Goal: Task Accomplishment & Management: Manage account settings

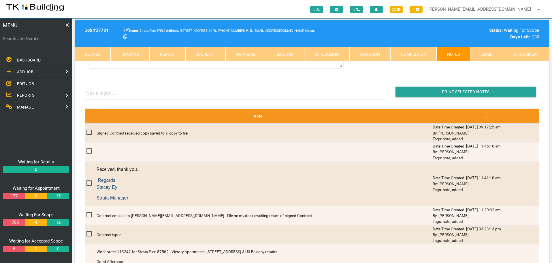
click at [25, 94] on span "REPORTS" at bounding box center [25, 95] width 17 height 5
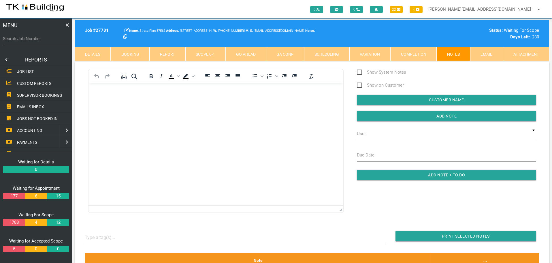
click at [33, 95] on span "SUPERVISOR BOOKINGS" at bounding box center [39, 95] width 45 height 5
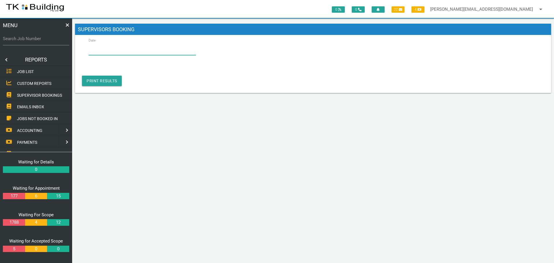
click at [119, 51] on input "Date" at bounding box center [142, 48] width 107 height 13
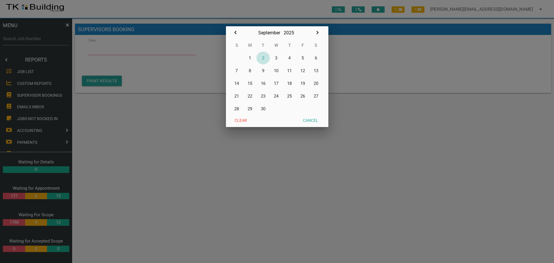
click at [263, 57] on button "2" at bounding box center [262, 58] width 13 height 13
type input "02/09/2025"
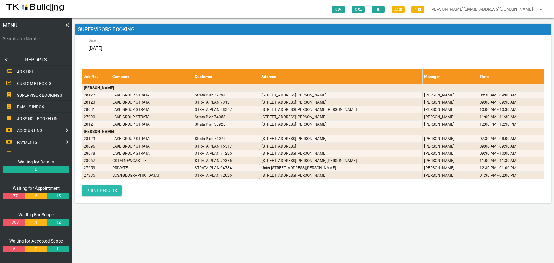
click at [108, 188] on link "Print Results" at bounding box center [102, 190] width 40 height 10
click at [5, 59] on link at bounding box center [6, 60] width 12 height 12
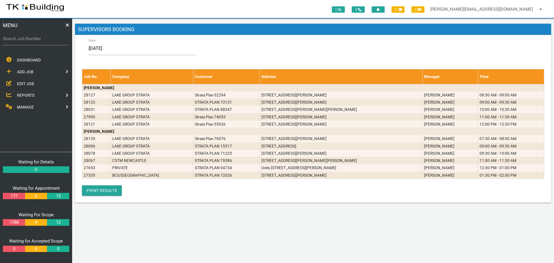
click at [21, 84] on span "EDIT JOB" at bounding box center [25, 83] width 17 height 5
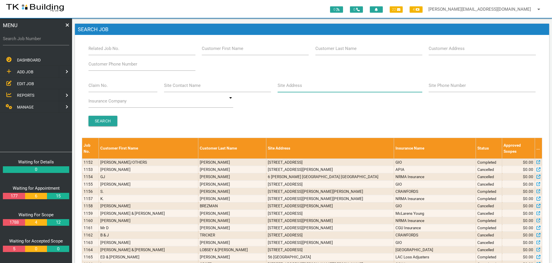
click at [308, 91] on input "Site Address" at bounding box center [350, 85] width 145 height 13
type input "Brighton Ave"
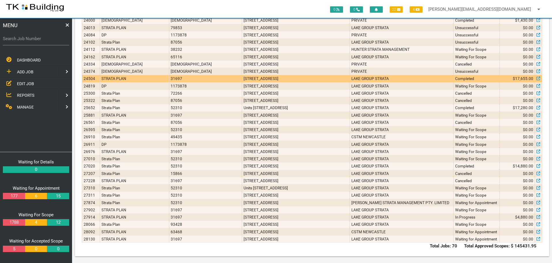
scroll to position [421, 0]
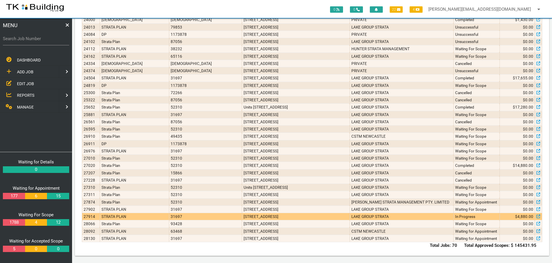
click at [328, 219] on td "8/92 Brighton Ave, Toronto NSW 2283, Australia" at bounding box center [296, 216] width 108 height 7
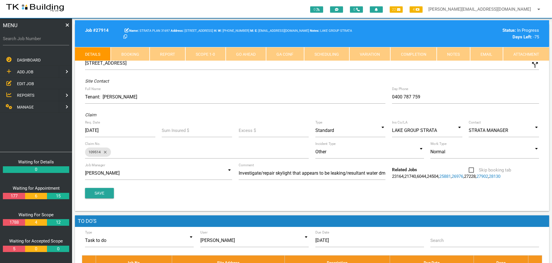
click at [449, 56] on link "Notes" at bounding box center [453, 54] width 33 height 14
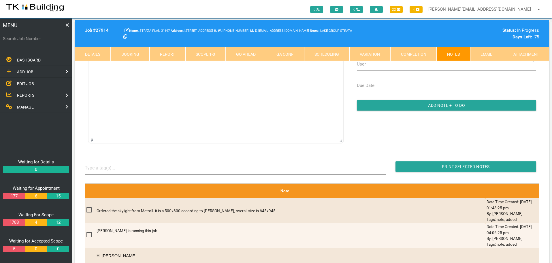
scroll to position [87, 0]
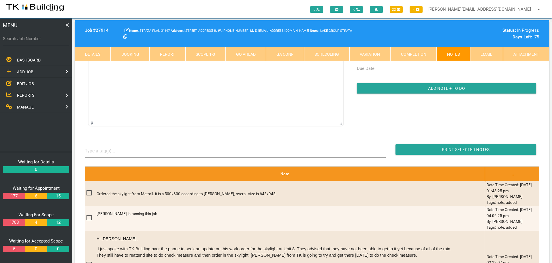
click at [140, 53] on link "Booking" at bounding box center [130, 54] width 39 height 14
select select "8"
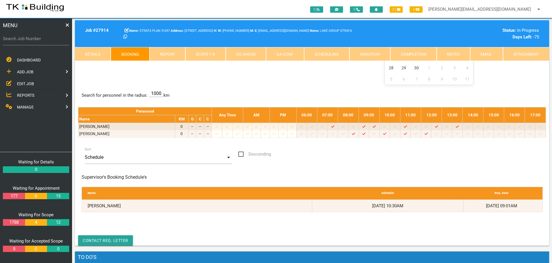
scroll to position [0, 0]
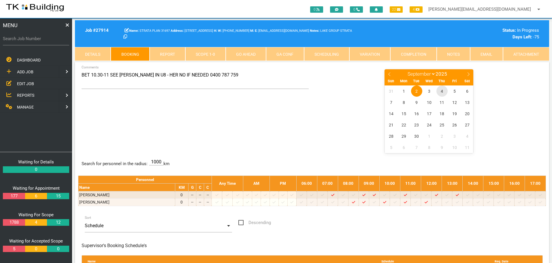
click at [442, 90] on span "4" at bounding box center [442, 90] width 11 height 11
click at [35, 40] on label "Search Job Number" at bounding box center [36, 38] width 66 height 7
click at [35, 40] on input "Search Job Number" at bounding box center [36, 38] width 66 height 13
type input "28014"
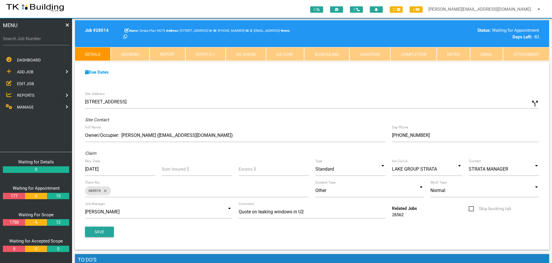
click at [136, 52] on link "Booking" at bounding box center [130, 54] width 39 height 14
select select "8"
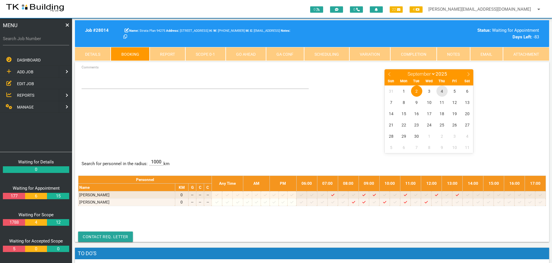
click at [442, 90] on span "4" at bounding box center [442, 90] width 11 height 11
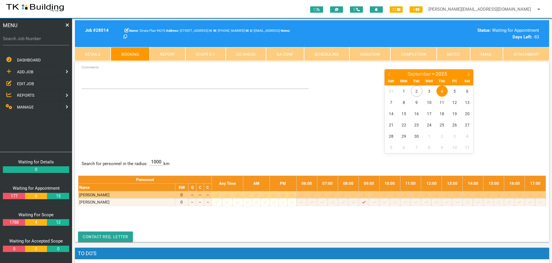
click at [335, 196] on icon at bounding box center [332, 195] width 3 height 4
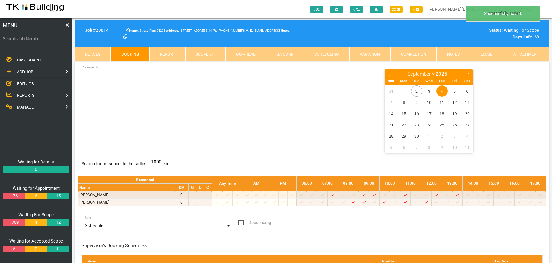
click at [442, 91] on span "4" at bounding box center [442, 90] width 11 height 11
click at [92, 80] on textarea "Comments" at bounding box center [196, 79] width 228 height 20
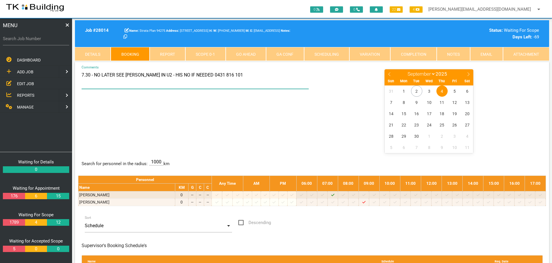
type textarea "7.30 - NO LATER SEE JOEL IN U2 - HIS NO IF NEEDED 0431 816 101"
click at [247, 103] on div "7.30 - NO LATER SEE JOEL IN U2 - HIS NO IF NEEDED 0431 816 101 Comments January…" at bounding box center [312, 111] width 468 height 84
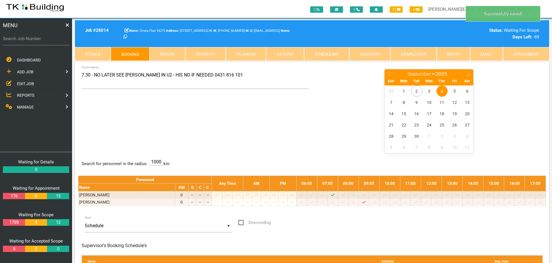
click at [96, 50] on link "Details" at bounding box center [93, 54] width 36 height 14
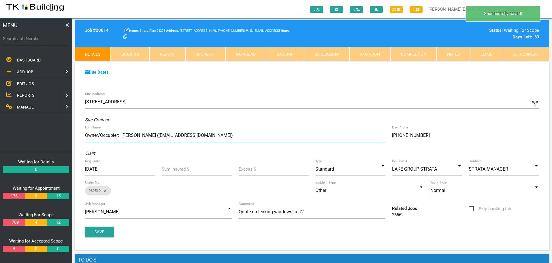
click at [235, 136] on input "Owner/Occupier: Katelyn Collins (katieloucollins@hotmail.com)" at bounding box center [235, 135] width 301 height 13
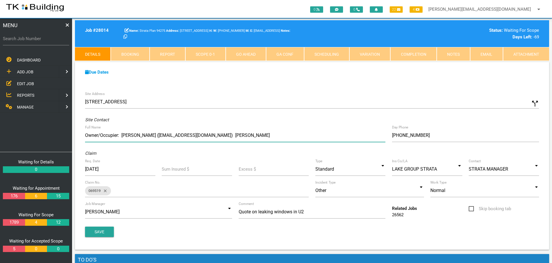
type input "Owner/Occupier: Katelyn Collins (katieloucollins@hotmail.com) Joel"
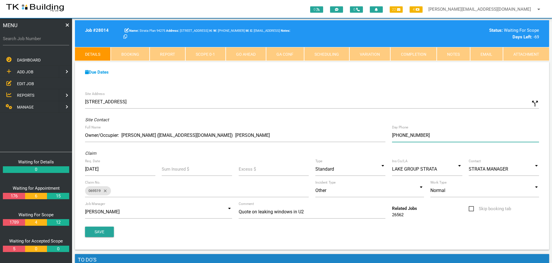
click at [398, 134] on input "(00) 4318 1610" at bounding box center [465, 135] width 147 height 13
click at [431, 135] on input "(04) 3181 610" at bounding box center [465, 135] width 147 height 13
type input "(04) 3181 6101"
click at [101, 232] on button "Save" at bounding box center [99, 231] width 29 height 10
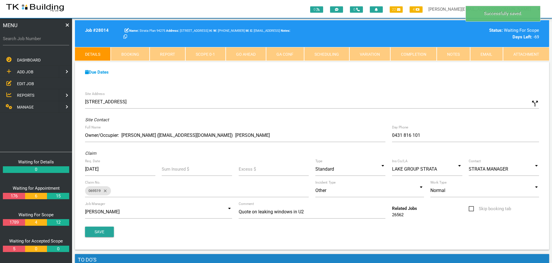
drag, startPoint x: 457, startPoint y: 55, endPoint x: 454, endPoint y: 56, distance: 3.0
click at [457, 55] on link "Notes" at bounding box center [453, 54] width 33 height 14
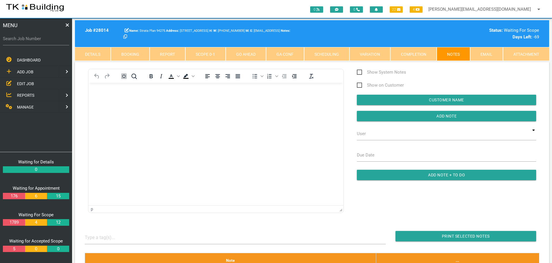
drag, startPoint x: 97, startPoint y: 89, endPoint x: 93, endPoint y: 91, distance: 5.2
click at [97, 89] on html at bounding box center [216, 95] width 255 height 26
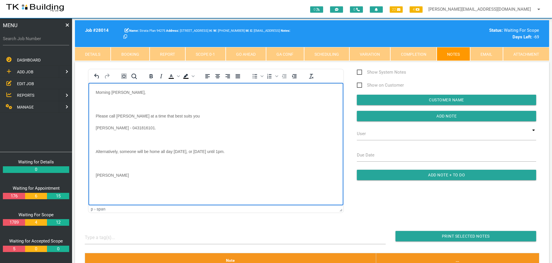
click at [102, 102] on p "Rich Text Area. Press ALT-0 for help." at bounding box center [216, 104] width 241 height 5
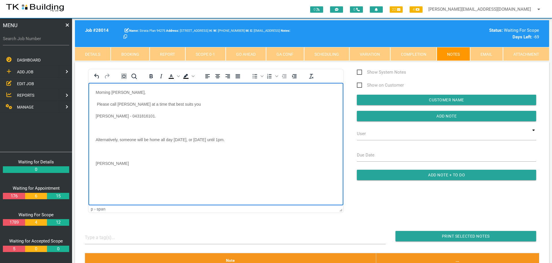
click at [101, 127] on p "Rich Text Area. Press ALT-0 for help." at bounding box center [216, 127] width 241 height 5
click at [100, 138] on p "Rich Text Area. Press ALT-0 for help." at bounding box center [216, 139] width 241 height 5
click at [119, 141] on p "katie" at bounding box center [216, 139] width 241 height 5
click at [96, 152] on p "Rich Text Area. Press ALT-0 for help." at bounding box center [216, 151] width 241 height 5
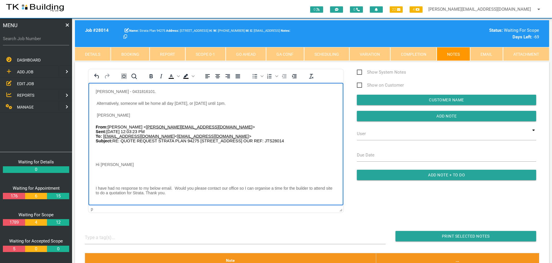
scroll to position [58, 0]
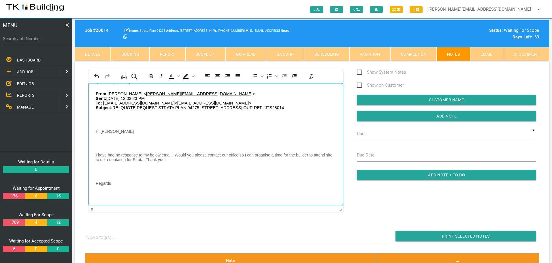
click at [100, 120] on p "Rich Text Area. Press ALT-0 for help." at bounding box center [216, 119] width 241 height 5
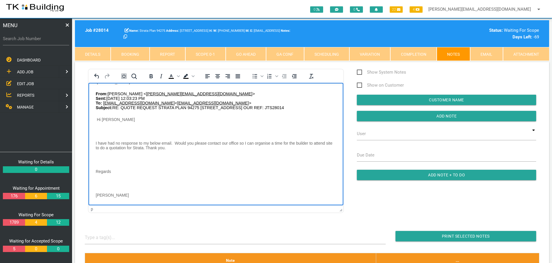
click at [103, 132] on p "Rich Text Area. Press ALT-0 for help." at bounding box center [216, 131] width 241 height 5
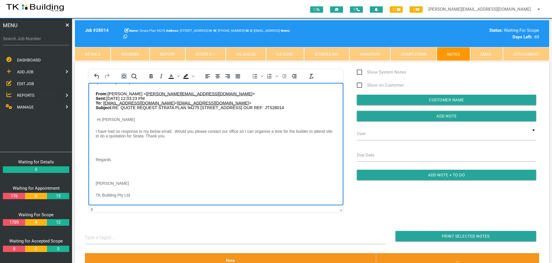
click at [103, 149] on p "Rich Text Area. Press ALT-0 for help." at bounding box center [216, 147] width 241 height 5
click at [100, 161] on p "Rich Text Area. Press ALT-0 for help." at bounding box center [216, 159] width 241 height 5
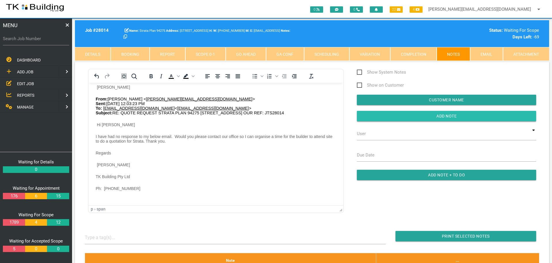
click at [383, 117] on input "button" at bounding box center [446, 116] width 179 height 10
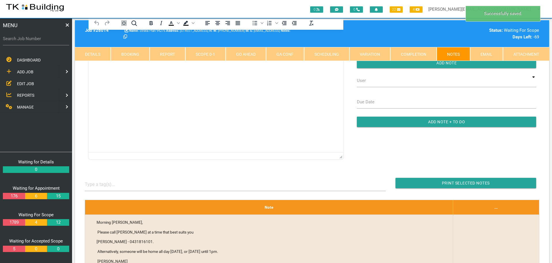
scroll to position [0, 0]
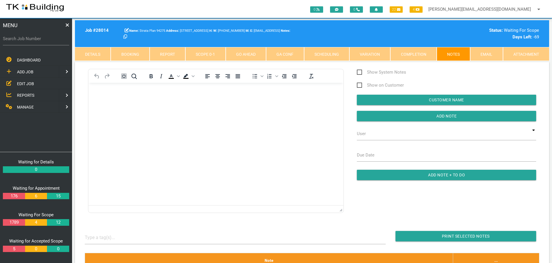
click at [21, 82] on span "EDIT JOB" at bounding box center [25, 83] width 17 height 5
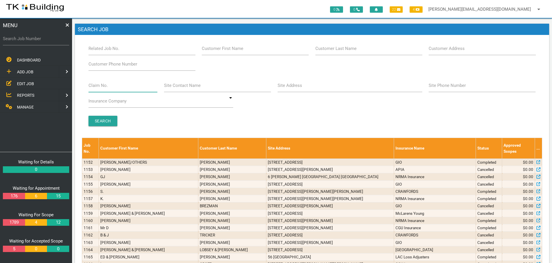
click at [115, 88] on input "Claim No." at bounding box center [123, 85] width 69 height 13
type input "570894"
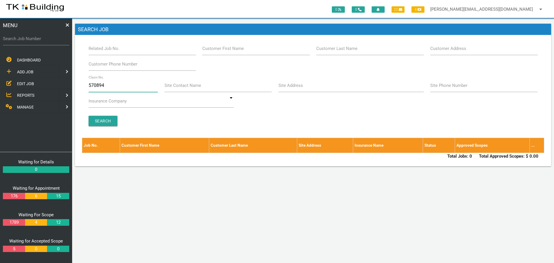
click at [115, 87] on input "570894" at bounding box center [124, 85] width 70 height 13
type input "5"
click at [372, 50] on input "Customer Last Name" at bounding box center [369, 48] width 107 height 13
type input "57057"
click at [36, 42] on label "Search Job Number" at bounding box center [36, 38] width 66 height 7
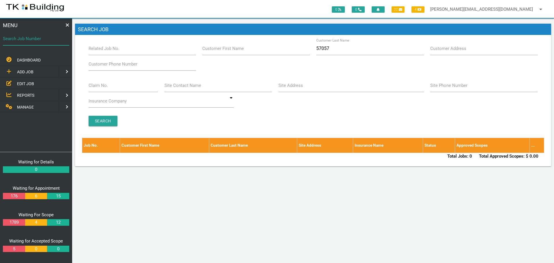
click at [36, 42] on input "Search Job Number" at bounding box center [36, 38] width 66 height 13
type input "28059"
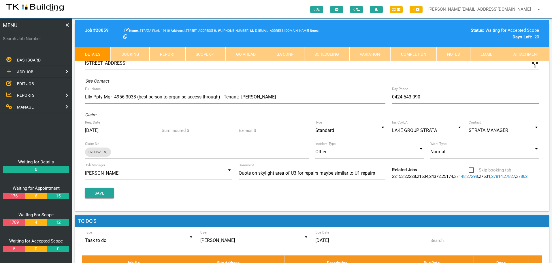
click at [452, 53] on link "Notes" at bounding box center [453, 54] width 33 height 14
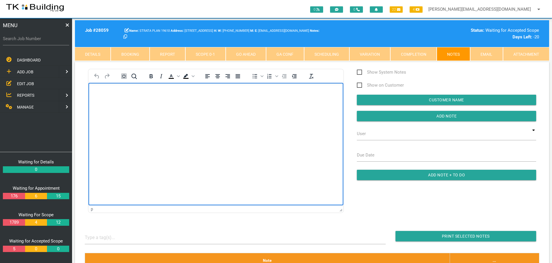
click at [110, 94] on body "Rich Text Area. Press ALT-0 for help." at bounding box center [216, 99] width 255 height 19
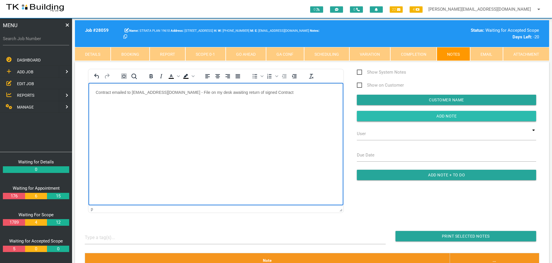
click at [384, 118] on input "Add Note" at bounding box center [446, 116] width 179 height 10
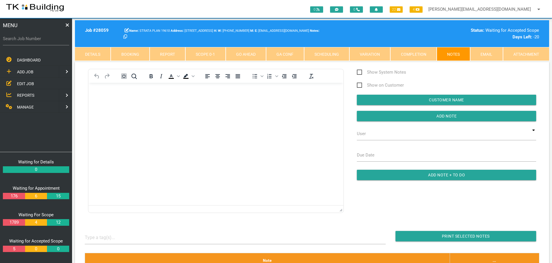
click at [24, 83] on span "EDIT JOB" at bounding box center [25, 83] width 17 height 5
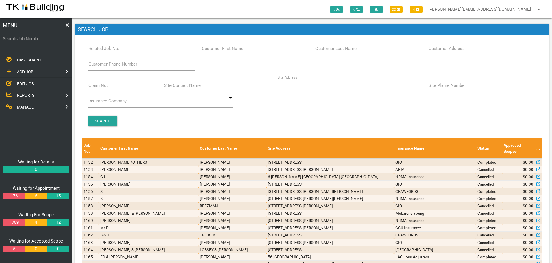
click at [292, 90] on input "Site Address" at bounding box center [350, 85] width 145 height 13
type input "8-10 Margaret"
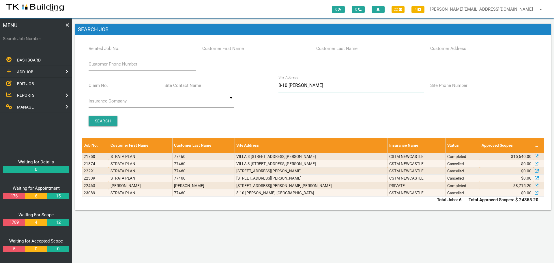
click at [315, 82] on input "8-10 Margaret" at bounding box center [350, 85] width 145 height 13
type input "8"
click at [333, 52] on label "Customer Last Name" at bounding box center [336, 48] width 41 height 7
click at [333, 52] on input "Customer Last Name" at bounding box center [369, 48] width 107 height 13
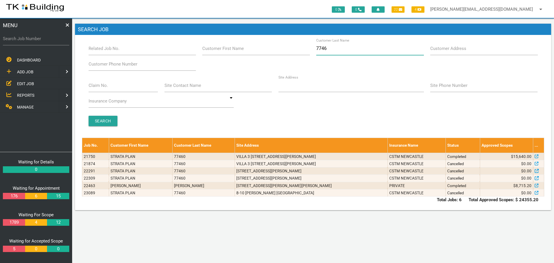
type input "77460"
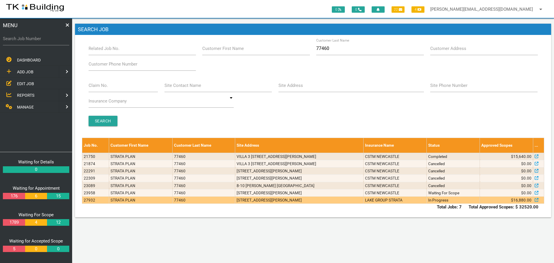
click at [381, 201] on td "LAKE GROUP STRATA" at bounding box center [394, 199] width 63 height 7
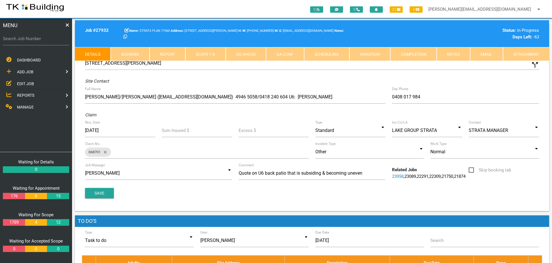
drag, startPoint x: 456, startPoint y: 52, endPoint x: 452, endPoint y: 53, distance: 4.5
click at [456, 52] on link "Notes" at bounding box center [453, 54] width 33 height 14
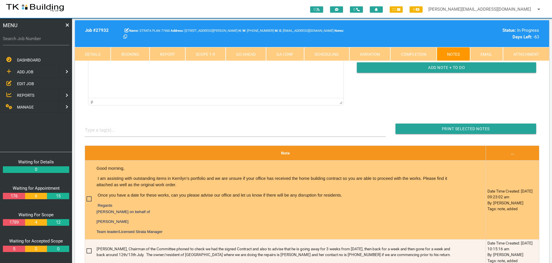
scroll to position [144, 0]
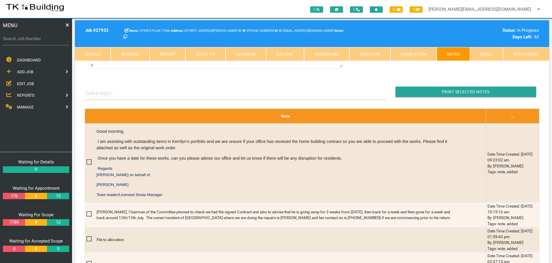
click at [93, 50] on link "Details" at bounding box center [93, 54] width 36 height 14
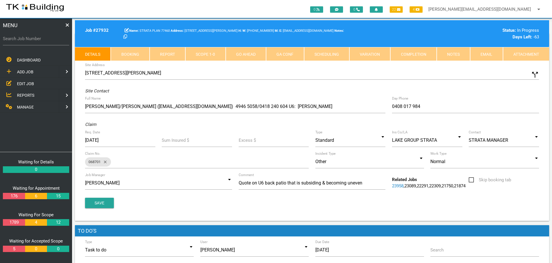
scroll to position [0, 0]
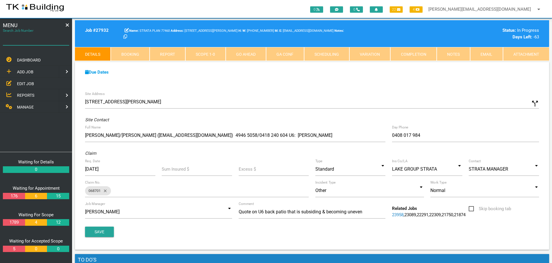
click at [31, 43] on input "Search Job Number" at bounding box center [36, 38] width 66 height 13
type input "27781"
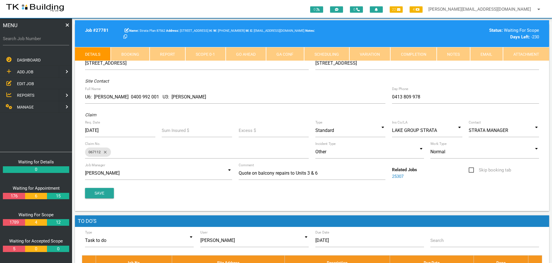
click at [459, 58] on link "Notes" at bounding box center [453, 54] width 33 height 14
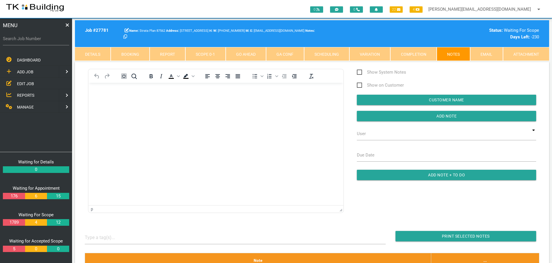
click at [22, 81] on span "EDIT JOB" at bounding box center [25, 83] width 17 height 5
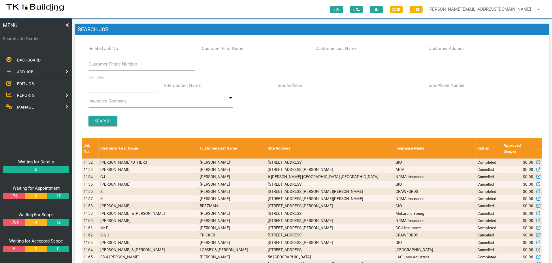
click at [115, 88] on input "Claim No." at bounding box center [123, 85] width 69 height 13
type input "35875"
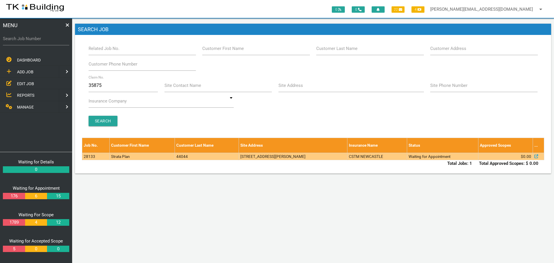
click at [278, 155] on td "38A Hudson St, Whitebridge NSW 2290, Australia" at bounding box center [293, 156] width 108 height 7
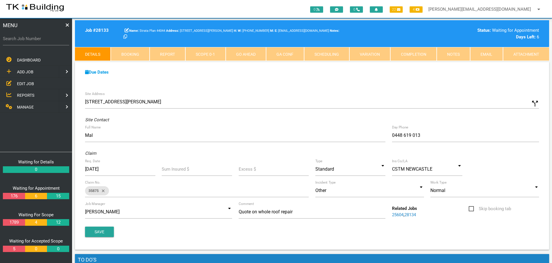
click at [14, 41] on label "Search Job Number" at bounding box center [36, 38] width 66 height 7
click at [14, 41] on input "Search Job Number" at bounding box center [36, 38] width 66 height 13
type input "27781"
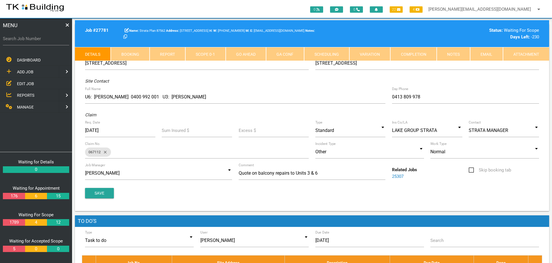
click at [461, 56] on link "Notes" at bounding box center [453, 54] width 33 height 14
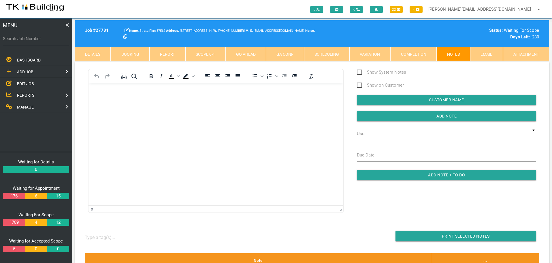
click at [211, 54] on link "Scope 0 - 1" at bounding box center [205, 54] width 40 height 14
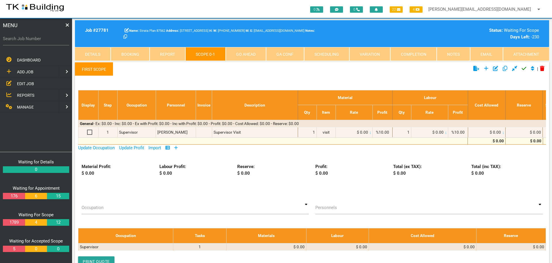
click at [178, 148] on icon at bounding box center [176, 147] width 4 height 4
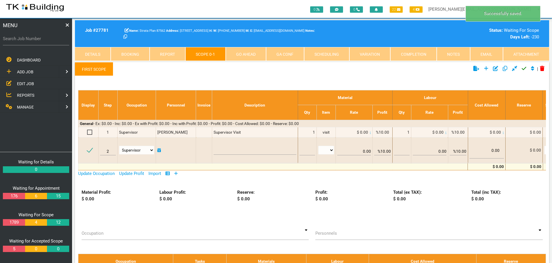
click at [105, 69] on link "First Scope" at bounding box center [94, 69] width 38 height 14
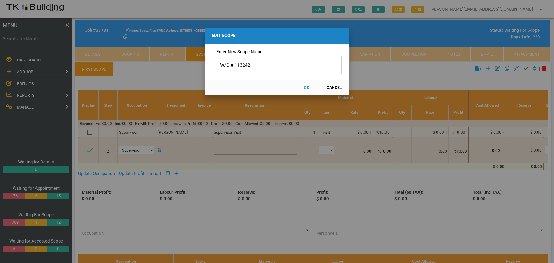
type input "W/O # 113242"
click at [305, 87] on button "OK" at bounding box center [306, 87] width 25 height 10
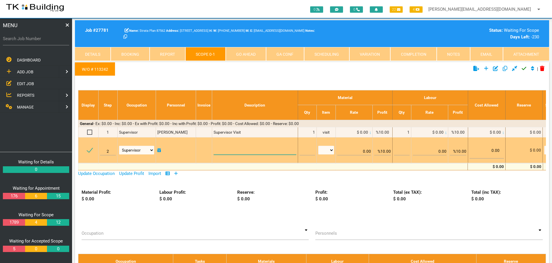
click at [225, 146] on textarea at bounding box center [255, 148] width 82 height 13
paste textarea "Unit 6 Balcony (1.75 x 4.4) Allow to disconnect the Air conditioning unit or al…"
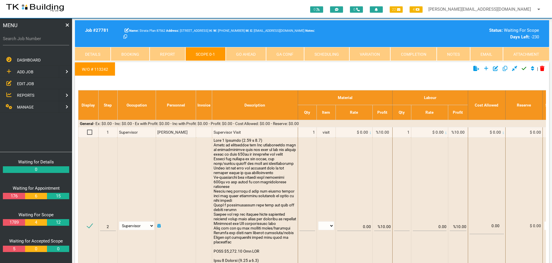
type textarea "Unit 6 Balcony (1.75 x 4.4) Allow to disconnect the Air conditioning unit or al…"
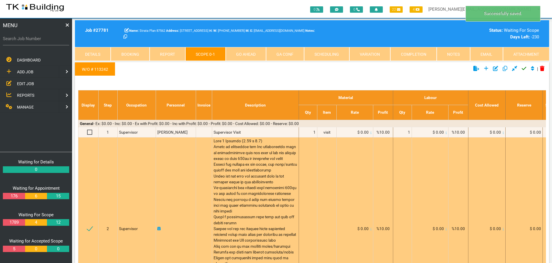
click at [237, 175] on span at bounding box center [256, 228] width 84 height 180
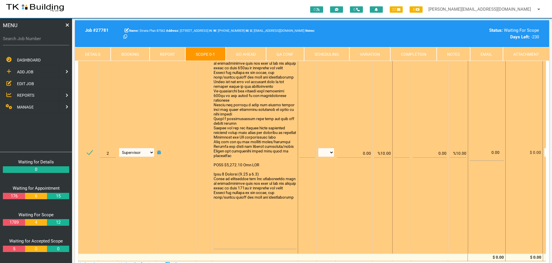
scroll to position [87, 0]
click at [214, 219] on textarea at bounding box center [255, 149] width 82 height 197
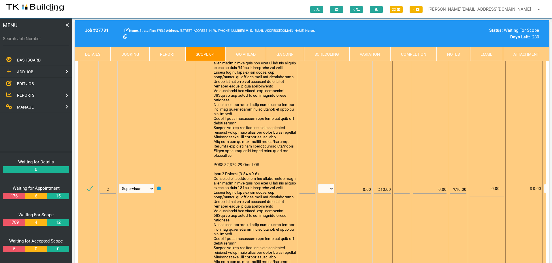
scroll to position [0, 0]
type textarea "Unit 6 Balcony (1.75 x 4.4) Allow to disconnect the Air conditioning unit or al…"
click at [305, 189] on input "text" at bounding box center [308, 187] width 16 height 14
type input "1"
click at [331, 187] on select "patch LM hrs m3 items m2 m" at bounding box center [326, 188] width 16 height 9
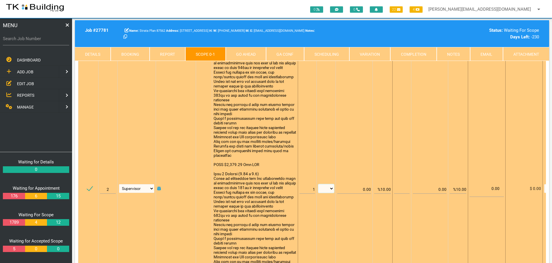
select select "items"
click at [318, 184] on select "patch LM hrs m3 items m2 m" at bounding box center [326, 188] width 16 height 9
click at [382, 189] on input "%10.00" at bounding box center [382, 187] width 17 height 14
type input "0.00"
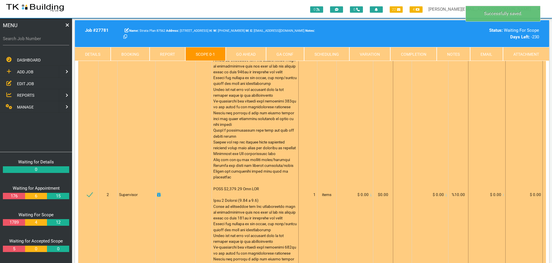
click at [371, 196] on icon at bounding box center [371, 195] width 1 height 3
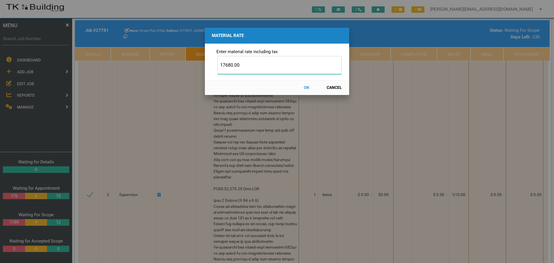
type input "17680.00"
click at [307, 86] on button "OK" at bounding box center [306, 87] width 25 height 10
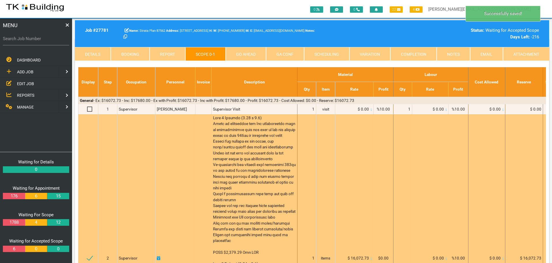
scroll to position [0, 0]
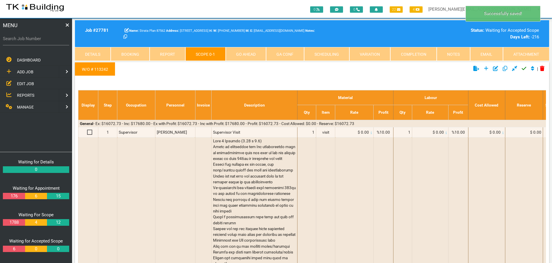
click at [523, 68] on icon "Click to approve current scope" at bounding box center [524, 68] width 5 height 5
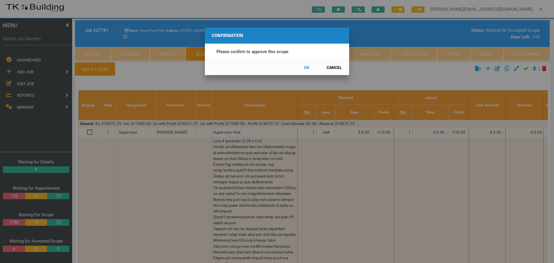
click at [306, 68] on button "OK" at bounding box center [306, 68] width 25 height 10
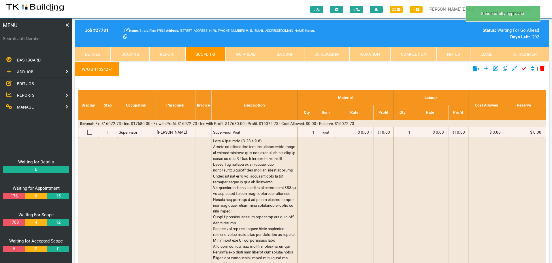
scroll to position [18, 0]
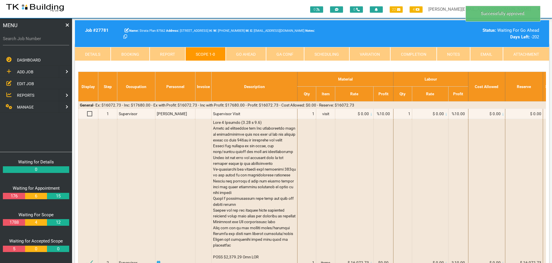
click at [251, 53] on link "Go Ahead" at bounding box center [246, 54] width 40 height 14
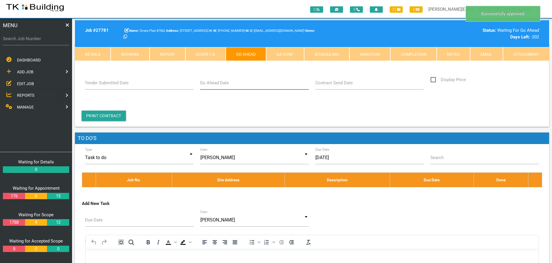
click at [233, 83] on input "Go Ahead Date" at bounding box center [254, 82] width 109 height 13
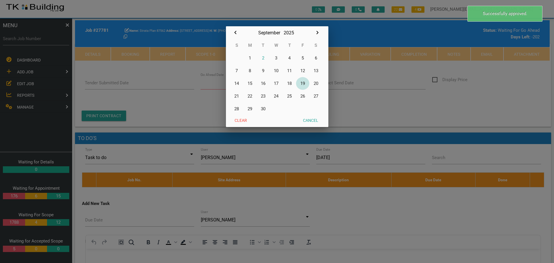
click at [305, 85] on button "19" at bounding box center [302, 83] width 13 height 13
type input "19/09/2025"
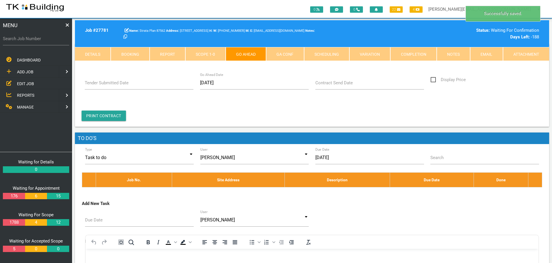
click at [455, 52] on link "Notes" at bounding box center [453, 54] width 33 height 14
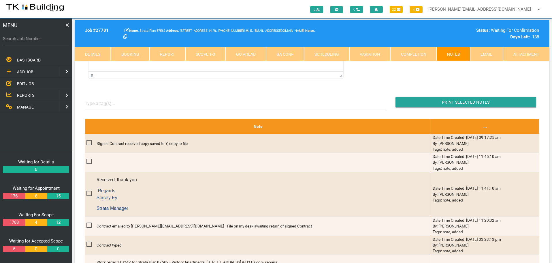
scroll to position [0, 0]
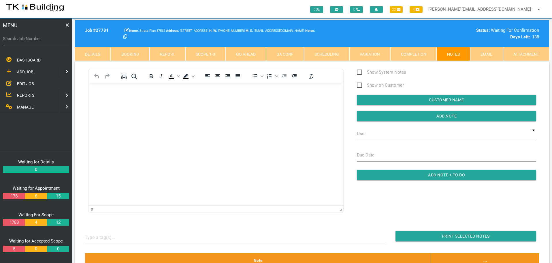
click at [258, 55] on link "Go Ahead" at bounding box center [246, 54] width 40 height 14
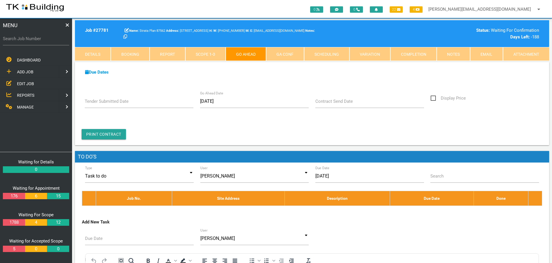
click at [345, 104] on label "Contract Send Date" at bounding box center [334, 101] width 37 height 7
click at [345, 104] on input "Contract Send Date" at bounding box center [370, 101] width 109 height 13
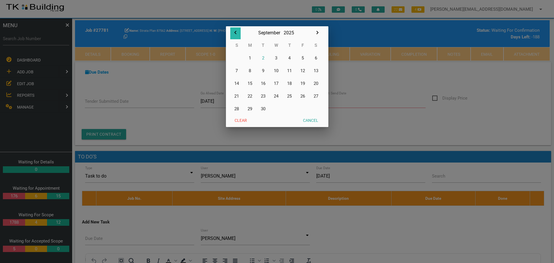
click at [233, 32] on icon "button" at bounding box center [235, 32] width 7 height 7
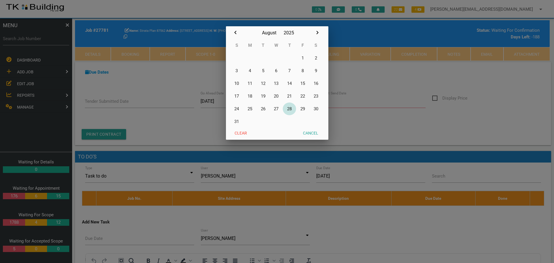
click at [290, 108] on button "28" at bounding box center [289, 108] width 13 height 13
type input "28/08/2025"
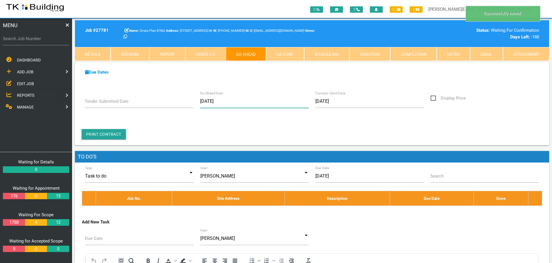
click at [240, 103] on input "19/09/2025" at bounding box center [254, 101] width 109 height 13
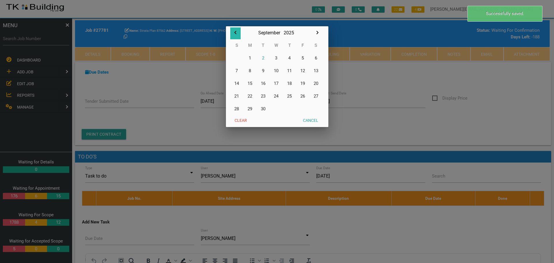
click at [235, 33] on icon "button" at bounding box center [235, 32] width 2 height 3
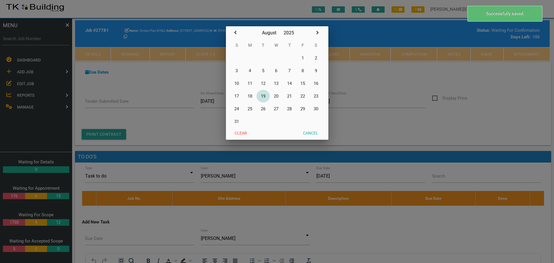
click at [264, 95] on button "19" at bounding box center [262, 96] width 13 height 13
type input "19/08/2025"
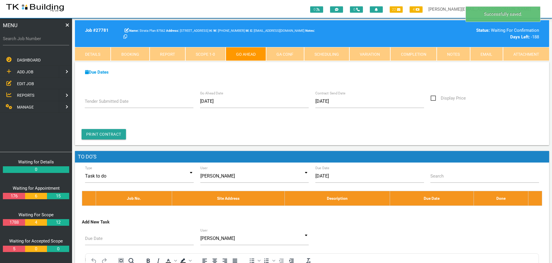
click at [283, 53] on link "GA Conf" at bounding box center [285, 54] width 38 height 14
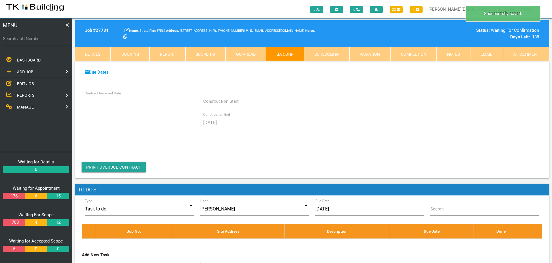
click at [147, 105] on input "Contract Received Date" at bounding box center [139, 101] width 109 height 13
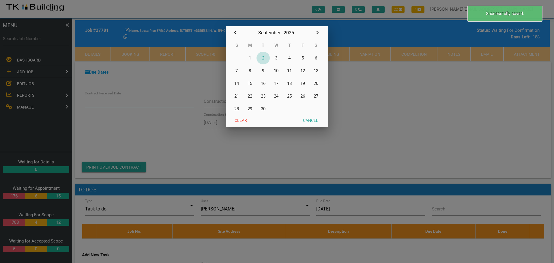
click at [264, 58] on button "2" at bounding box center [262, 58] width 13 height 13
type input "[DATE]"
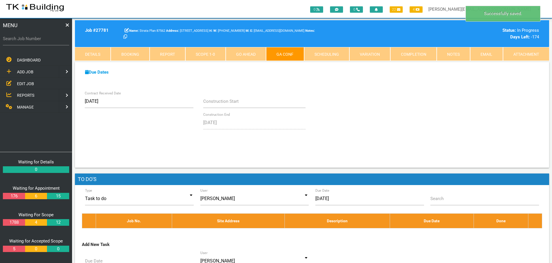
click link "Notes"
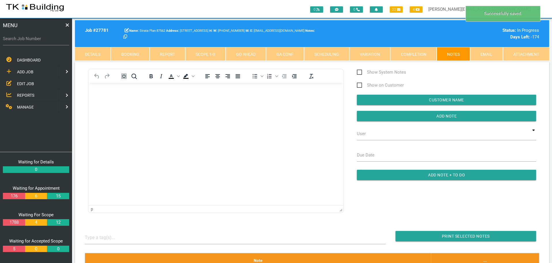
click body "Rich Text Area. Press ALT-0 for help."
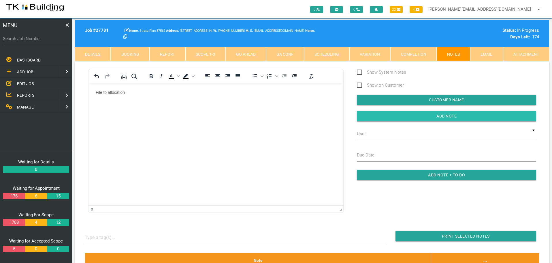
click input "button"
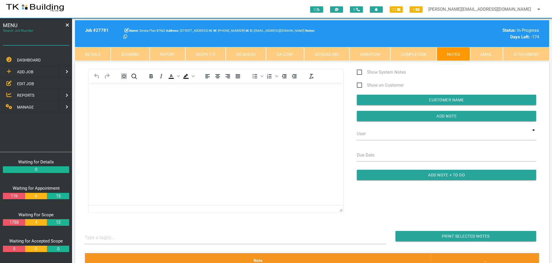
click input "Search Job Number"
type input "27853"
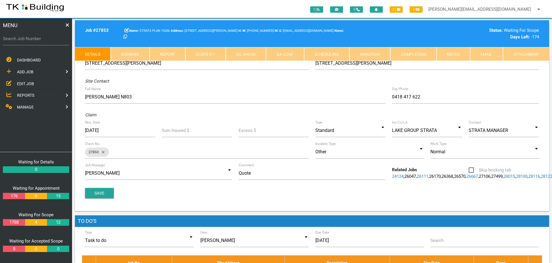
click link "Booking"
select select "8"
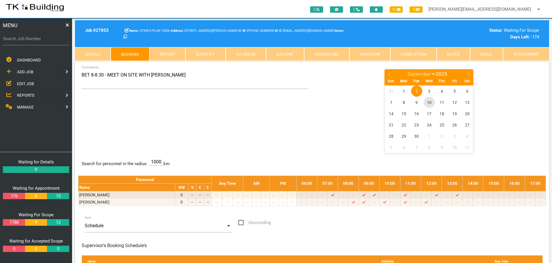
click span "10"
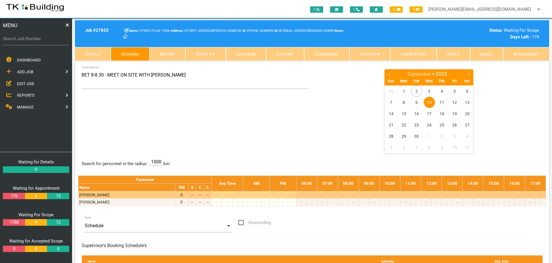
click icon
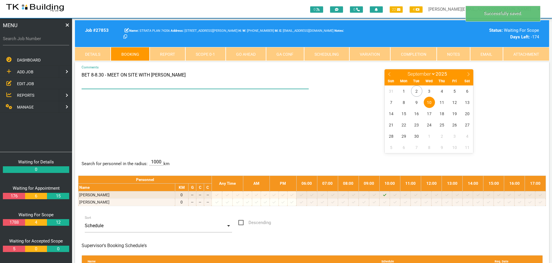
click textarea "BET 8-8.30 - MEET ON SITE WITH DARRELL"
click textarea "10AM - MEET ON SITE WITH DARRELL"
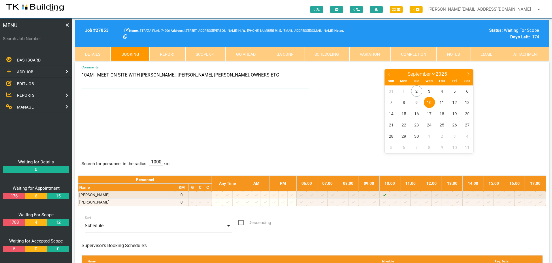
type textarea "10AM - MEET ON SITE WITH [PERSON_NAME], [PERSON_NAME], [PERSON_NAME], OWNERS ETC"
drag, startPoint x: 254, startPoint y: 140, endPoint x: 247, endPoint y: 145, distance: 8.3
click div "10AM - MEET ON SITE WITH DARRELL, ANDREW STEVENSON, MATTHEW MCDONALD, OWNERS ET…"
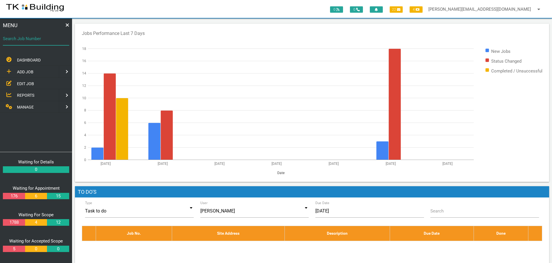
click at [31, 43] on input "Search Job Number" at bounding box center [36, 38] width 66 height 13
type input "27781"
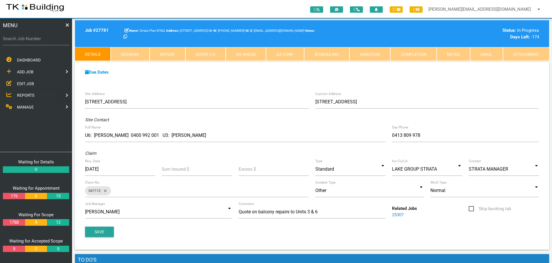
drag, startPoint x: 444, startPoint y: 53, endPoint x: 438, endPoint y: 57, distance: 6.6
click at [444, 53] on link "Notes" at bounding box center [453, 54] width 33 height 14
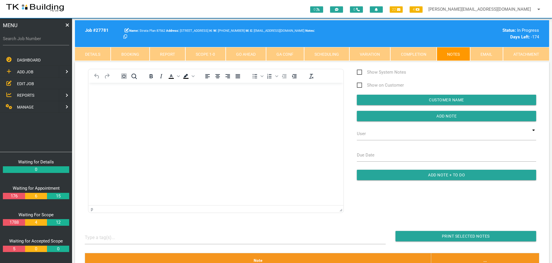
click at [24, 83] on span "EDIT JOB" at bounding box center [25, 83] width 17 height 5
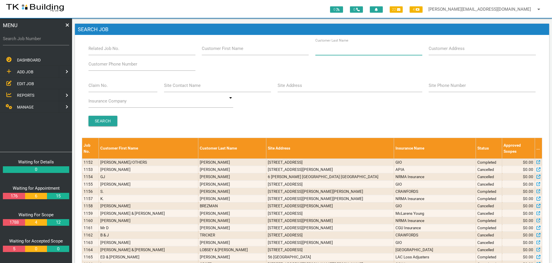
click at [369, 51] on input "Customer Last Name" at bounding box center [369, 48] width 107 height 13
type input "76837"
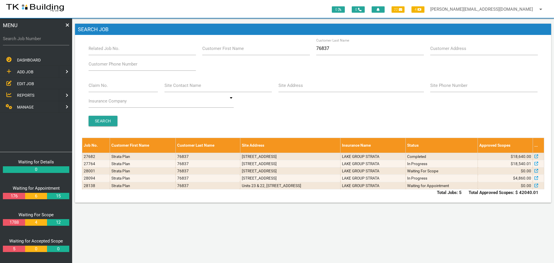
click at [31, 71] on span "ADD JOB" at bounding box center [25, 72] width 16 height 5
click at [23, 85] on span "EXISTING CUSTOMER" at bounding box center [37, 83] width 40 height 5
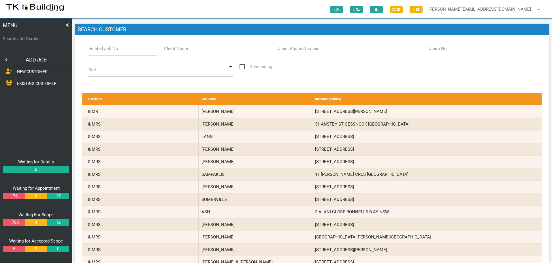
click at [130, 50] on input "Related Job No." at bounding box center [123, 48] width 69 height 13
type input "28138"
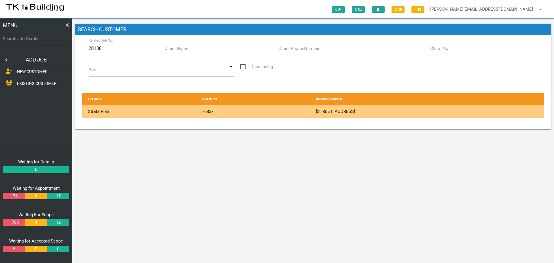
click at [284, 110] on div "76837" at bounding box center [256, 111] width 114 height 12
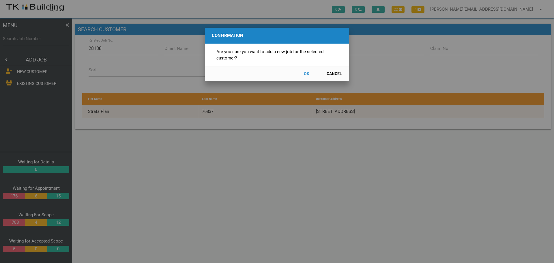
click at [308, 73] on button "OK" at bounding box center [306, 74] width 25 height 10
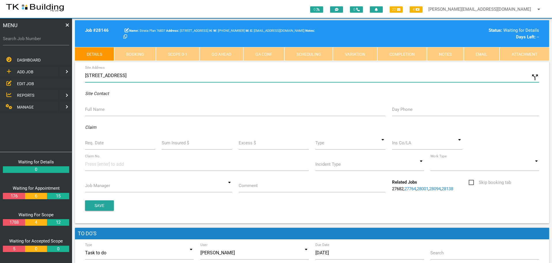
click at [86, 75] on input "346-348 Pacific Hwy, Belmont North NSW 2280, Australia" at bounding box center [312, 75] width 454 height 13
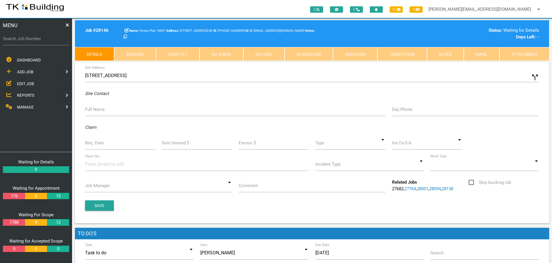
type input "29/346 Pacific Hwy, Belmont North NSW 2280, Australia"
click at [96, 110] on label "Full Name" at bounding box center [95, 109] width 20 height 7
click at [96, 110] on input "Full Name" at bounding box center [235, 109] width 301 height 13
type input "b"
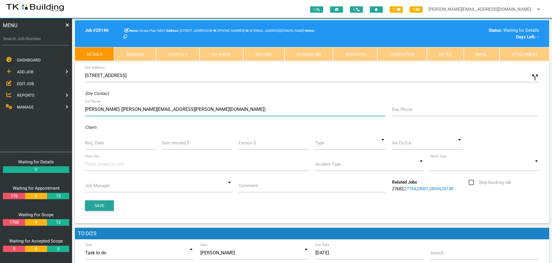
type input "Brian Larkham (brian.a.larkham@gmail.com)"
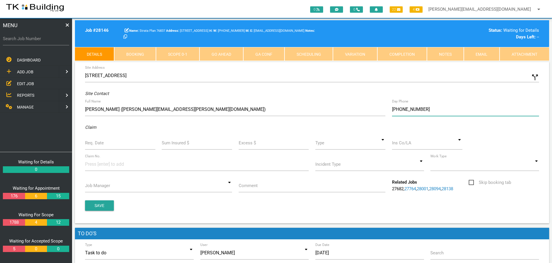
type input "(04) 3157 2361"
click at [114, 145] on input "Req. Date" at bounding box center [120, 142] width 70 height 13
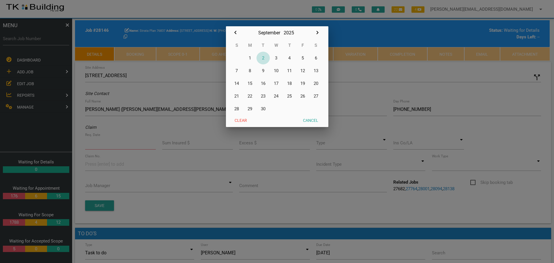
click at [263, 58] on button "2" at bounding box center [262, 58] width 13 height 13
type input "[DATE]"
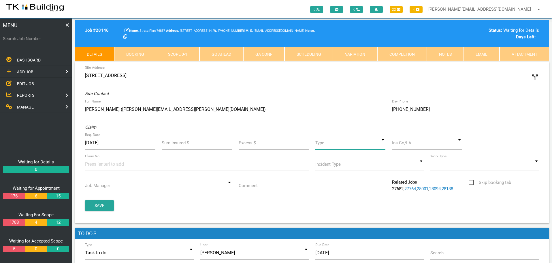
click at [384, 143] on input at bounding box center [351, 142] width 70 height 13
click at [353, 171] on span "Standard" at bounding box center [351, 169] width 70 height 14
type input "Standard"
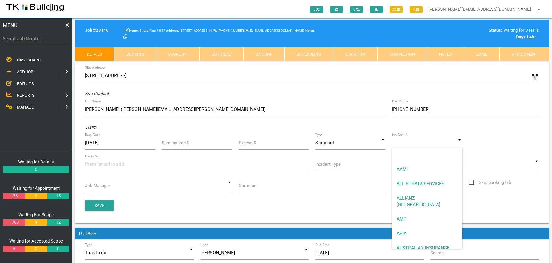
click at [411, 147] on input at bounding box center [427, 142] width 70 height 13
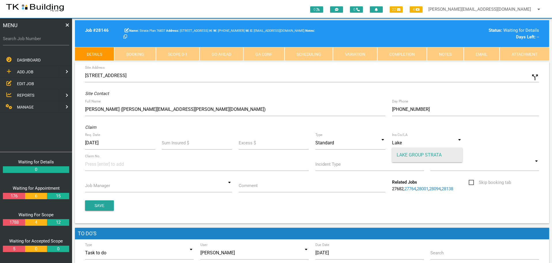
click at [405, 156] on span "LAKE GROUP STRATA" at bounding box center [427, 155] width 70 height 14
type input "LAKE GROUP STRATA"
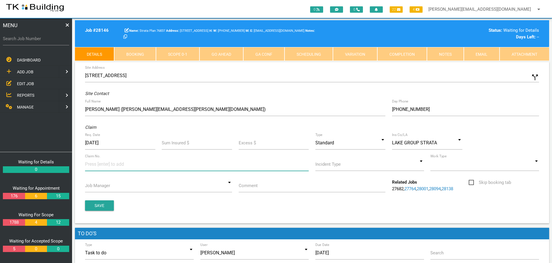
click at [93, 166] on input at bounding box center [106, 163] width 43 height 13
type input "608030"
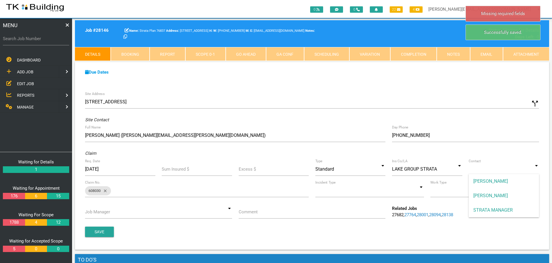
click at [537, 169] on input at bounding box center [504, 168] width 70 height 13
click at [517, 208] on span "STRATA MANAGER" at bounding box center [504, 210] width 70 height 14
type input "STRATA MANAGER"
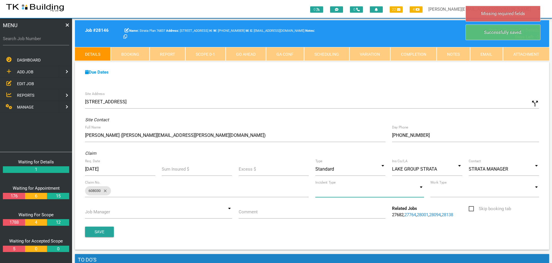
click at [422, 192] on input at bounding box center [370, 190] width 109 height 13
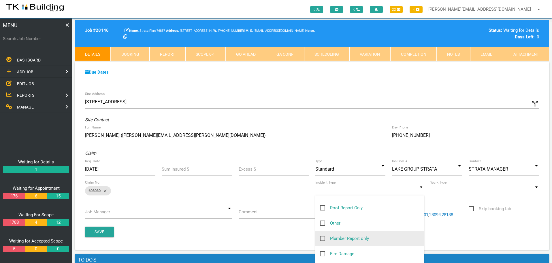
scroll to position [87, 0]
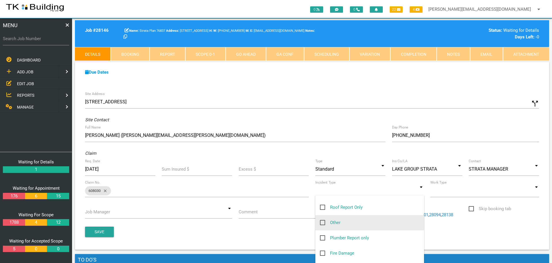
click at [323, 223] on span "Other" at bounding box center [330, 222] width 20 height 7
click at [323, 223] on input "Other" at bounding box center [322, 221] width 4 height 4
checkbox input "true"
type input "Other"
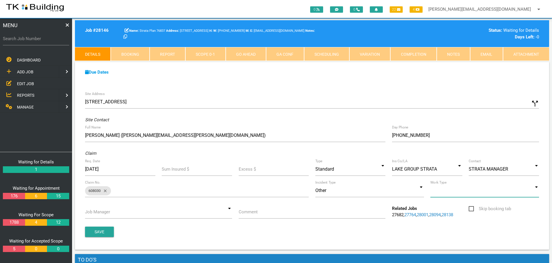
click at [536, 190] on input at bounding box center [485, 190] width 109 height 13
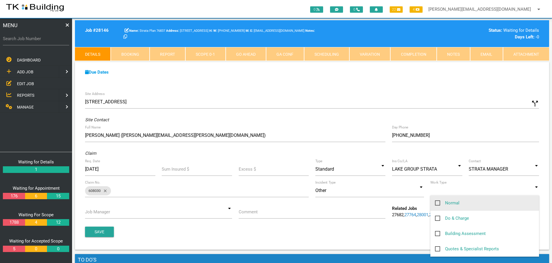
click at [439, 202] on span "Normal" at bounding box center [447, 202] width 25 height 7
click at [439, 202] on input "Normal" at bounding box center [437, 201] width 4 height 4
checkbox input "true"
type input "Normal"
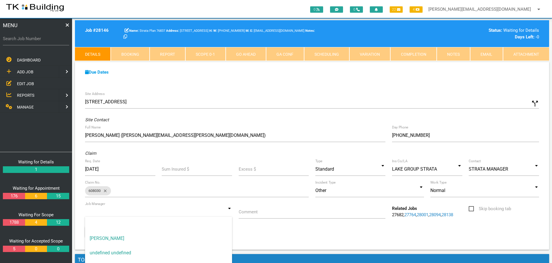
click at [230, 212] on input at bounding box center [158, 211] width 147 height 13
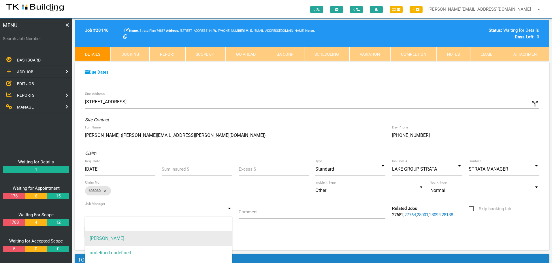
drag, startPoint x: 205, startPoint y: 236, endPoint x: 216, endPoint y: 227, distance: 13.6
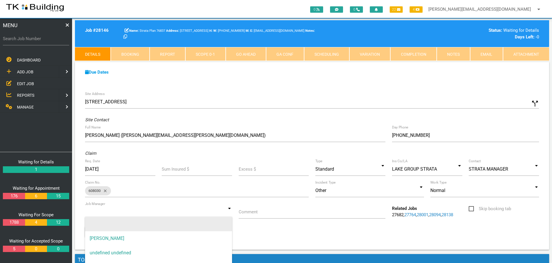
click at [206, 235] on span "[PERSON_NAME]" at bounding box center [158, 238] width 147 height 14
type input "[PERSON_NAME]"
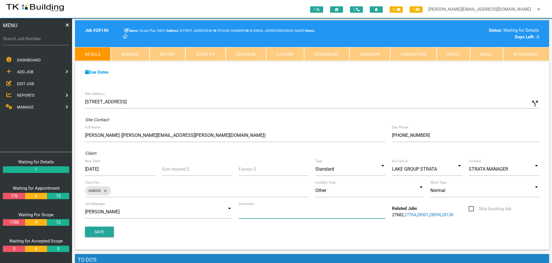
click at [279, 215] on input "Comment" at bounding box center [312, 211] width 147 height 13
type input "Quote on retaining wall U29"
click at [96, 231] on button "Save" at bounding box center [99, 231] width 29 height 10
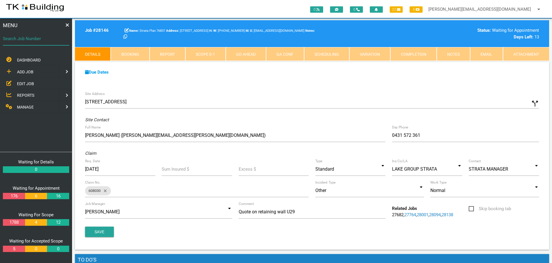
click at [33, 44] on input "Search Job Number" at bounding box center [36, 38] width 66 height 13
type input "27932"
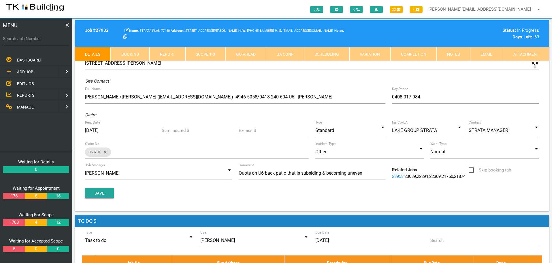
click at [461, 57] on link "Notes" at bounding box center [453, 54] width 33 height 14
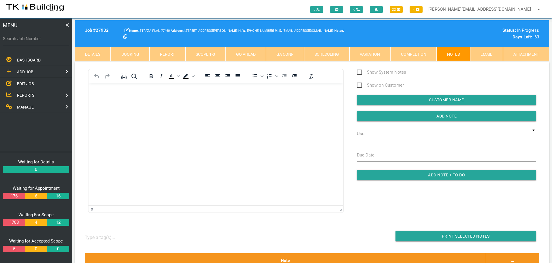
click at [101, 95] on body "Rich Text Area. Press ALT-0 for help." at bounding box center [216, 99] width 255 height 19
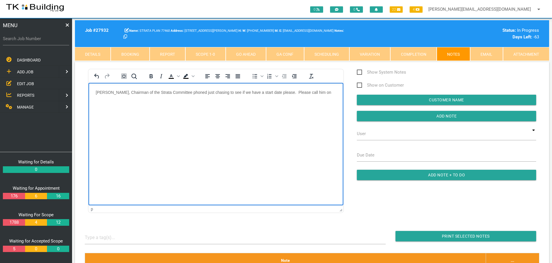
click at [315, 92] on p "Paul, Chairman of the Strata Committee phoned just chasing to see if we have a …" at bounding box center [216, 92] width 241 height 5
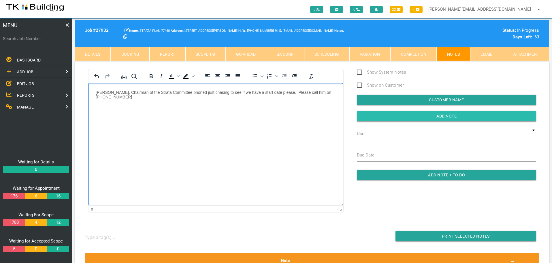
click input "Add Note"
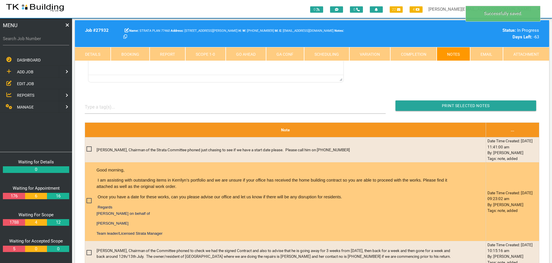
scroll to position [144, 0]
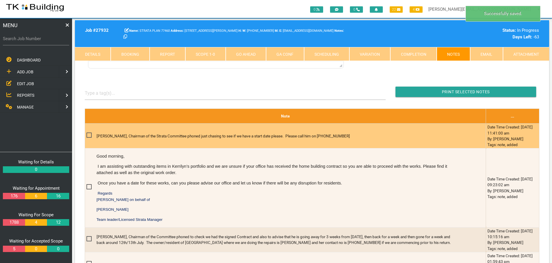
click span
click input "checkbox"
checkbox input "true"
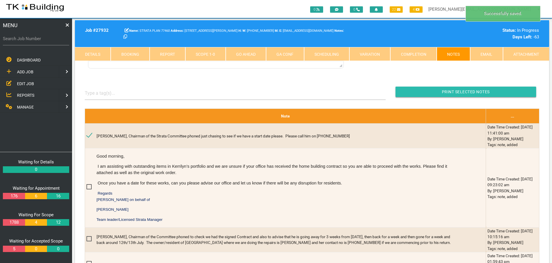
click input "button"
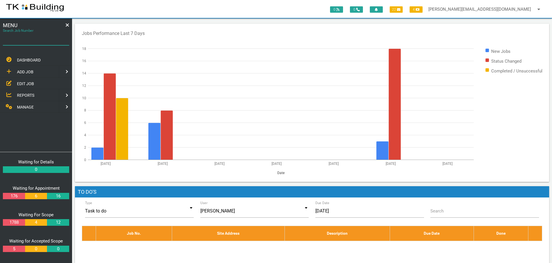
click at [22, 43] on input "Search Job Number" at bounding box center [36, 38] width 66 height 13
type input "27932"
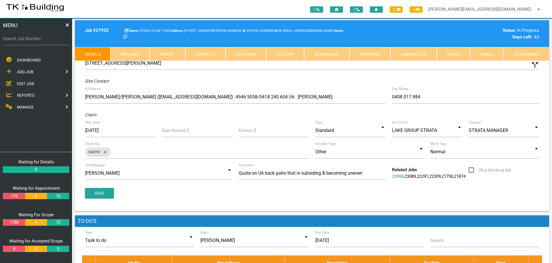
click at [203, 84] on div "Site Contact" at bounding box center [312, 81] width 461 height 7
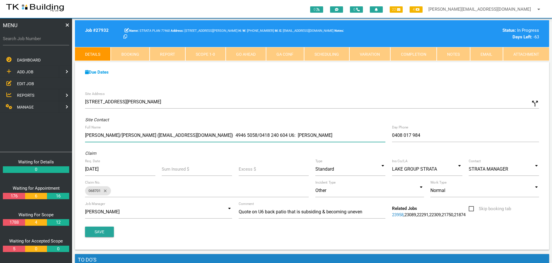
drag, startPoint x: 202, startPoint y: 134, endPoint x: 229, endPoint y: 135, distance: 26.8
click at [229, 135] on input "Paul/Patricia Coles (paulcol56@hotmail.com) 4946 5058/0418 240 604 U6: Phyllis …" at bounding box center [235, 135] width 301 height 13
click at [22, 94] on span "REPORTS" at bounding box center [25, 95] width 17 height 5
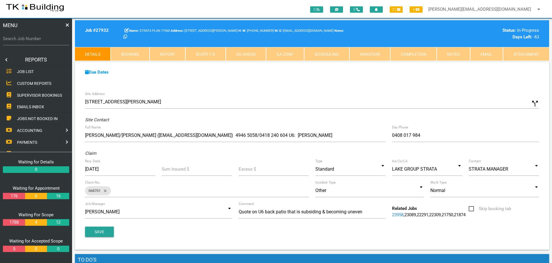
click at [22, 94] on span "SUPERVISOR BOOKINGS" at bounding box center [39, 95] width 45 height 5
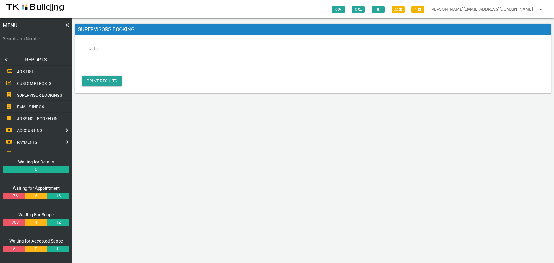
click at [108, 49] on input "Date" at bounding box center [142, 48] width 107 height 13
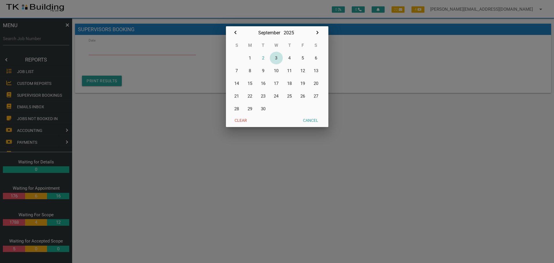
click at [276, 57] on button "3" at bounding box center [276, 58] width 13 height 13
type input "[DATE]"
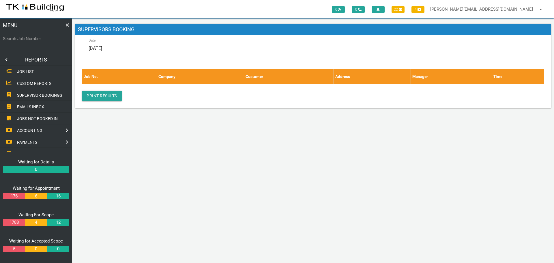
click at [7, 58] on link at bounding box center [6, 60] width 12 height 12
click at [22, 82] on span "EDIT JOB" at bounding box center [25, 83] width 17 height 5
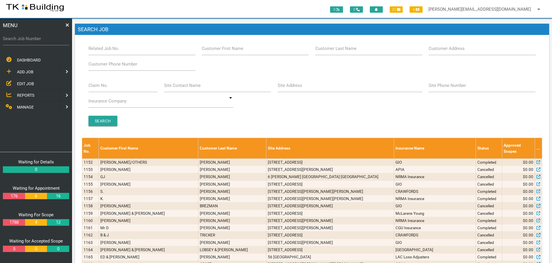
click at [348, 52] on label "Customer Last Name" at bounding box center [336, 48] width 41 height 7
click at [348, 52] on input "Customer Last Name" at bounding box center [369, 48] width 107 height 13
type input "57057"
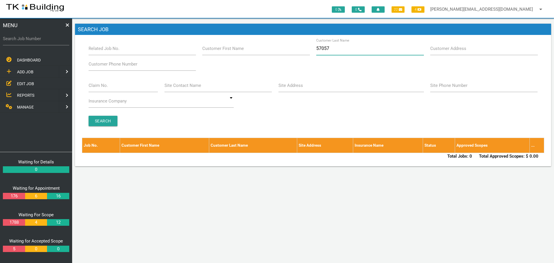
drag, startPoint x: 353, startPoint y: 50, endPoint x: 350, endPoint y: 53, distance: 4.1
click at [352, 52] on input "57057" at bounding box center [369, 48] width 107 height 13
type input "5"
click at [297, 89] on label "Site Address" at bounding box center [290, 85] width 25 height 7
click at [297, 89] on input "Site Address" at bounding box center [350, 85] width 145 height 13
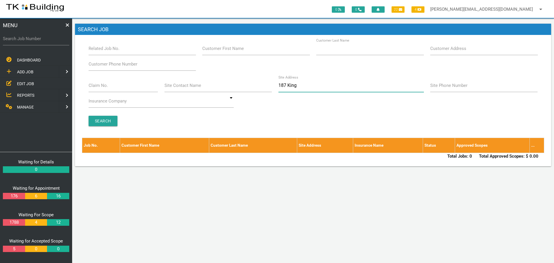
type input "187 Kings"
click at [25, 70] on span "ADD JOB" at bounding box center [25, 72] width 16 height 5
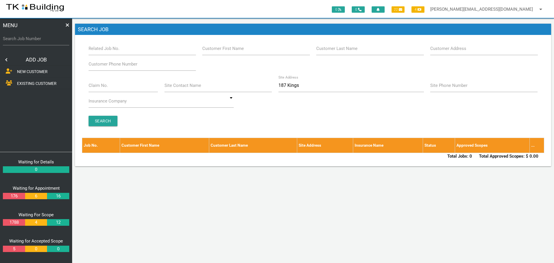
click at [26, 71] on span "NEW CUSTOMER" at bounding box center [32, 71] width 31 height 5
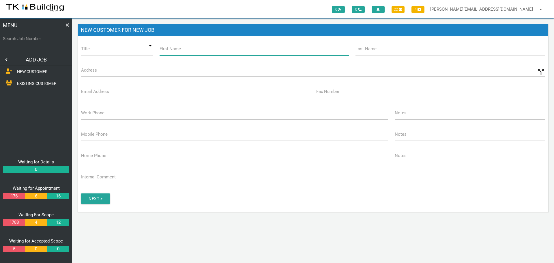
click at [196, 53] on input "First Name" at bounding box center [255, 48] width 190 height 13
type input "Strata Plan"
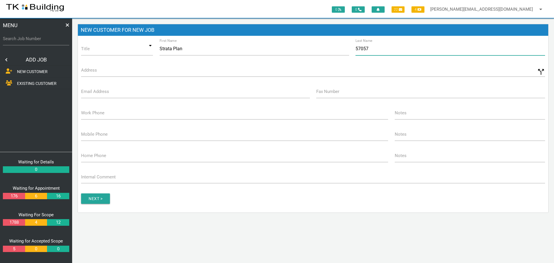
type input "57057"
click at [93, 73] on label "Address" at bounding box center [89, 70] width 16 height 7
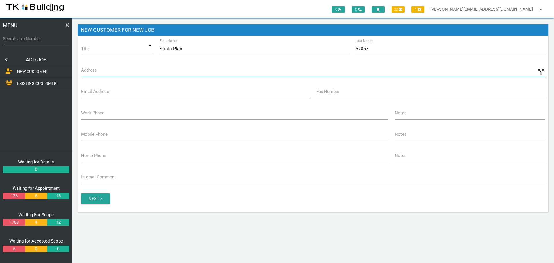
click at [93, 73] on input "Address" at bounding box center [313, 69] width 464 height 13
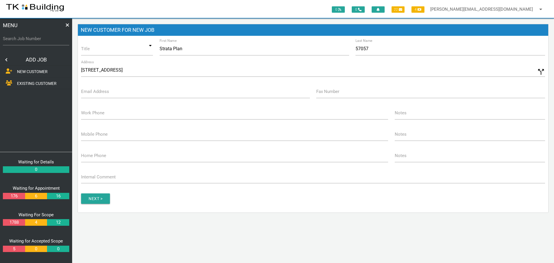
type input "187 Kings Rd, New Lambton NSW 2305, Australia"
click at [95, 95] on label "Email Address" at bounding box center [95, 91] width 28 height 7
click at [95, 95] on input "Email Address" at bounding box center [195, 91] width 229 height 13
type input "info@lakegroupstrata.com"
type input "(02) 4942 3243"
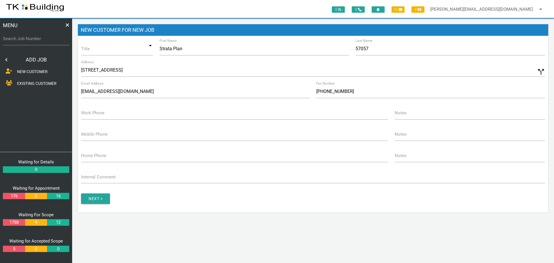
click at [94, 115] on label "Work Phone" at bounding box center [92, 113] width 23 height 7
click at [94, 115] on input "Work Phone" at bounding box center [234, 112] width 307 height 13
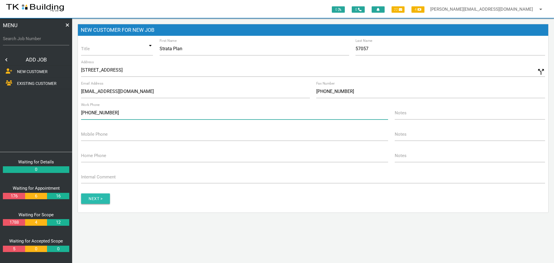
type input "(02) 4942 3305"
click at [93, 200] on input "button" at bounding box center [95, 198] width 29 height 10
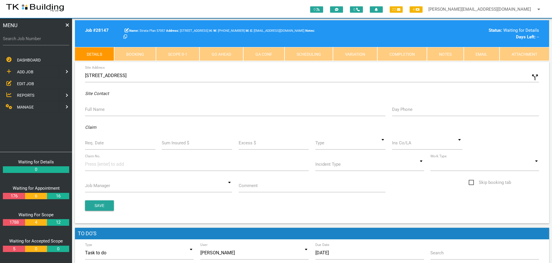
click at [98, 111] on label "Full Name" at bounding box center [95, 109] width 20 height 7
click at [98, 111] on input "Full Name" at bounding box center [235, 109] width 301 height 13
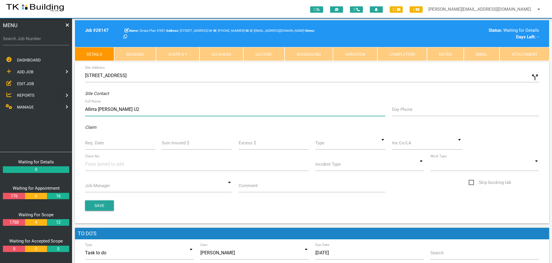
type input "Allirra Newell U2"
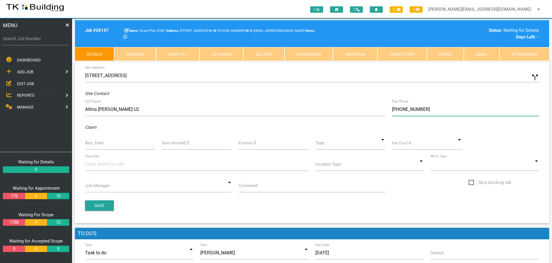
type input "(04) 0371 6526"
click at [116, 145] on input "Req. Date" at bounding box center [120, 142] width 70 height 13
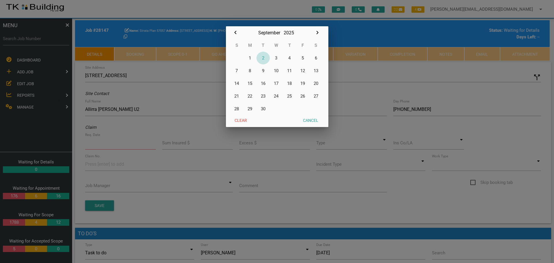
click at [264, 58] on button "2" at bounding box center [262, 58] width 13 height 13
type input "[DATE]"
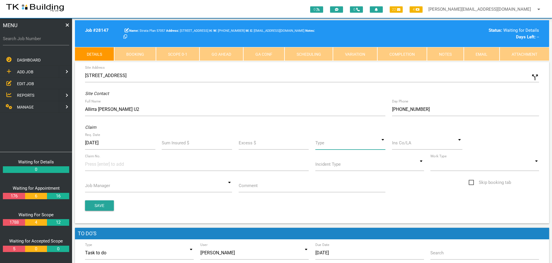
click at [384, 142] on input at bounding box center [351, 142] width 70 height 13
drag, startPoint x: 373, startPoint y: 167, endPoint x: 412, endPoint y: 154, distance: 40.7
click at [374, 167] on span "Standard" at bounding box center [351, 169] width 70 height 14
type input "Standard"
click at [413, 146] on input at bounding box center [427, 142] width 70 height 13
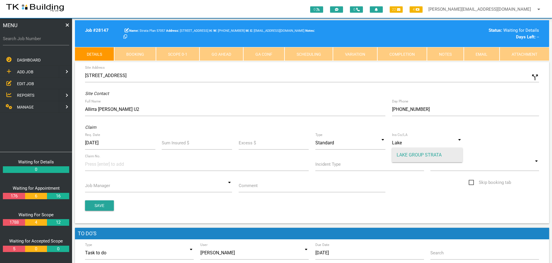
click at [404, 155] on span "LAKE GROUP STRATA" at bounding box center [427, 155] width 70 height 14
type input "LAKE GROUP STRATA"
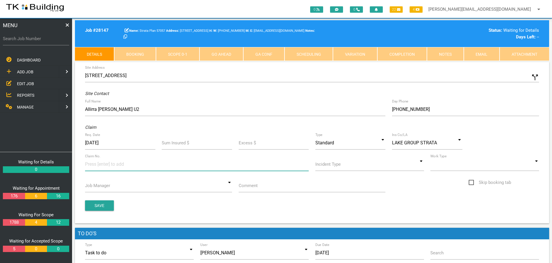
click at [99, 163] on input at bounding box center [106, 163] width 43 height 13
type input "570894"
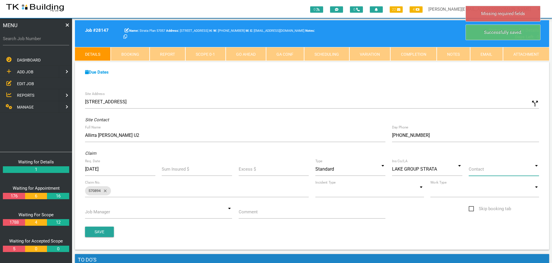
click at [535, 170] on input at bounding box center [504, 168] width 70 height 13
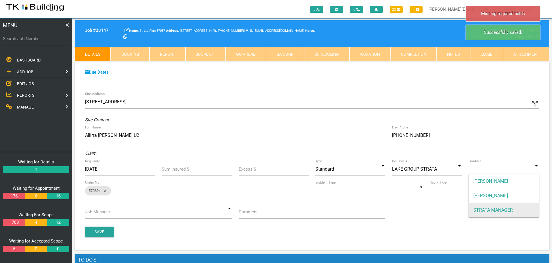
click at [514, 207] on span "STRATA MANAGER" at bounding box center [504, 210] width 70 height 14
type input "STRATA MANAGER"
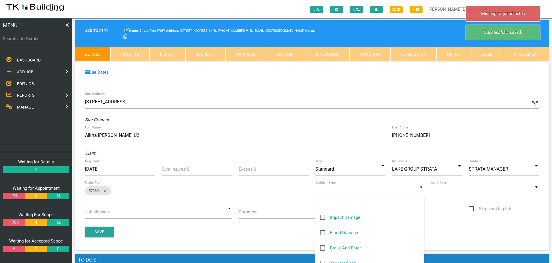
click at [424, 193] on input at bounding box center [370, 190] width 109 height 13
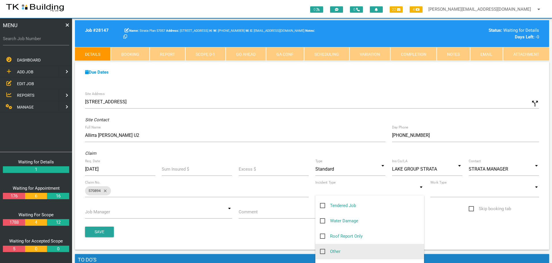
click at [322, 250] on span "Other" at bounding box center [330, 251] width 20 height 7
click at [322, 250] on input "Other" at bounding box center [322, 250] width 4 height 4
checkbox input "true"
type input "Other"
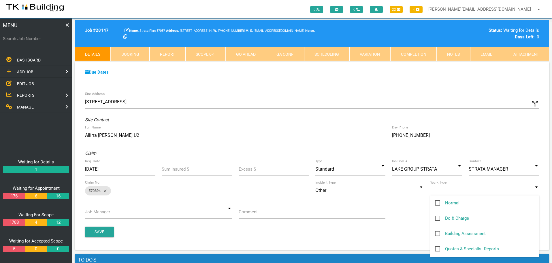
click at [537, 191] on input at bounding box center [485, 190] width 109 height 13
click at [438, 202] on span "Normal" at bounding box center [447, 202] width 25 height 7
click at [438, 202] on input "Normal" at bounding box center [437, 201] width 4 height 4
checkbox input "true"
type input "Normal"
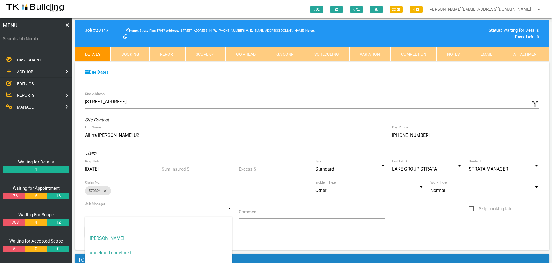
click at [229, 213] on input at bounding box center [158, 211] width 147 height 13
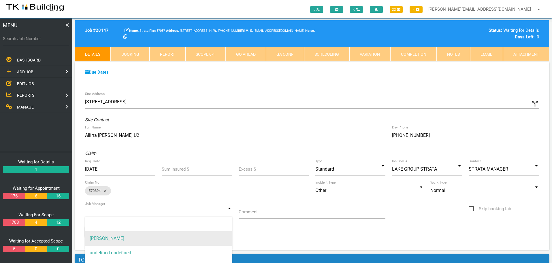
click at [211, 237] on span "[PERSON_NAME]" at bounding box center [158, 238] width 147 height 14
type input "[PERSON_NAME]"
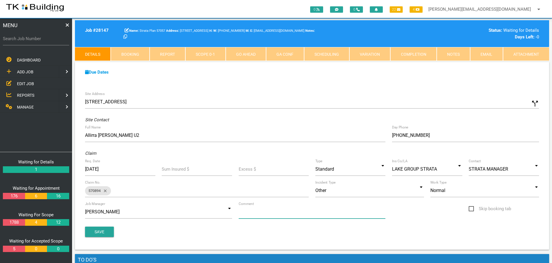
click at [266, 215] on input "Comment" at bounding box center [312, 211] width 147 height 13
type input "Quote on letter boxes to be replaced with brick"
click at [105, 229] on button "Save" at bounding box center [99, 231] width 29 height 10
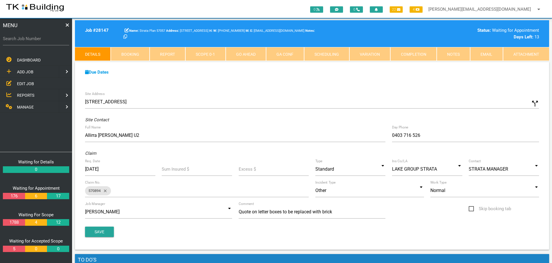
click at [42, 42] on label "Search Job Number" at bounding box center [36, 38] width 66 height 7
click at [42, 42] on input "Search Job Number" at bounding box center [36, 38] width 66 height 13
type input "27919"
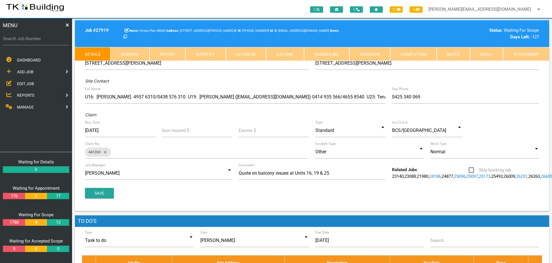
click at [454, 54] on link "Notes" at bounding box center [453, 54] width 33 height 14
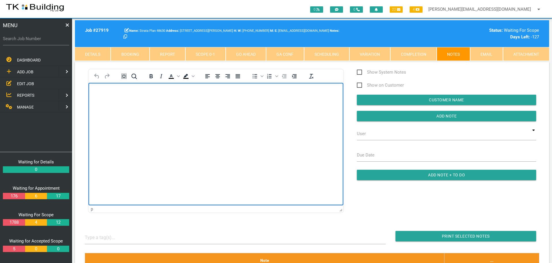
click at [108, 99] on body "Rich Text Area. Press ALT-0 for help." at bounding box center [216, 99] width 255 height 19
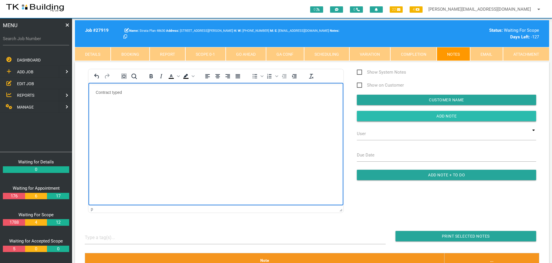
click at [369, 117] on input "Add Note" at bounding box center [446, 116] width 179 height 10
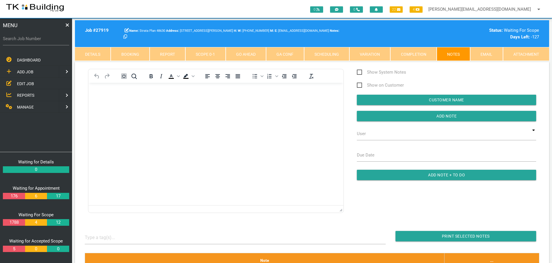
drag, startPoint x: 214, startPoint y: 12, endPoint x: 217, endPoint y: 18, distance: 7.6
click at [216, 18] on div "0 0 22 4 sharon@tkbuilding.com.au arrow_drop_down Account Preferences Logout" at bounding box center [276, 9] width 552 height 18
drag, startPoint x: 217, startPoint y: 19, endPoint x: 216, endPoint y: 23, distance: 3.8
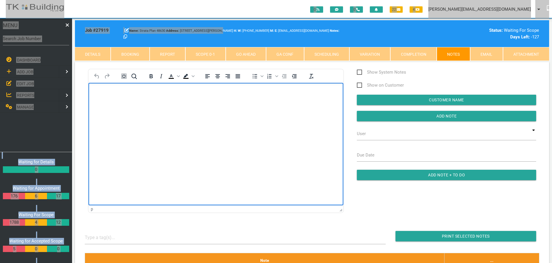
click at [289, 109] on html at bounding box center [216, 95] width 255 height 26
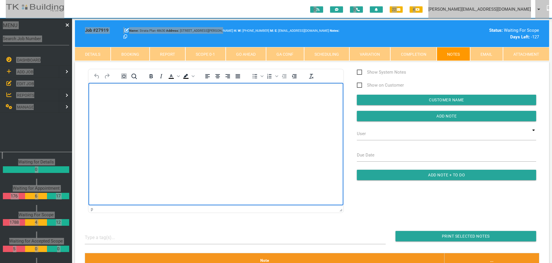
click at [192, 109] on html at bounding box center [216, 95] width 255 height 26
click at [188, 109] on html at bounding box center [216, 95] width 255 height 26
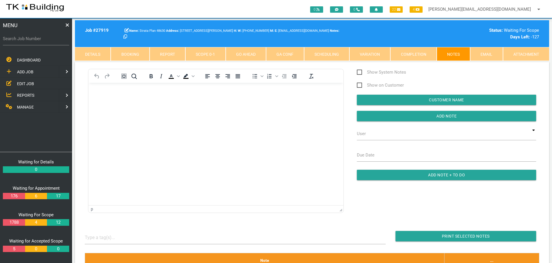
click at [403, 29] on div "Strata Plan 48630 250 Park Ave, Kotara NSW 2289, Australia W: (02) 4041 5200 Na…" at bounding box center [273, 33] width 307 height 13
drag, startPoint x: 144, startPoint y: 125, endPoint x: 145, endPoint y: 122, distance: 3.2
click at [145, 109] on html at bounding box center [216, 95] width 255 height 26
click at [24, 83] on span "EDIT JOB" at bounding box center [25, 83] width 17 height 5
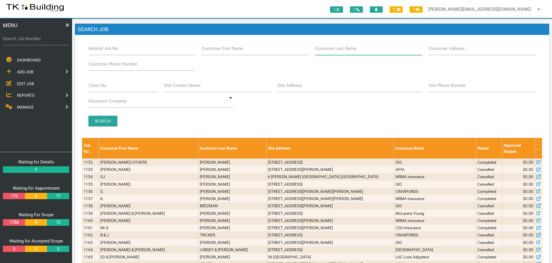
click at [370, 50] on input "Customer Last Name" at bounding box center [369, 48] width 107 height 13
type input "52129"
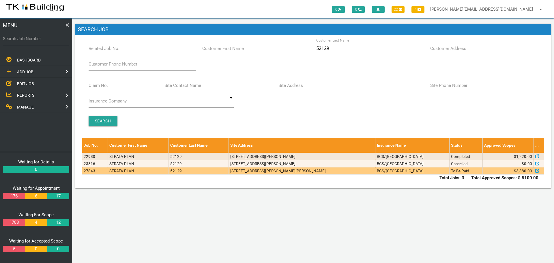
click at [414, 170] on td "BCS/[GEOGRAPHIC_DATA]" at bounding box center [412, 170] width 74 height 7
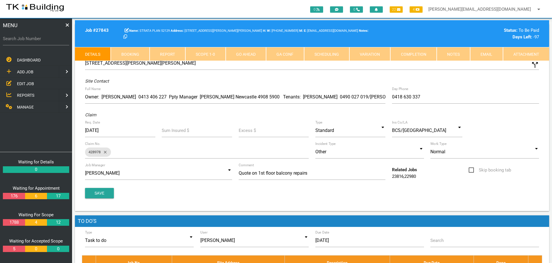
drag, startPoint x: 455, startPoint y: 54, endPoint x: 449, endPoint y: 55, distance: 6.7
click at [455, 54] on link "Notes" at bounding box center [453, 54] width 33 height 14
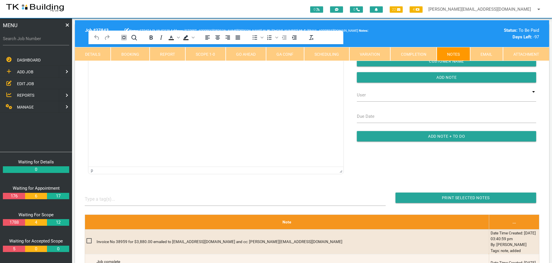
click at [114, 70] on html at bounding box center [216, 57] width 255 height 26
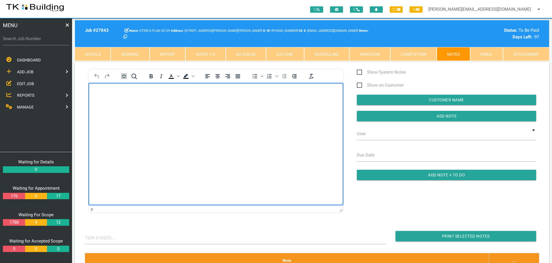
click at [99, 93] on p "Rich Text Area. Press ALT-0 for help." at bounding box center [216, 92] width 241 height 5
paste body "Rich Text Area. Press ALT-0 for help."
click at [301, 90] on p "Your invoice number 00038959 for 3,880.00 has been received and allocated to 52…" at bounding box center [216, 92] width 241 height 5
click at [294, 93] on span "Your invoice number 00038959 for 3,880.00 has been received and allocated to 52…" at bounding box center [195, 92] width 198 height 5
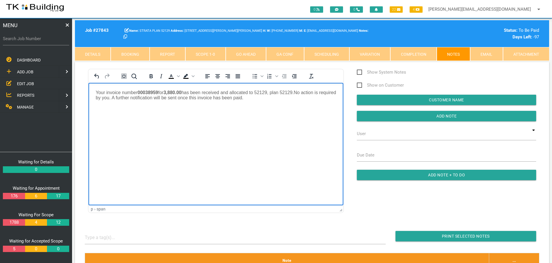
click at [270, 97] on p "Your invoice number 00038959 for 3,880.00 has been received and allocated to 52…" at bounding box center [216, 95] width 241 height 10
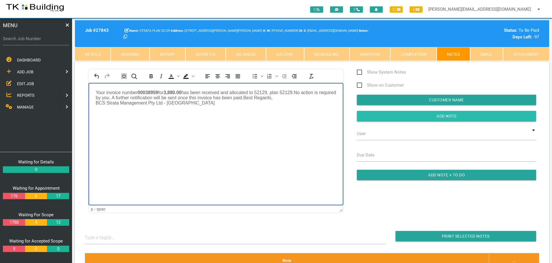
click at [426, 115] on input "Add Note" at bounding box center [446, 116] width 179 height 10
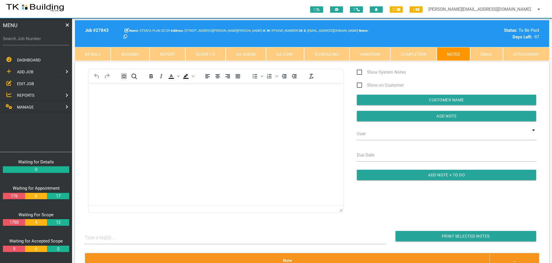
click at [33, 40] on label "Search Job Number" at bounding box center [36, 38] width 66 height 7
click at [33, 40] on input "Search Job Number" at bounding box center [36, 38] width 66 height 13
type input "27822"
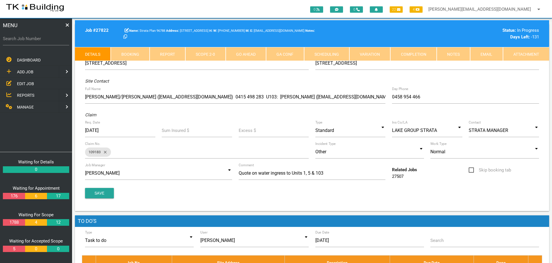
click at [36, 42] on label "Search Job Number" at bounding box center [36, 38] width 66 height 7
click at [36, 42] on input "Search Job Number" at bounding box center [36, 38] width 66 height 13
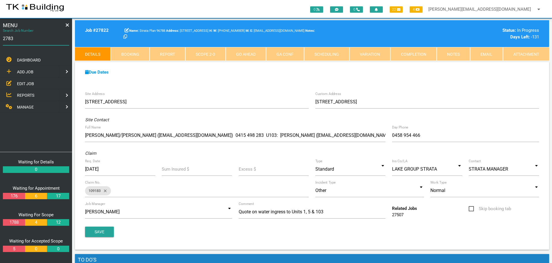
type input "27837"
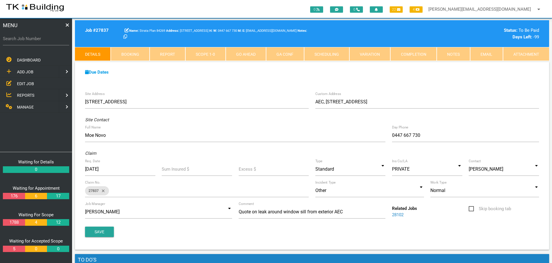
drag, startPoint x: 27, startPoint y: 82, endPoint x: 30, endPoint y: 82, distance: 3.7
click at [27, 82] on span "EDIT JOB" at bounding box center [25, 83] width 17 height 5
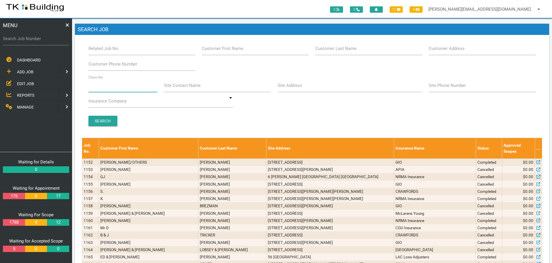
click at [119, 90] on input "Claim No." at bounding box center [123, 85] width 69 height 13
type input "070529"
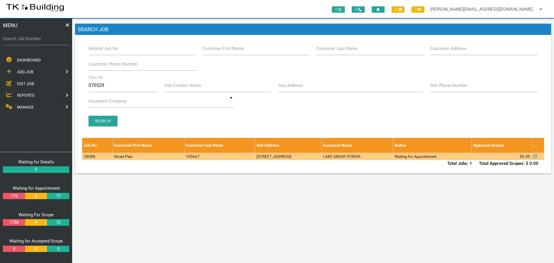
click at [212, 156] on td "105667" at bounding box center [219, 156] width 71 height 7
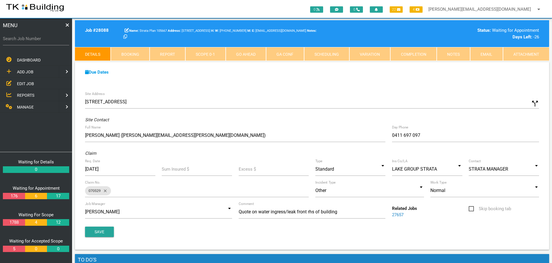
click at [453, 55] on link "Notes" at bounding box center [453, 54] width 33 height 14
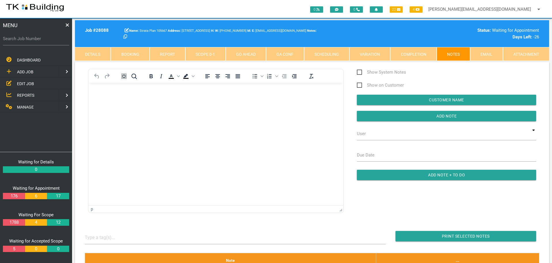
click at [88, 54] on link "Details" at bounding box center [93, 54] width 36 height 14
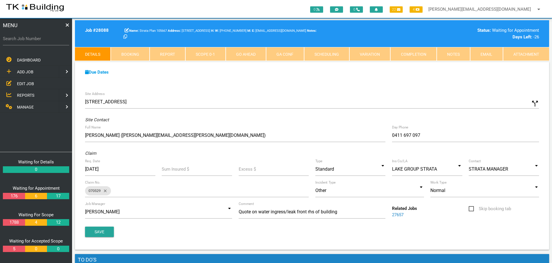
click at [134, 54] on link "Booking" at bounding box center [130, 54] width 39 height 14
select select "8"
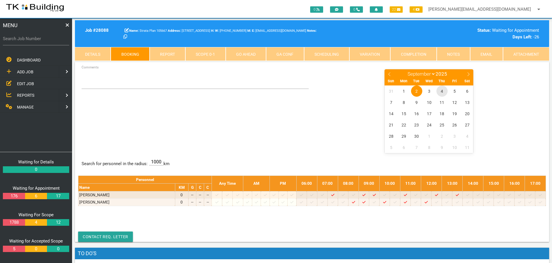
click at [442, 92] on span "4" at bounding box center [442, 90] width 11 height 11
click at [442, 89] on span "4" at bounding box center [442, 90] width 11 height 11
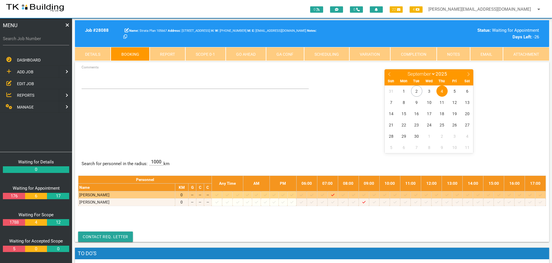
click at [407, 194] on icon at bounding box center [405, 195] width 3 height 4
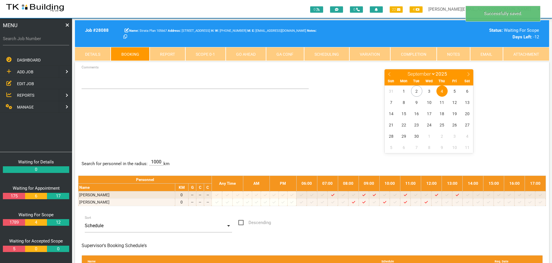
click at [441, 90] on span "4" at bounding box center [442, 90] width 11 height 11
click at [95, 85] on textarea "Comments" at bounding box center [196, 79] width 228 height 20
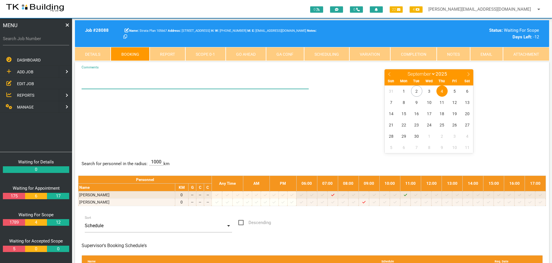
click at [97, 84] on textarea "Comments" at bounding box center [196, 79] width 228 height 20
type textarea "COMMON AREA NEAR FRONT STAIRWELL AT FRONT RIGHT OF THE PPTY"
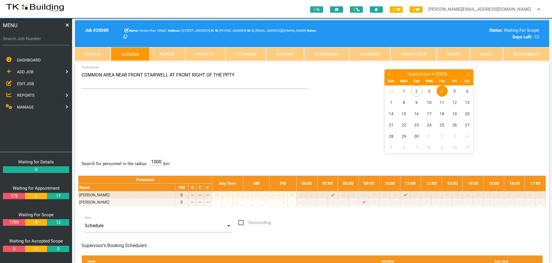
click at [120, 118] on div "COMMON AREA NEAR FRONT STAIRWELL AT FRONT RIGHT OF THE PPTY Comments January Fe…" at bounding box center [312, 111] width 468 height 84
click at [34, 44] on input "Search Job Number" at bounding box center [36, 38] width 66 height 13
type input "27965"
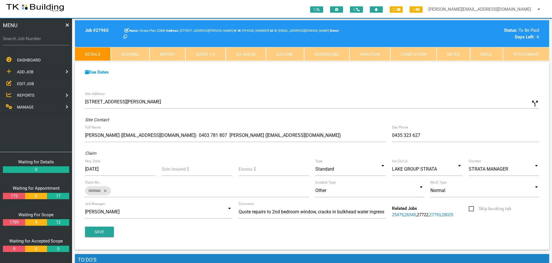
click at [132, 55] on link "Booking" at bounding box center [130, 54] width 39 height 14
select select "8"
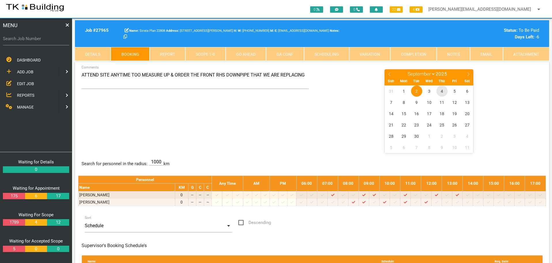
click at [444, 92] on span "4" at bounding box center [442, 90] width 11 height 11
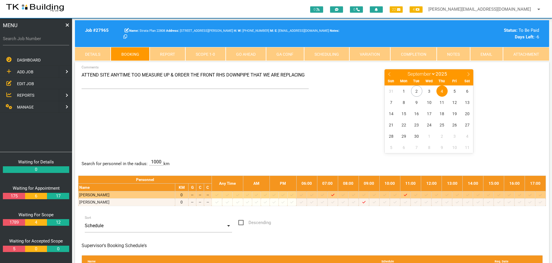
click at [376, 194] on icon at bounding box center [374, 195] width 3 height 4
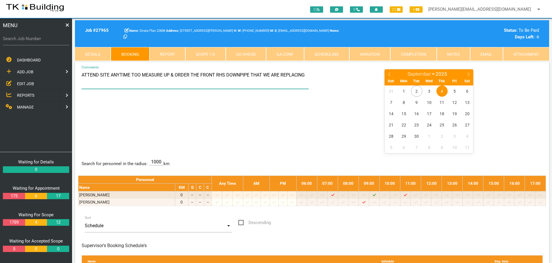
drag, startPoint x: 82, startPoint y: 74, endPoint x: 331, endPoint y: 82, distance: 249.0
click at [331, 82] on div "ATTEND SITE ANYTIME TOO MEASURE UP & ORDER THE FRONT RHS DOWNPIPE THAT WE ARE R…" at bounding box center [312, 111] width 468 height 84
type textarea "9.30 - FIRM TIME AS TRISTAN WILL BE MEETING YOU THERE HE DOESNT RESIDE ON SITE …"
click at [279, 125] on div "9.30 - FIRM TIME AS TRISTAN WILL BE MEETING YOU THERE HE DOESNT RESIDE ON SITE …" at bounding box center [312, 111] width 468 height 84
drag, startPoint x: 455, startPoint y: 53, endPoint x: 356, endPoint y: 60, distance: 99.4
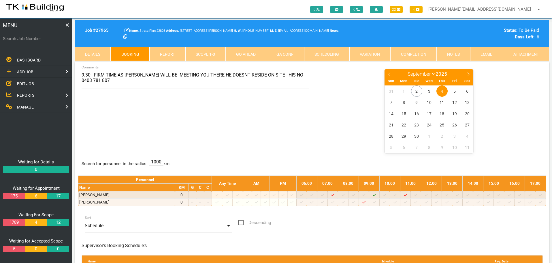
click at [455, 53] on link "Notes" at bounding box center [453, 54] width 33 height 14
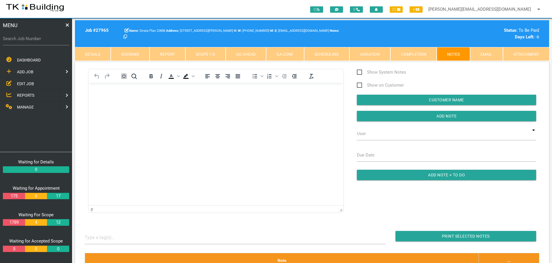
click at [103, 99] on body "Rich Text Area. Press ALT-0 for help." at bounding box center [216, 99] width 255 height 19
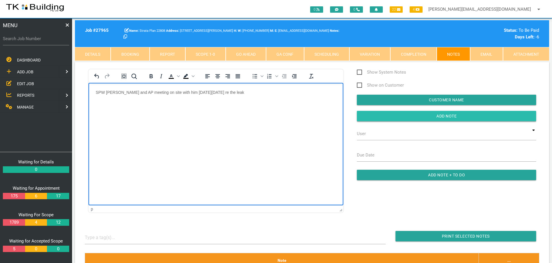
click at [396, 117] on input "Add Note" at bounding box center [446, 116] width 179 height 10
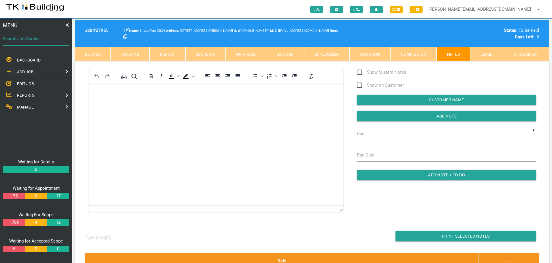
click at [34, 44] on input "Search Job Number" at bounding box center [36, 38] width 66 height 13
click at [141, 56] on link "Booking" at bounding box center [130, 54] width 39 height 14
select select "8"
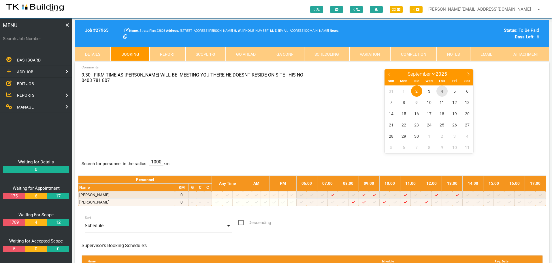
click at [443, 92] on span "4" at bounding box center [442, 90] width 11 height 11
drag, startPoint x: 28, startPoint y: 40, endPoint x: 27, endPoint y: 44, distance: 4.3
click at [28, 40] on label "Search Job Number" at bounding box center [36, 38] width 66 height 7
click at [28, 40] on input "Search Job Number" at bounding box center [36, 38] width 66 height 13
type input "27265"
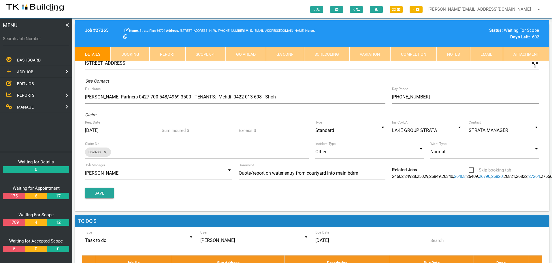
click at [133, 53] on link "Booking" at bounding box center [130, 54] width 39 height 14
select select "8"
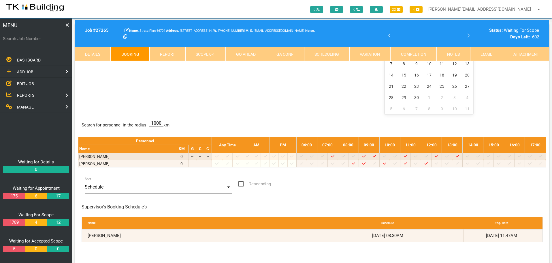
click at [358, 81] on center "January February March April May June July August September October November De…" at bounding box center [430, 72] width 228 height 84
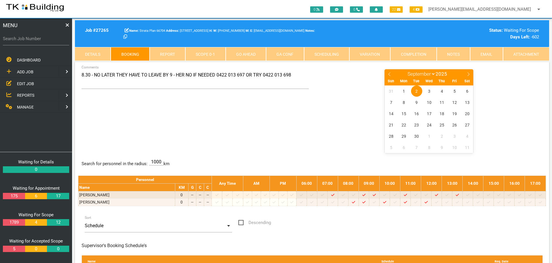
click at [490, 70] on center "January February March April May June July August September October November De…" at bounding box center [430, 111] width 228 height 84
click at [442, 91] on span "4" at bounding box center [442, 90] width 11 height 11
click at [97, 50] on link "Details" at bounding box center [93, 54] width 36 height 14
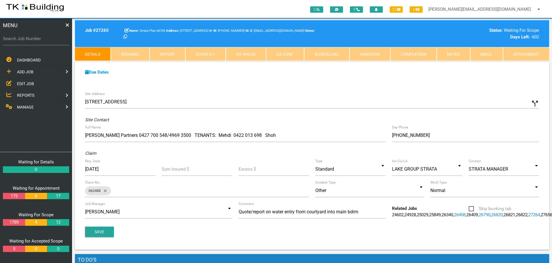
click at [136, 53] on link "Booking" at bounding box center [130, 54] width 39 height 14
select select "8"
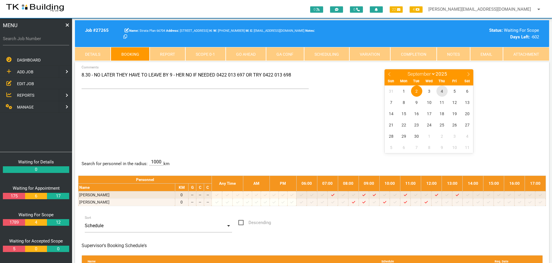
click at [442, 91] on span "4" at bounding box center [442, 90] width 11 height 11
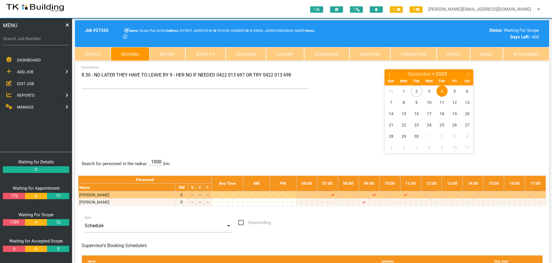
click at [355, 195] on icon at bounding box center [353, 195] width 3 height 4
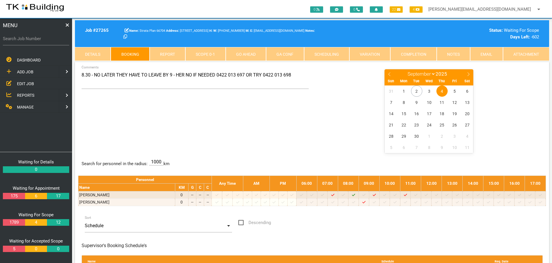
click at [26, 41] on label "Search Job Number" at bounding box center [36, 38] width 66 height 7
click at [26, 41] on input "Search Job Number" at bounding box center [36, 38] width 66 height 13
type input "28088"
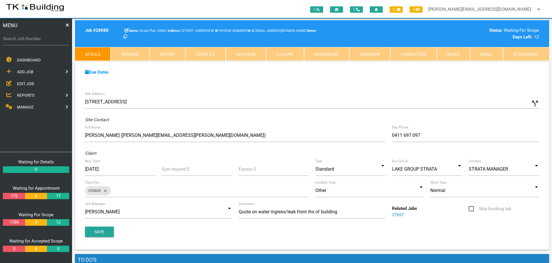
click at [134, 53] on link "Booking" at bounding box center [130, 54] width 39 height 14
select select "8"
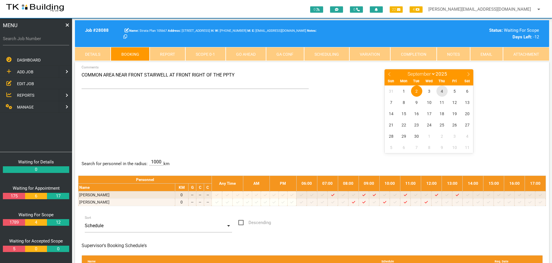
click at [443, 90] on span "4" at bounding box center [442, 90] width 11 height 11
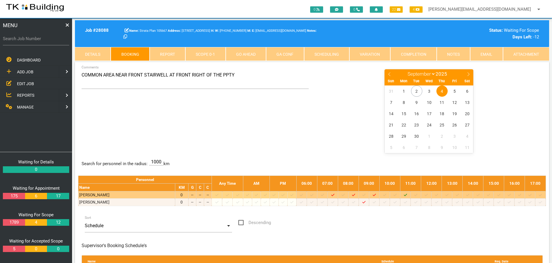
click at [407, 194] on icon "Job: 28088 Scope: First Scope Suburb: The Hill Customer: Strata Plan 105667" at bounding box center [405, 195] width 3 height 4
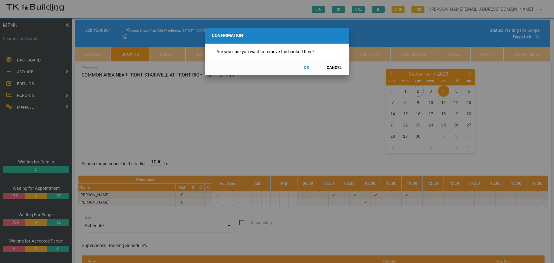
click at [305, 66] on button "OK" at bounding box center [306, 68] width 25 height 10
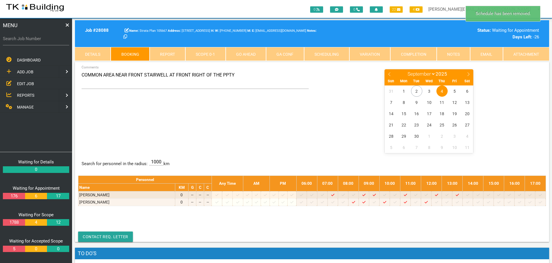
scroll to position [18, 0]
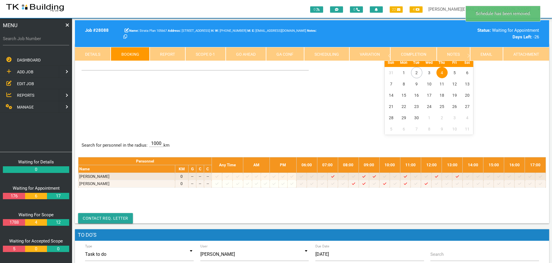
click at [443, 70] on span "4" at bounding box center [442, 72] width 11 height 11
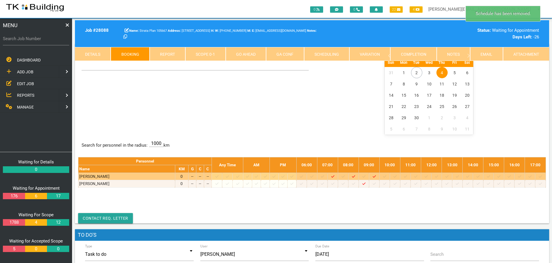
click at [397, 177] on icon at bounding box center [395, 177] width 3 height 4
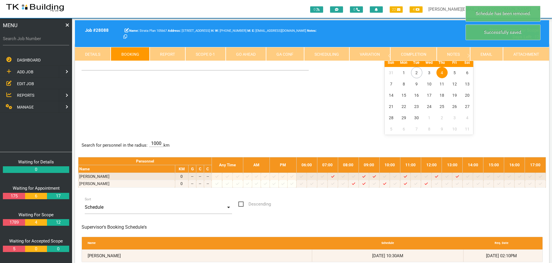
scroll to position [0, 0]
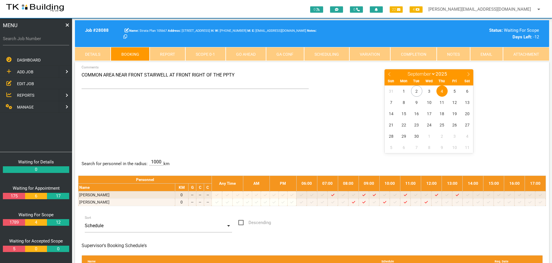
click at [442, 90] on span "4" at bounding box center [442, 90] width 11 height 11
click at [53, 43] on input "Search Job Number" at bounding box center [36, 38] width 66 height 13
type input "28091"
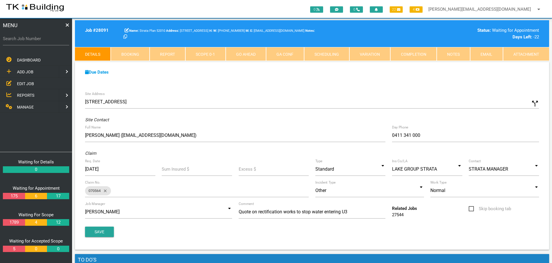
click at [23, 93] on span "REPORTS" at bounding box center [25, 95] width 17 height 5
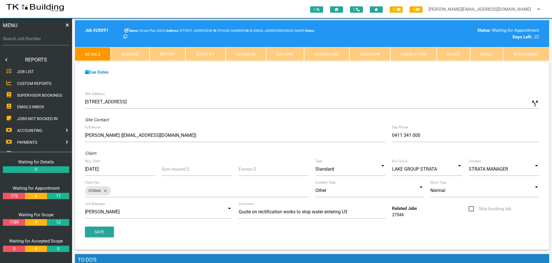
click at [32, 95] on span "SUPERVISOR BOOKINGS" at bounding box center [39, 95] width 45 height 5
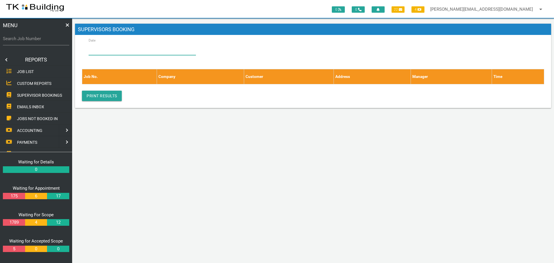
click at [145, 51] on input "Date" at bounding box center [142, 48] width 107 height 13
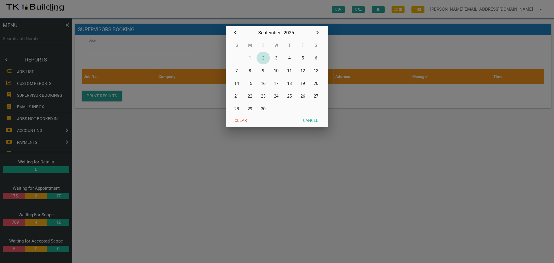
click at [264, 57] on button "2" at bounding box center [262, 58] width 13 height 13
type input "[DATE]"
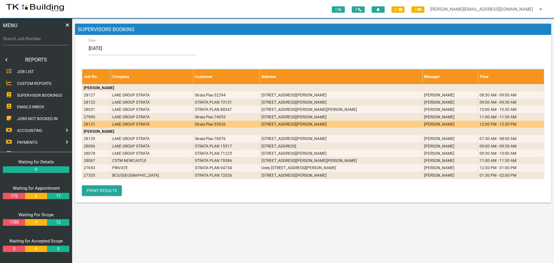
click at [275, 125] on td "[STREET_ADDRESS][PERSON_NAME]" at bounding box center [341, 123] width 163 height 7
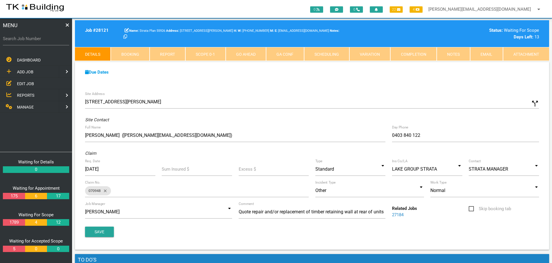
click at [41, 40] on label "Search Job Number" at bounding box center [36, 38] width 66 height 7
click at [41, 40] on input "Search Job Number" at bounding box center [36, 38] width 66 height 13
type input "28091"
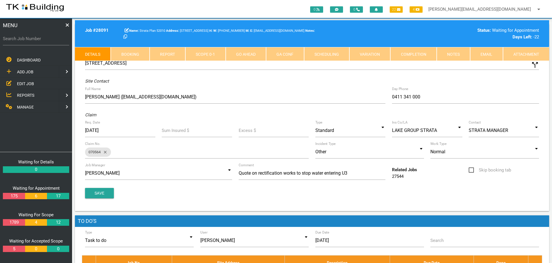
click at [138, 54] on link "Booking" at bounding box center [130, 54] width 39 height 14
select select "8"
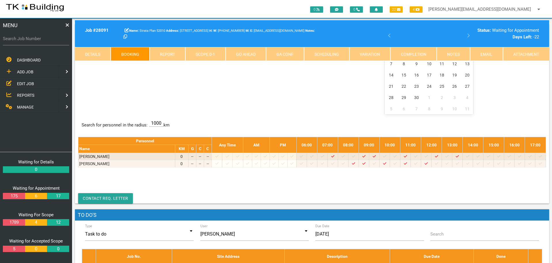
click at [514, 85] on center "January February March April May June July August September October November De…" at bounding box center [430, 72] width 228 height 84
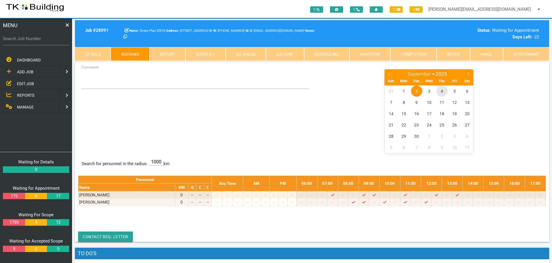
click at [443, 91] on span "4" at bounding box center [442, 90] width 11 height 11
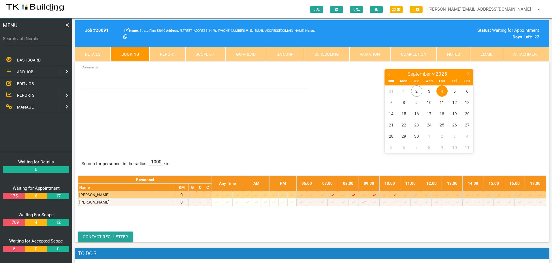
click at [418, 194] on icon at bounding box center [415, 195] width 3 height 4
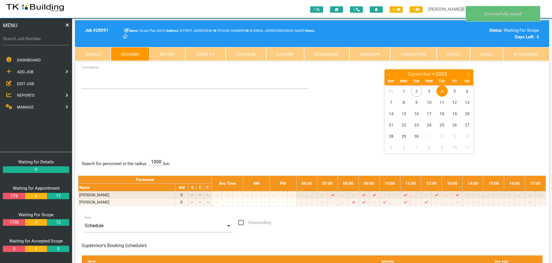
click at [440, 89] on span "4" at bounding box center [442, 90] width 11 height 11
click at [91, 82] on textarea "Comments" at bounding box center [196, 79] width 228 height 20
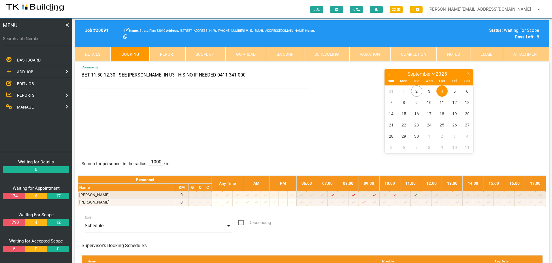
type textarea "BET 11.30-12.30 - SEE BRENDAN IN U3 - HIS NO IF NEEDED 0411 341 000"
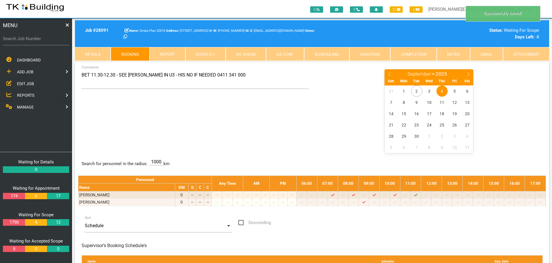
click at [267, 110] on div "BET 11.30-12.30 - SEE BRENDAN IN U3 - HIS NO IF NEEDED 0411 341 000 Comments Ja…" at bounding box center [312, 111] width 468 height 84
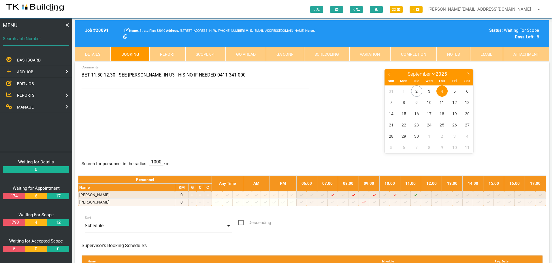
click at [38, 42] on input "Search Job Number" at bounding box center [36, 38] width 66 height 13
type input "28030"
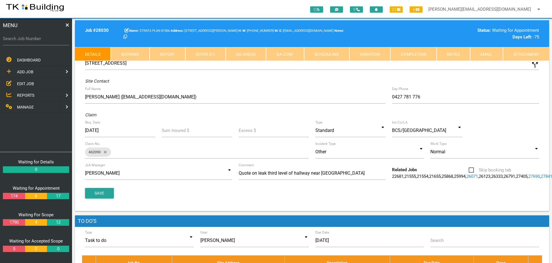
click at [140, 53] on link "Booking" at bounding box center [130, 54] width 39 height 14
select select "8"
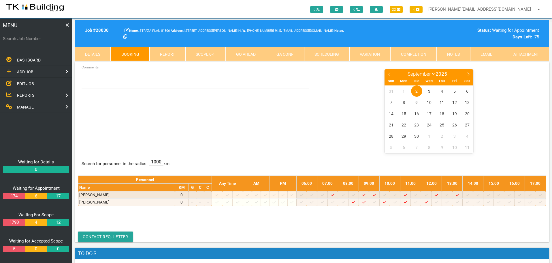
click at [104, 50] on link "Details" at bounding box center [93, 54] width 36 height 14
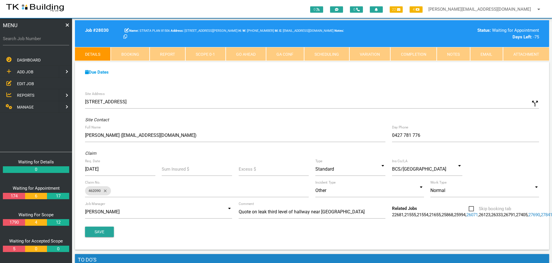
click at [122, 55] on link "Booking" at bounding box center [130, 54] width 39 height 14
select select "8"
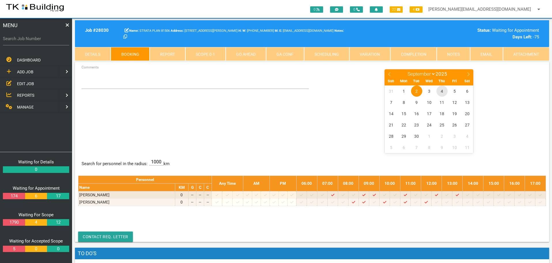
click at [442, 91] on span "4" at bounding box center [442, 90] width 11 height 11
click at [441, 89] on span "4" at bounding box center [442, 90] width 11 height 11
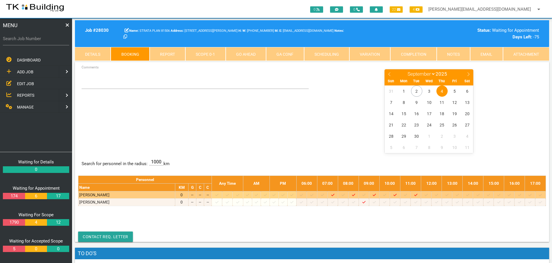
click at [438, 194] on icon at bounding box center [436, 195] width 3 height 4
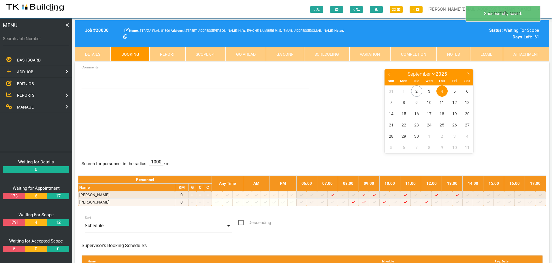
click at [442, 89] on span "4" at bounding box center [442, 90] width 11 height 11
click at [88, 82] on textarea "Comments" at bounding box center [196, 79] width 228 height 20
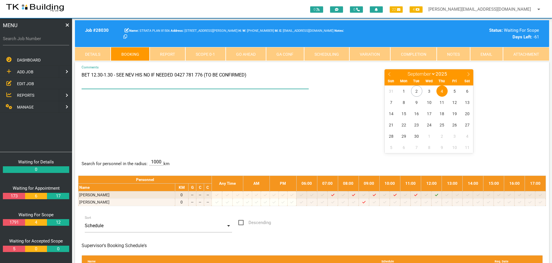
type textarea "BET 12.30-1.30 - SEE NEV HIS NO IF NEEDED 0427 781 776 (TO BE CONFIRMED)"
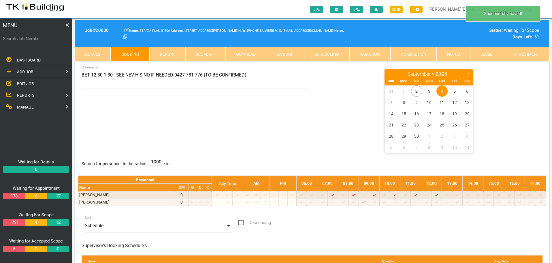
click at [249, 120] on div "BET 12.30-1.30 - SEE NEV HIS NO IF NEEDED 0427 781 776 (TO BE CONFIRMED) Commen…" at bounding box center [312, 111] width 468 height 84
click at [25, 83] on span "EDIT JOB" at bounding box center [25, 83] width 17 height 5
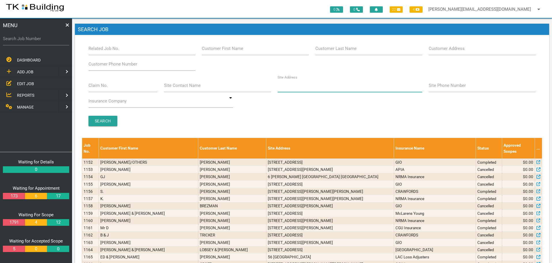
click at [289, 90] on input "Site Address" at bounding box center [350, 85] width 145 height 13
type input "75 Mills"
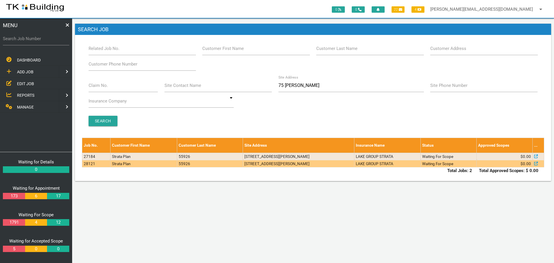
click at [297, 163] on td "[STREET_ADDRESS][PERSON_NAME]" at bounding box center [298, 163] width 111 height 7
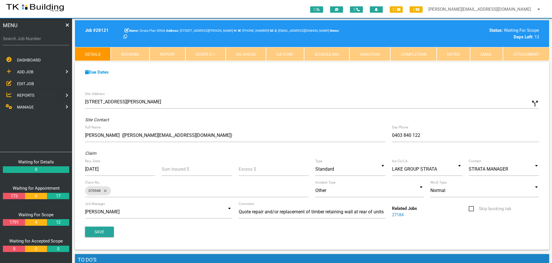
click at [48, 40] on label "Search Job Number" at bounding box center [36, 38] width 66 height 7
click at [48, 40] on input "Search Job Number" at bounding box center [36, 38] width 66 height 13
type input "28108"
click at [199, 53] on link "Scope 0 - 1" at bounding box center [205, 54] width 40 height 14
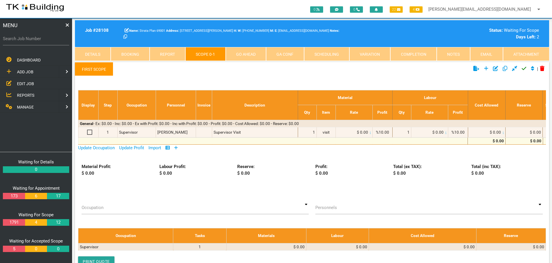
click at [177, 147] on icon at bounding box center [176, 147] width 3 height 3
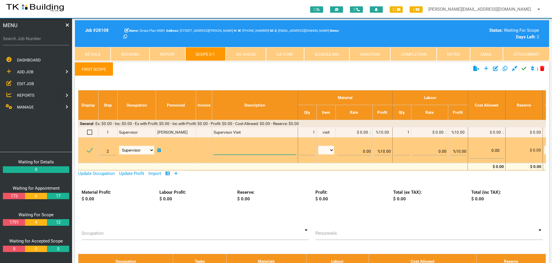
click at [221, 150] on textarea at bounding box center [255, 148] width 82 height 13
paste textarea "Main Bathroom (2.8 X 2.4) Disconnect the toilet, shower screen, shower taps and…"
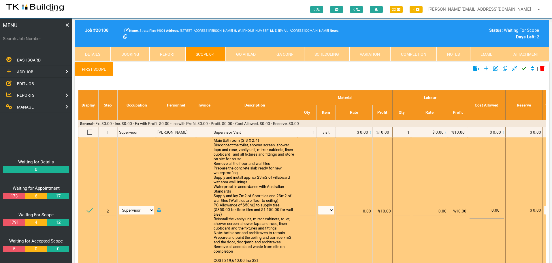
scroll to position [0, 0]
type textarea "Main Bathroom (2.8 X 2.4) Disconnect the toilet, shower screen, shower taps and…"
click at [308, 211] on input "text" at bounding box center [308, 209] width 16 height 14
type input "1"
click at [331, 209] on select "patch LM hrs m3 items m2 m" at bounding box center [326, 210] width 16 height 9
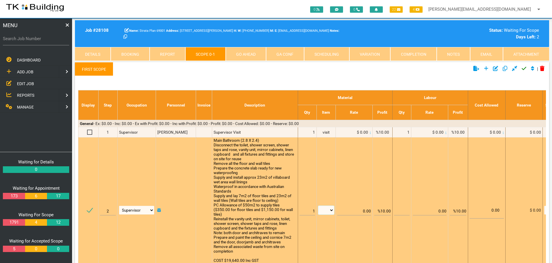
select select "items"
click at [318, 206] on select "patch LM hrs m3 items m2 m" at bounding box center [326, 210] width 16 height 9
click at [384, 210] on input "%10.00" at bounding box center [382, 209] width 17 height 14
type input "0.00"
click at [362, 159] on td "0.00" at bounding box center [354, 209] width 37 height 145
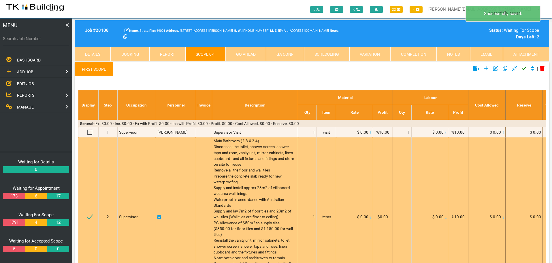
click at [370, 216] on icon at bounding box center [370, 217] width 1 height 3
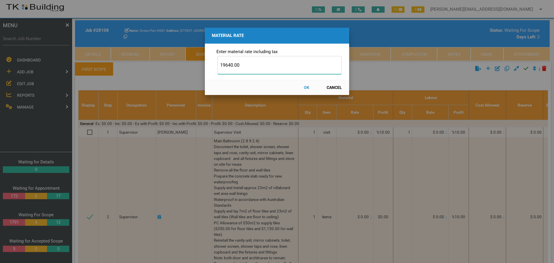
type input "19640.00"
click at [307, 87] on button "OK" at bounding box center [306, 87] width 25 height 10
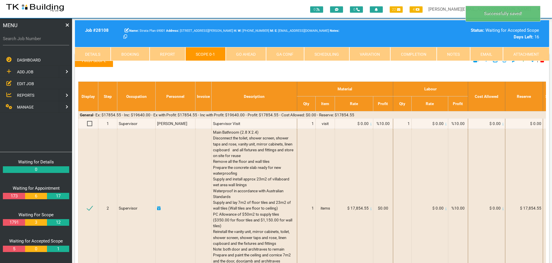
scroll to position [0, 0]
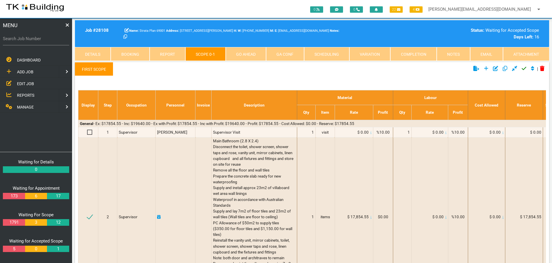
click at [523, 68] on icon "Click to approve current scope" at bounding box center [524, 68] width 5 height 5
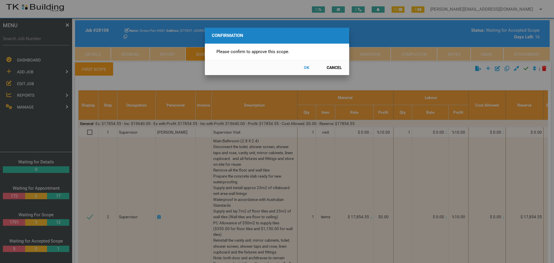
click at [307, 66] on button "OK" at bounding box center [306, 68] width 25 height 10
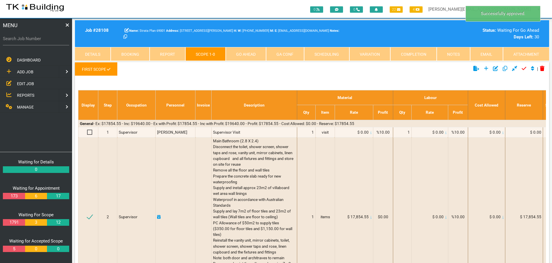
scroll to position [18, 0]
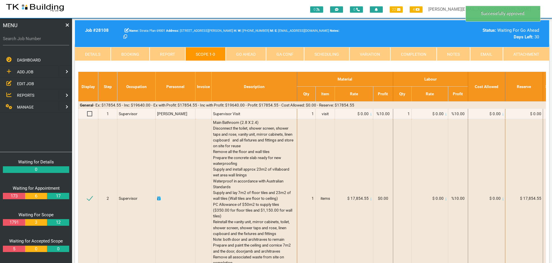
click at [251, 54] on link "Go Ahead" at bounding box center [246, 54] width 40 height 14
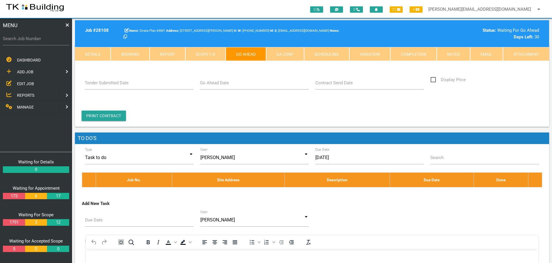
click at [222, 86] on label "Go Ahead Date" at bounding box center [214, 83] width 29 height 7
click at [222, 86] on input "Go Ahead Date" at bounding box center [254, 82] width 109 height 13
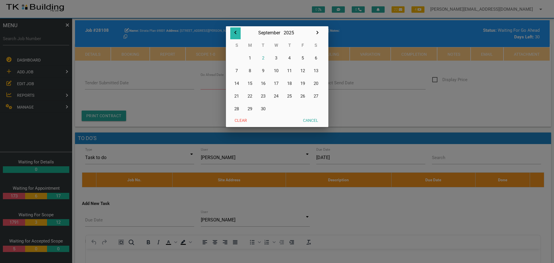
click at [235, 33] on icon "button" at bounding box center [235, 32] width 2 height 3
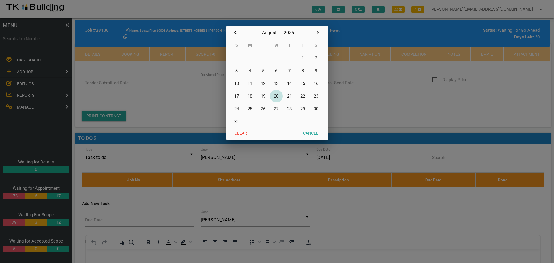
click at [276, 95] on button "20" at bounding box center [276, 96] width 13 height 13
type input "20/08/2025"
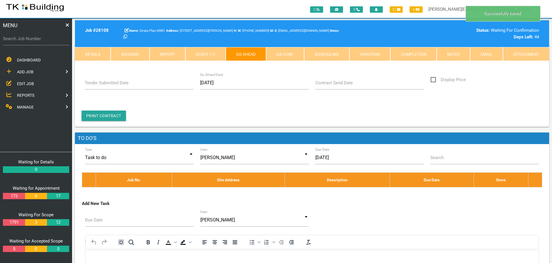
click at [453, 53] on link "Notes" at bounding box center [453, 54] width 33 height 14
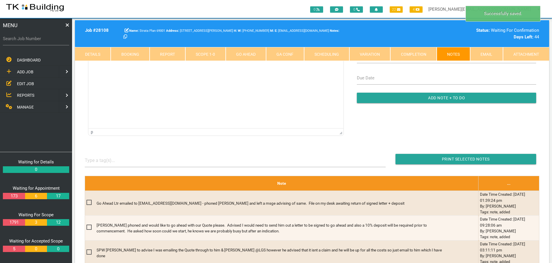
scroll to position [0, 0]
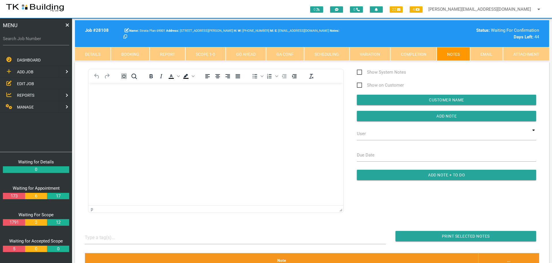
click at [257, 54] on link "Go Ahead" at bounding box center [246, 54] width 40 height 14
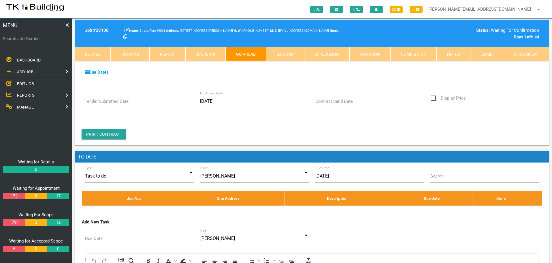
click at [328, 104] on label "Contract Send Date" at bounding box center [334, 101] width 37 height 7
click at [328, 104] on input "Contract Send Date" at bounding box center [370, 101] width 109 height 13
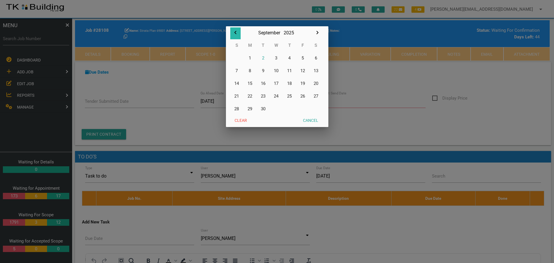
click at [236, 31] on icon "button" at bounding box center [235, 32] width 2 height 3
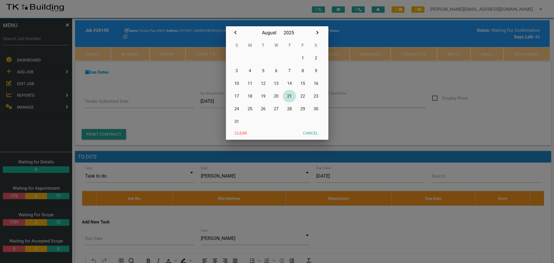
click at [290, 96] on button "21" at bounding box center [289, 96] width 13 height 13
type input "21/08/2025"
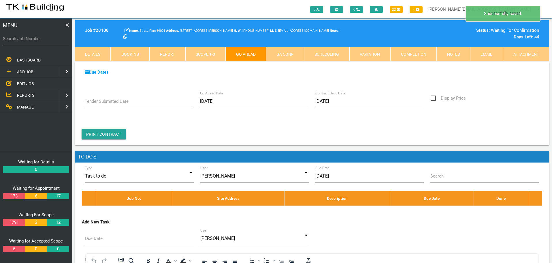
click at [453, 55] on link "Notes" at bounding box center [453, 54] width 33 height 14
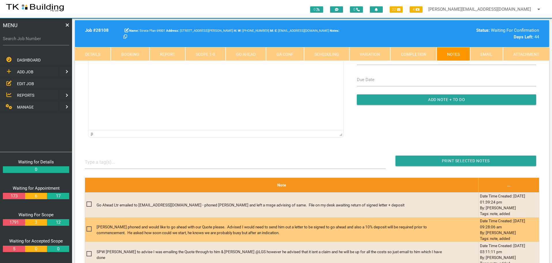
scroll to position [173, 0]
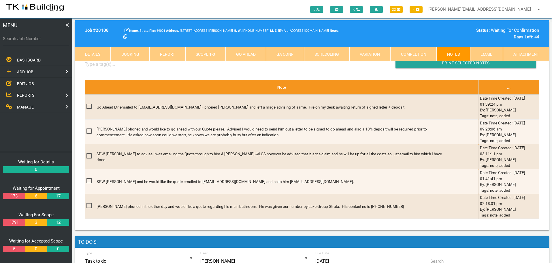
click at [340, 14] on div "0 0 22 4 sharon@tkbuilding.com.au arrow_drop_down Account Preferences Logout" at bounding box center [276, 9] width 552 height 18
click at [30, 83] on span "EDIT JOB" at bounding box center [25, 83] width 17 height 5
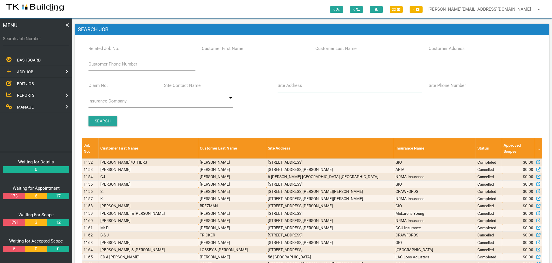
click at [329, 88] on input "Site Address" at bounding box center [350, 85] width 145 height 13
type input "61 Donald"
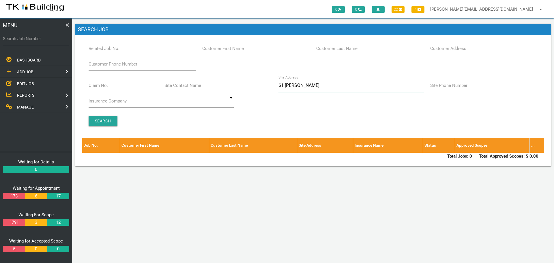
click at [306, 88] on input "61 Donald" at bounding box center [350, 85] width 145 height 13
type input "6"
drag, startPoint x: 337, startPoint y: 51, endPoint x: 335, endPoint y: 53, distance: 3.0
click at [336, 53] on div "Customer Last Name" at bounding box center [370, 50] width 114 height 16
click at [373, 51] on input "Customer Last Name" at bounding box center [369, 48] width 107 height 13
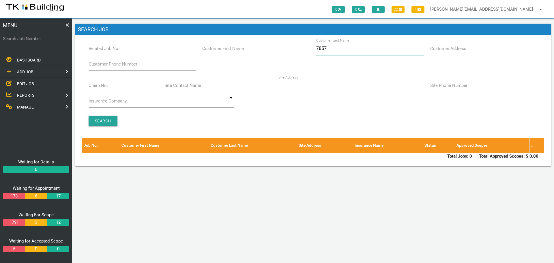
type input "78579"
click at [24, 70] on span "ADD JOB" at bounding box center [25, 72] width 16 height 5
click at [24, 72] on span "NEW CUSTOMER" at bounding box center [32, 71] width 31 height 5
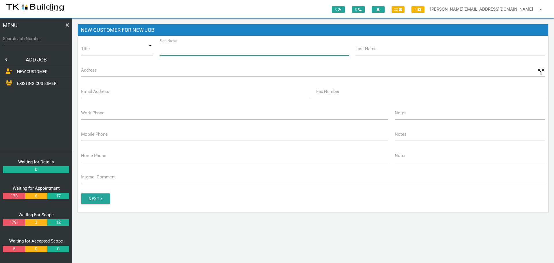
click at [212, 50] on input "First Name" at bounding box center [255, 48] width 190 height 13
type input "Strata Plan"
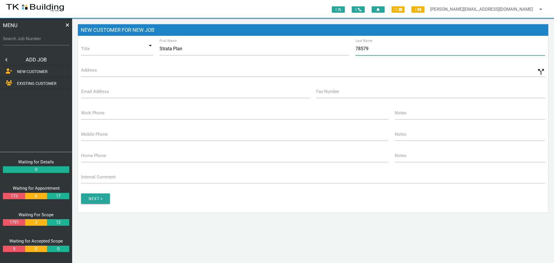
type input "78579"
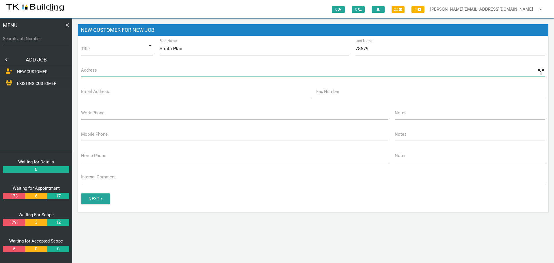
click at [99, 72] on input "Address" at bounding box center [313, 69] width 464 height 13
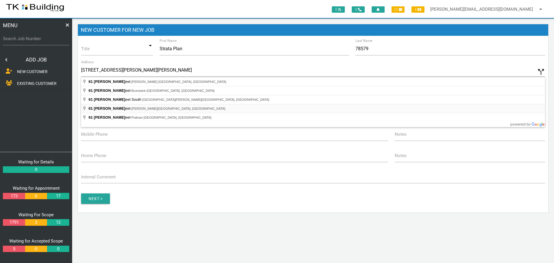
type input "61 Donald St, Nelson Bay NSW 2315, Australia"
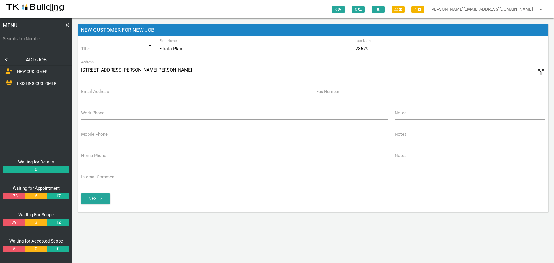
click at [86, 94] on label "Email Address" at bounding box center [95, 91] width 28 height 7
click at [86, 94] on input "Email Address" at bounding box center [195, 91] width 229 height 13
type input "gje0110@bigpond.com"
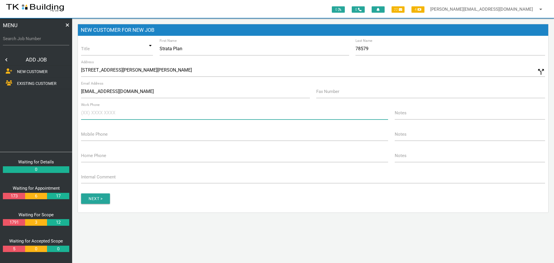
click at [102, 117] on input "Work Phone" at bounding box center [234, 112] width 307 height 13
type input "(04) 0622 5545"
click at [138, 92] on input "gje0110@bigpond.com" at bounding box center [195, 91] width 229 height 13
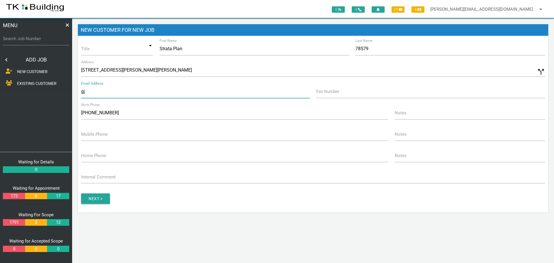
type input "g"
type input "yanna.francis@stratasense.com.au"
click at [96, 198] on input "button" at bounding box center [95, 198] width 29 height 10
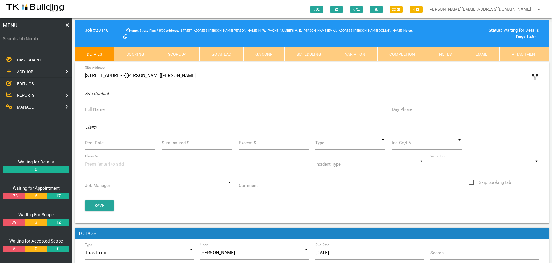
click at [99, 110] on label "Full Name" at bounding box center [95, 109] width 20 height 7
click at [99, 110] on input "Full Name" at bounding box center [235, 109] width 301 height 13
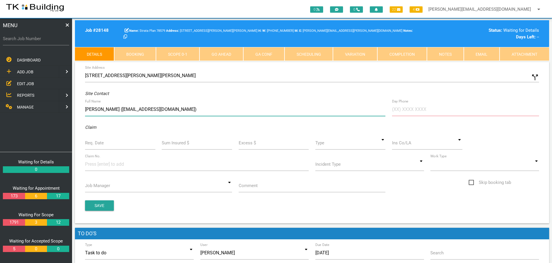
click at [179, 105] on input "Graham Evans (gje0110@bigpond.com)" at bounding box center [235, 109] width 301 height 13
type input "Graham Evans (gje0110@bigpond.com) 0418 861 344 Pam (Bdg Mgr)"
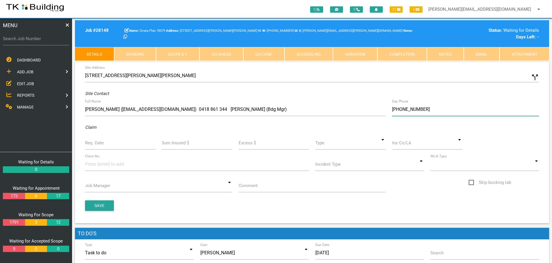
type input "(04) 4742 4694"
click at [114, 146] on input "Req. Date" at bounding box center [120, 142] width 70 height 13
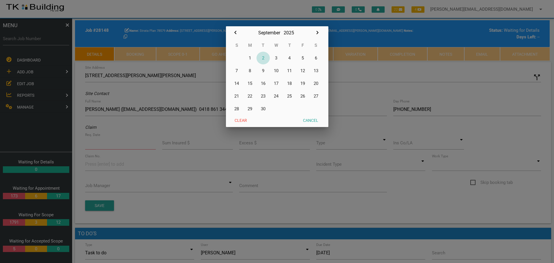
click at [262, 58] on button "2" at bounding box center [262, 58] width 13 height 13
type input "[DATE]"
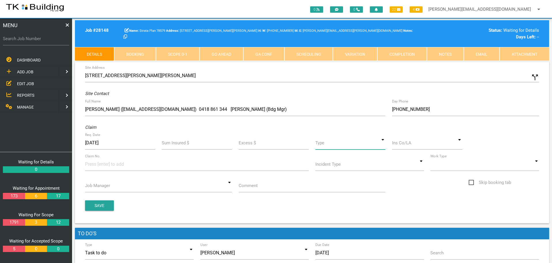
click at [384, 144] on input at bounding box center [351, 142] width 70 height 13
click at [356, 169] on span "Standard" at bounding box center [351, 169] width 70 height 14
type input "Standard"
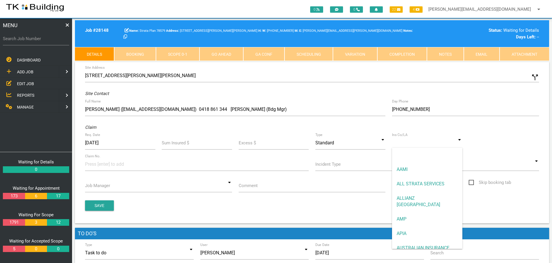
click at [401, 145] on input at bounding box center [427, 142] width 70 height 13
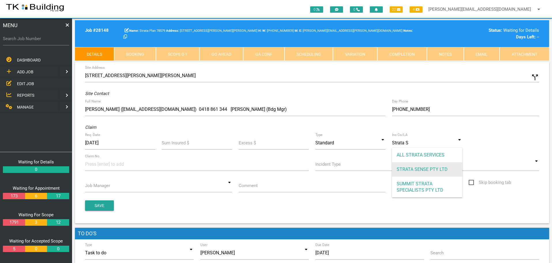
click at [412, 167] on span "STRATA SENSE PTY LTD" at bounding box center [427, 169] width 70 height 14
type input "STRATA SENSE PTY LTD"
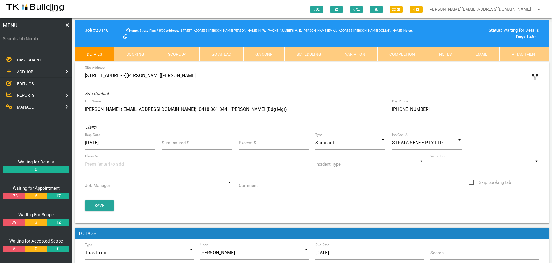
click at [90, 166] on input at bounding box center [106, 163] width 43 height 13
type input "28148"
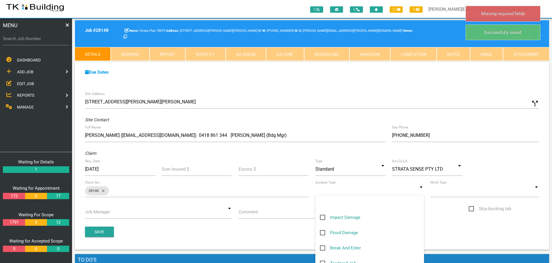
click at [422, 193] on input at bounding box center [370, 190] width 109 height 13
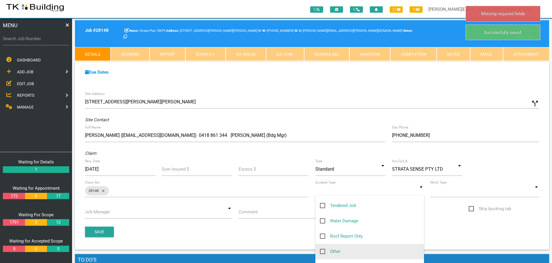
click at [322, 251] on span "Other" at bounding box center [330, 251] width 20 height 7
click at [322, 251] on input "Other" at bounding box center [322, 250] width 4 height 4
checkbox input "true"
type input "Other"
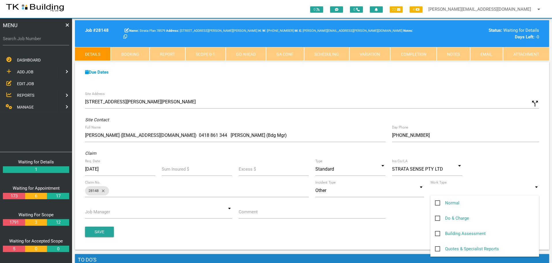
click at [536, 191] on input at bounding box center [485, 190] width 109 height 13
click at [437, 203] on span "Normal" at bounding box center [447, 202] width 25 height 7
click at [437, 203] on input "Normal" at bounding box center [437, 201] width 4 height 4
checkbox input "true"
type input "Normal"
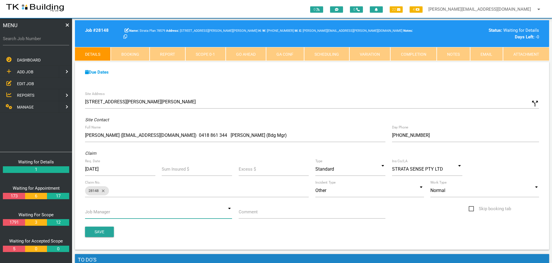
click at [229, 213] on input at bounding box center [158, 211] width 147 height 13
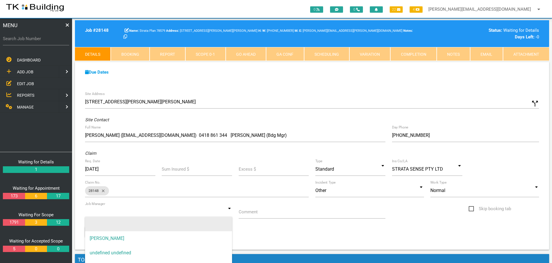
drag, startPoint x: 170, startPoint y: 238, endPoint x: 221, endPoint y: 230, distance: 51.5
click at [172, 237] on span "[PERSON_NAME]" at bounding box center [158, 238] width 147 height 14
type input "[PERSON_NAME]"
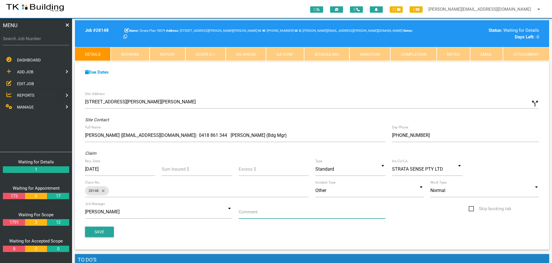
click at [266, 215] on input "Comment" at bounding box center [312, 211] width 147 height 13
type input "Quote on side wall"
click at [99, 232] on button "Save" at bounding box center [99, 231] width 29 height 10
click at [35, 42] on label "Search Job Number" at bounding box center [36, 38] width 66 height 7
click at [35, 42] on input "Search Job Number" at bounding box center [36, 38] width 66 height 13
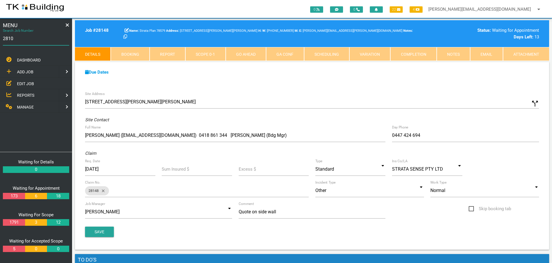
type input "28108"
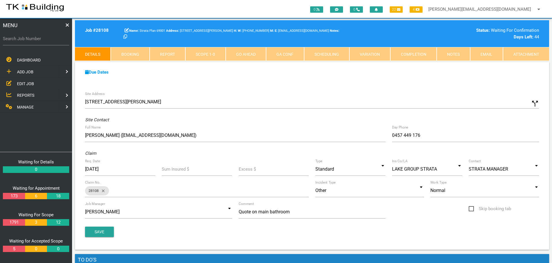
click at [294, 55] on link "GA Conf" at bounding box center [285, 54] width 38 height 14
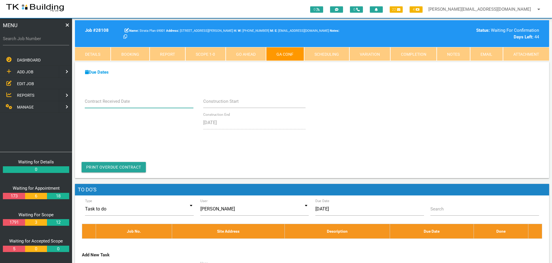
click at [152, 103] on input "Contract Received Date" at bounding box center [139, 101] width 109 height 13
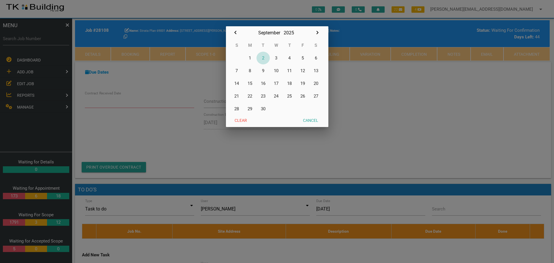
click at [263, 58] on button "2" at bounding box center [262, 58] width 13 height 13
type input "[DATE]"
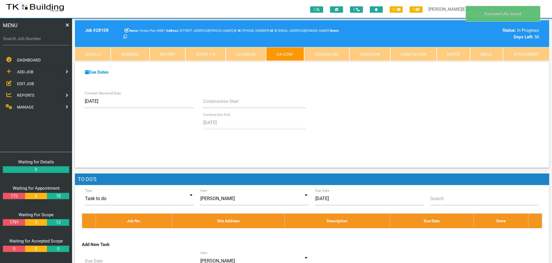
click at [427, 54] on link "Completion" at bounding box center [414, 54] width 46 height 14
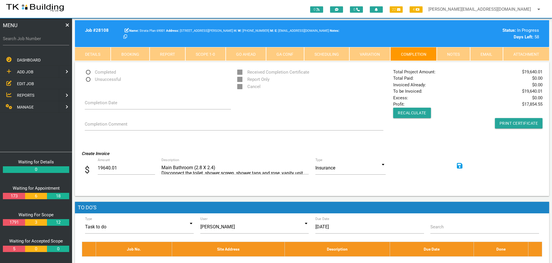
click at [459, 165] on icon at bounding box center [460, 166] width 6 height 6
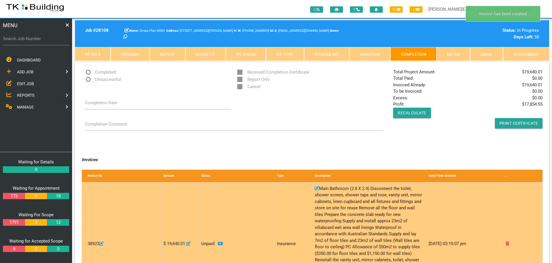
click at [191, 241] on icon at bounding box center [188, 243] width 4 height 4
type input "19640.01"
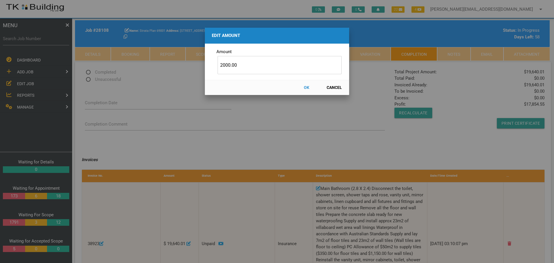
click at [304, 86] on button "OK" at bounding box center [306, 87] width 25 height 10
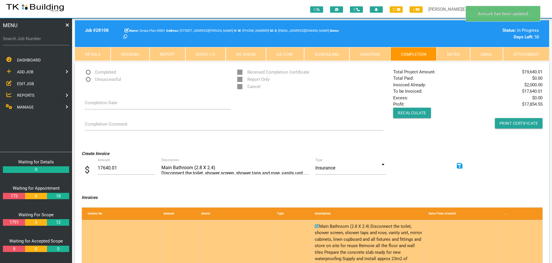
click at [317, 226] on icon at bounding box center [317, 226] width 4 height 4
type input "Main Bathroom (2.8 X 2.4)Disconnect the toilet, shower screen, shower taps and …"
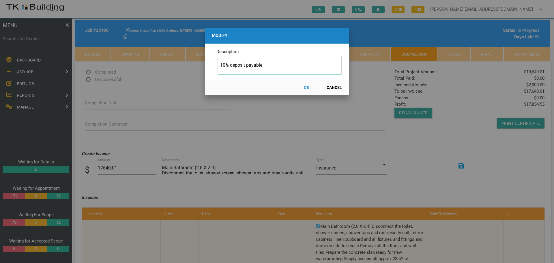
type input "10% deposit payable"
click at [305, 86] on button "OK" at bounding box center [306, 87] width 25 height 10
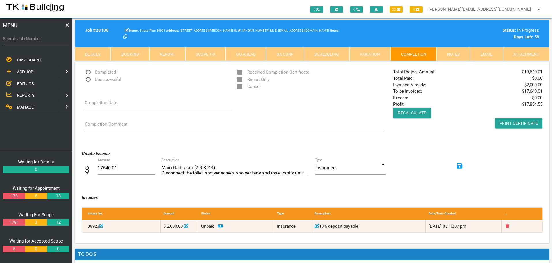
click at [29, 41] on label "Search Job Number" at bounding box center [36, 38] width 66 height 7
click at [29, 41] on input "Search Job Number" at bounding box center [36, 38] width 66 height 13
type input "26879"
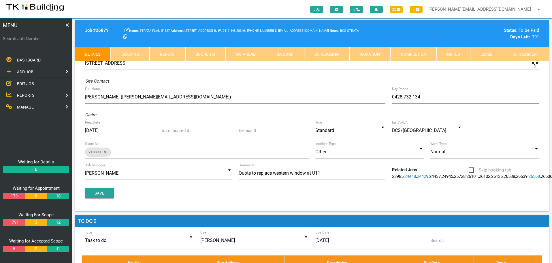
click at [458, 54] on link "Notes" at bounding box center [453, 54] width 33 height 14
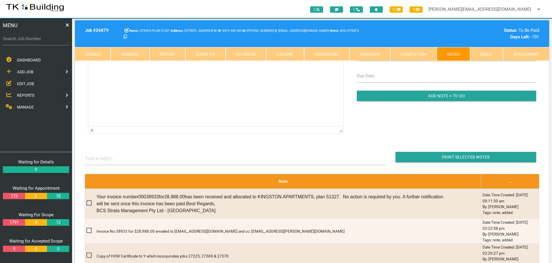
scroll to position [87, 0]
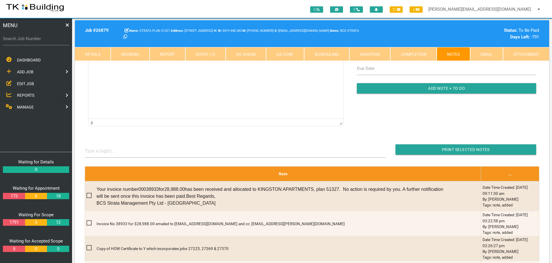
click at [216, 53] on link "Scope 1 - 0" at bounding box center [205, 54] width 40 height 14
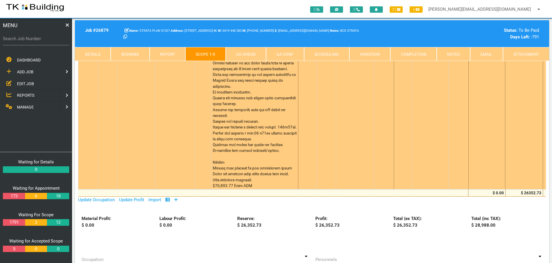
scroll to position [375, 0]
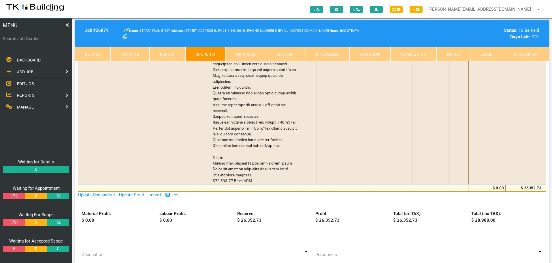
click at [97, 52] on link "Details" at bounding box center [93, 54] width 36 height 14
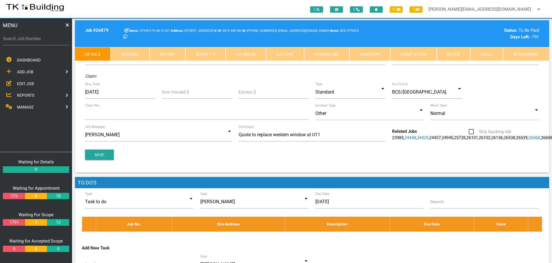
scroll to position [12, 0]
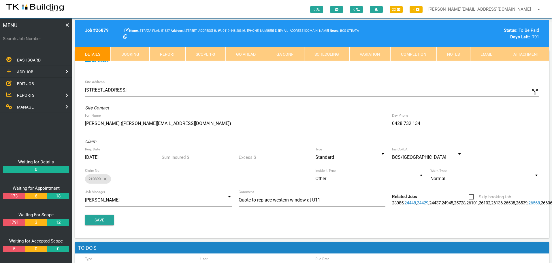
click at [458, 56] on link "Notes" at bounding box center [453, 54] width 33 height 14
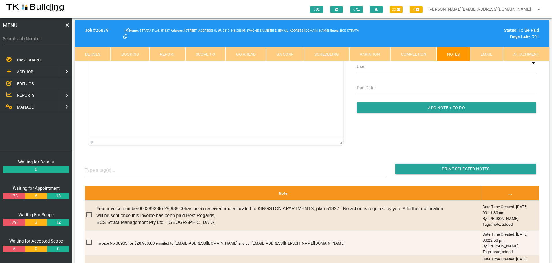
scroll to position [70, 0]
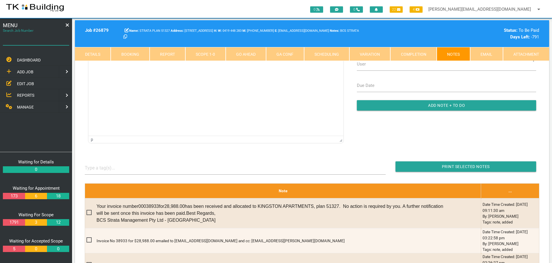
click at [38, 44] on input "Search Job Number" at bounding box center [36, 38] width 66 height 13
type input "27598"
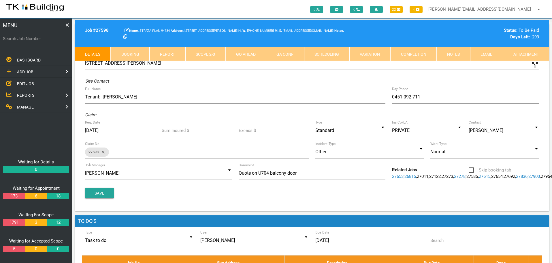
click at [452, 53] on link "Notes" at bounding box center [453, 54] width 33 height 14
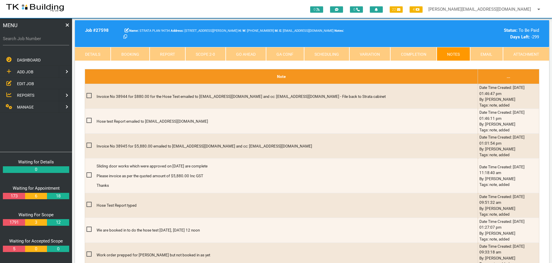
scroll to position [202, 0]
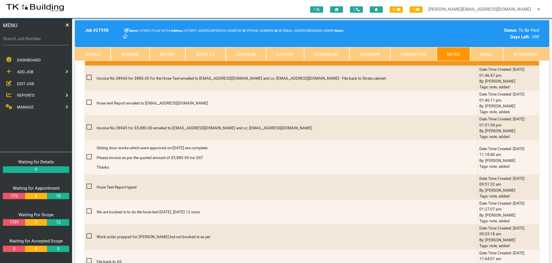
click at [29, 42] on label "Search Job Number" at bounding box center [36, 38] width 66 height 7
click at [29, 42] on input "Search Job Number" at bounding box center [36, 38] width 66 height 13
type input "27363"
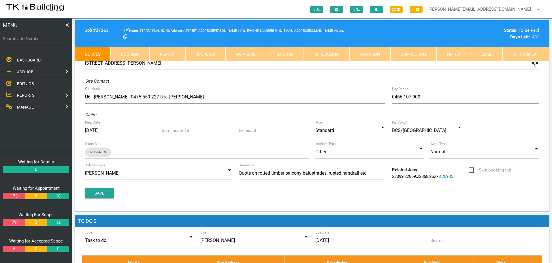
click at [460, 57] on link "Notes" at bounding box center [453, 54] width 33 height 14
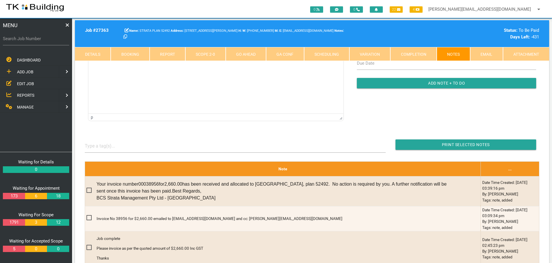
scroll to position [58, 0]
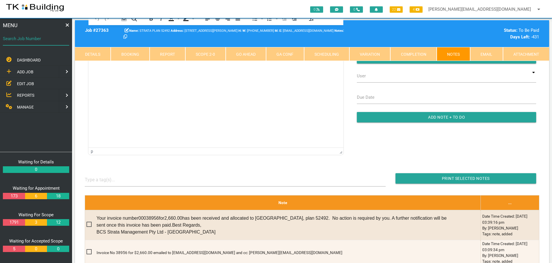
click at [37, 42] on input "Search Job Number" at bounding box center [36, 38] width 66 height 13
type input "27615"
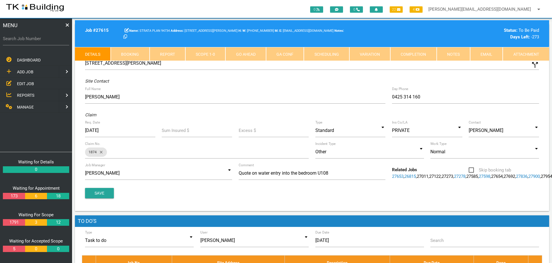
click at [456, 54] on link "Notes" at bounding box center [453, 54] width 33 height 14
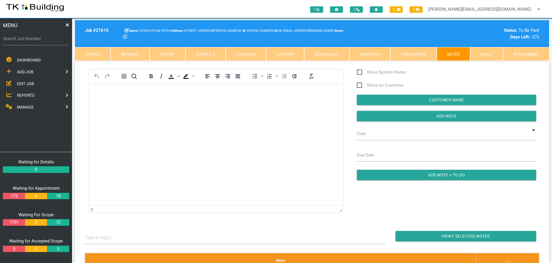
click at [28, 39] on label "Search Job Number" at bounding box center [36, 38] width 66 height 7
click at [28, 39] on input "Search Job Number" at bounding box center [36, 38] width 66 height 13
type input "27799"
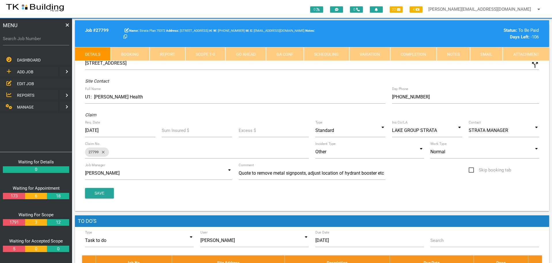
click at [447, 53] on link "Notes" at bounding box center [453, 54] width 33 height 14
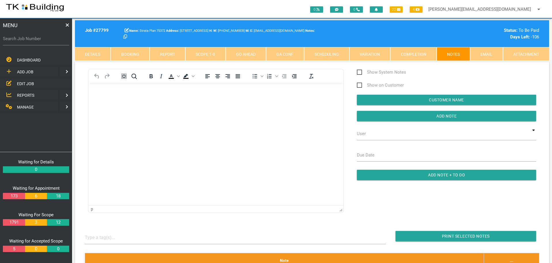
click at [23, 42] on label "Search Job Number" at bounding box center [36, 38] width 66 height 7
click at [23, 42] on input "Search Job Number" at bounding box center [36, 38] width 66 height 13
type input "27801"
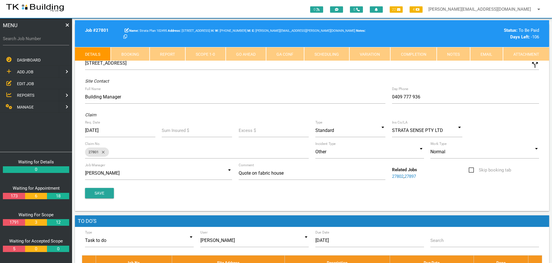
click at [449, 54] on link "Notes" at bounding box center [453, 54] width 33 height 14
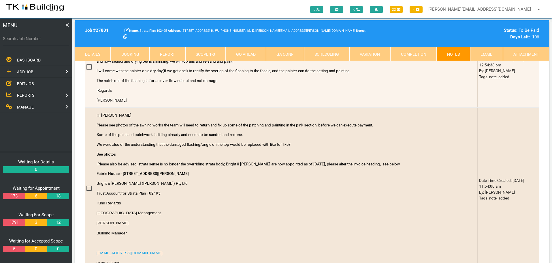
scroll to position [346, 0]
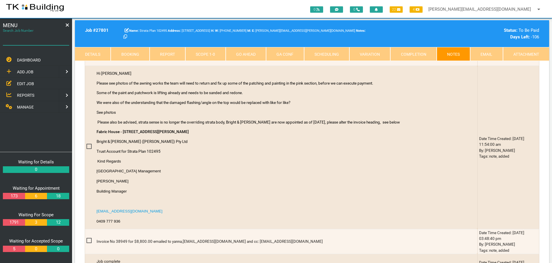
click at [29, 44] on input "Search Job Number" at bounding box center [36, 38] width 66 height 13
type input "27837"
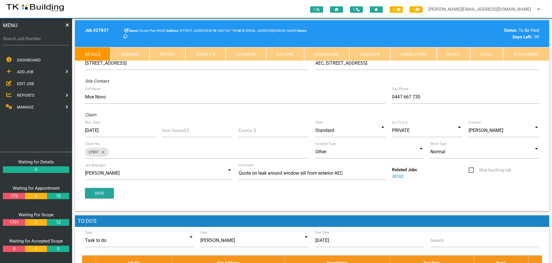
click at [459, 52] on link "Notes" at bounding box center [453, 54] width 33 height 14
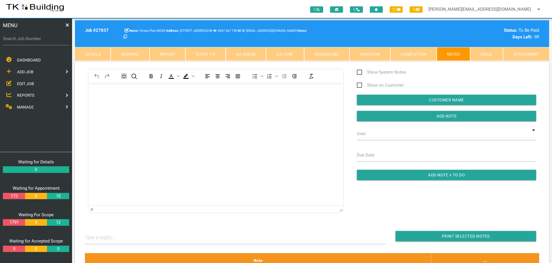
click at [22, 42] on label "Search Job Number" at bounding box center [36, 38] width 66 height 7
click at [22, 42] on input "Search Job Number" at bounding box center [36, 38] width 66 height 13
type input "27843"
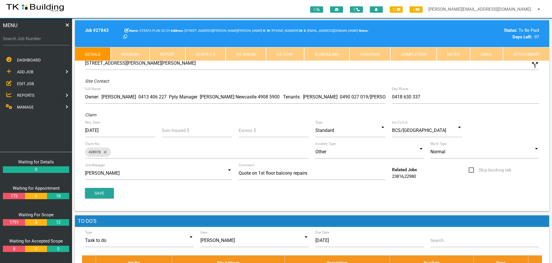
click at [459, 53] on link "Notes" at bounding box center [453, 54] width 33 height 14
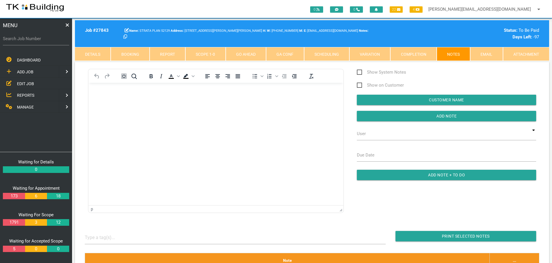
click at [35, 40] on label "Search Job Number" at bounding box center [36, 38] width 66 height 7
click at [35, 40] on input "Search Job Number" at bounding box center [36, 38] width 66 height 13
type input "27946"
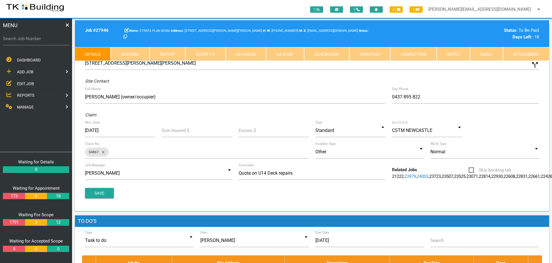
click at [459, 51] on link "Notes" at bounding box center [453, 54] width 33 height 14
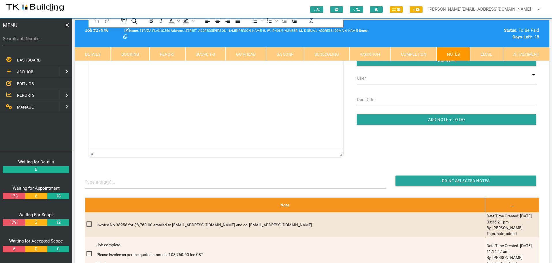
scroll to position [58, 0]
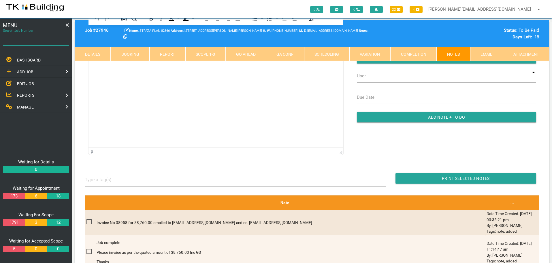
click at [16, 42] on input "Search Job Number" at bounding box center [36, 38] width 66 height 13
type input "27947"
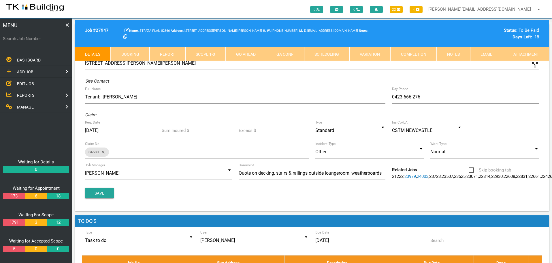
click at [448, 55] on link "Notes" at bounding box center [453, 54] width 33 height 14
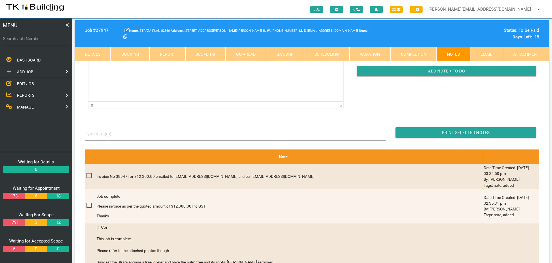
scroll to position [87, 0]
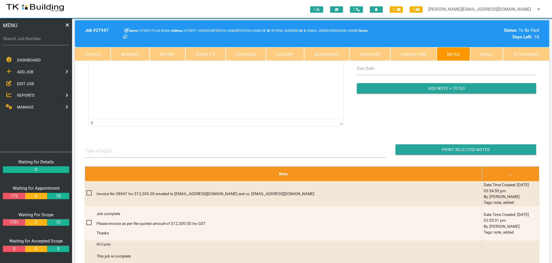
click at [29, 41] on label "Search Job Number" at bounding box center [36, 38] width 66 height 7
click at [29, 41] on input "Search Job Number" at bounding box center [36, 38] width 66 height 13
type input "27965"
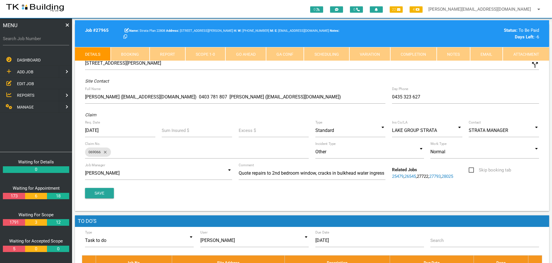
click at [454, 52] on link "Notes" at bounding box center [453, 54] width 33 height 14
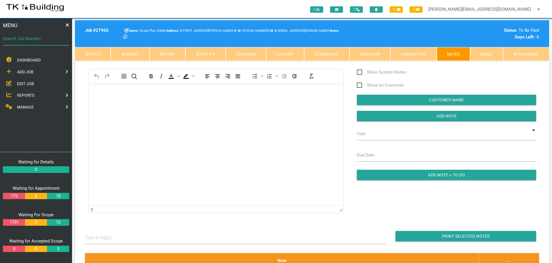
click at [42, 42] on input "Search Job Number" at bounding box center [36, 38] width 66 height 13
type input "28126"
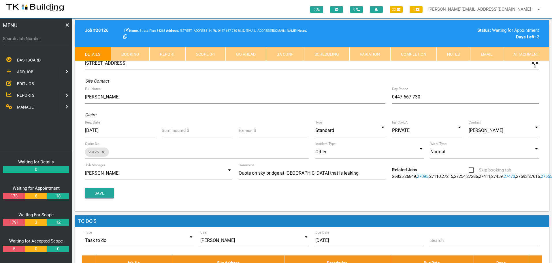
click at [129, 52] on link "Booking" at bounding box center [130, 54] width 39 height 14
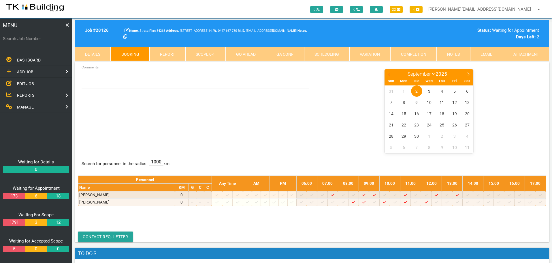
click at [388, 75] on icon at bounding box center [390, 74] width 4 height 4
select select "7"
click at [442, 135] on span "28" at bounding box center [442, 135] width 11 height 11
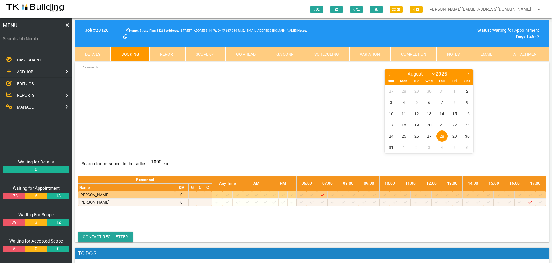
click at [387, 194] on icon at bounding box center [384, 195] width 3 height 4
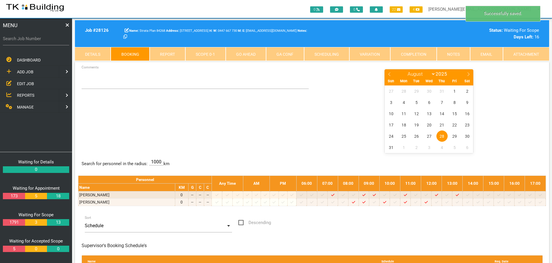
click at [482, 51] on link "Email" at bounding box center [486, 54] width 33 height 14
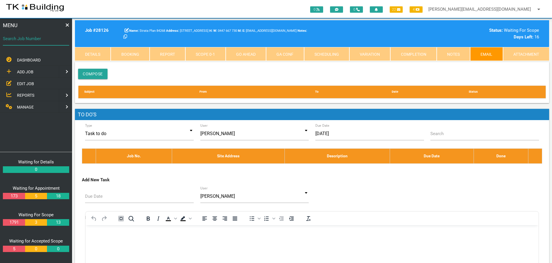
click at [40, 43] on input "Search Job Number" at bounding box center [36, 38] width 66 height 13
type input "28108"
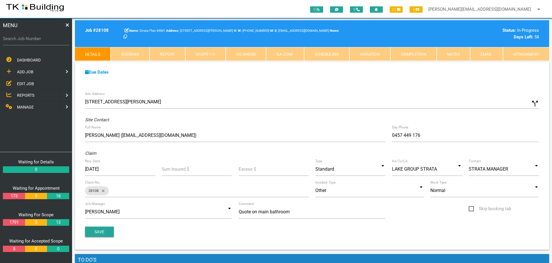
click at [429, 54] on link "Completion" at bounding box center [414, 54] width 46 height 14
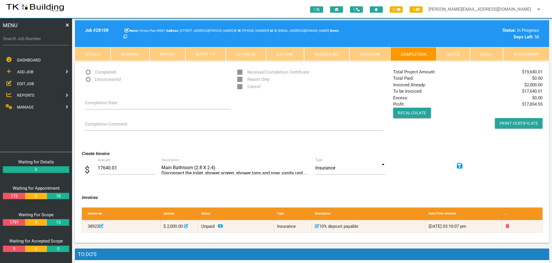
click at [461, 54] on link "Notes" at bounding box center [453, 54] width 33 height 14
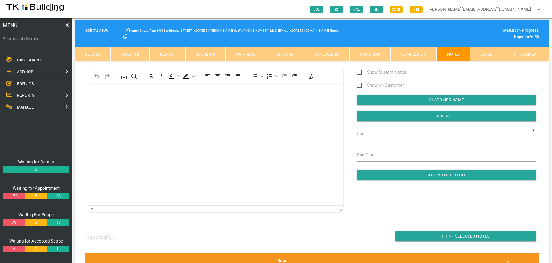
click at [423, 55] on link "Completion" at bounding box center [414, 54] width 46 height 14
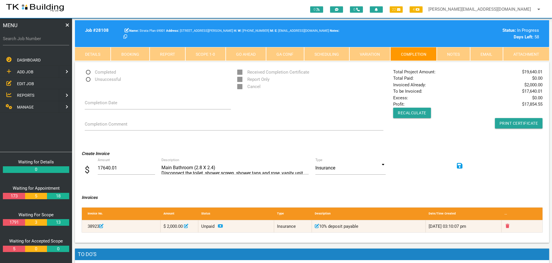
click at [459, 55] on link "Notes" at bounding box center [453, 54] width 33 height 14
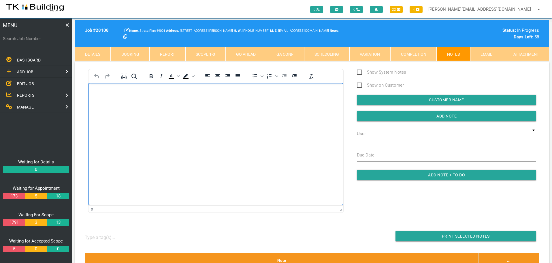
click at [109, 100] on body "Rich Text Area. Press ALT-0 for help." at bounding box center [216, 99] width 255 height 19
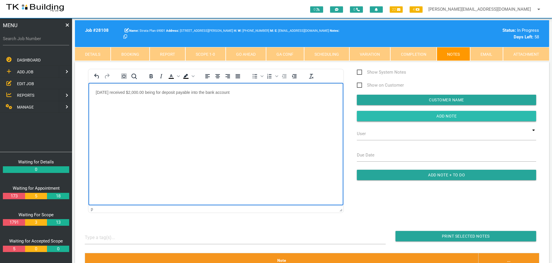
click at [369, 113] on input "Add Note" at bounding box center [446, 116] width 179 height 10
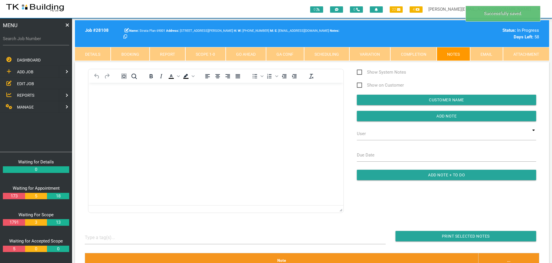
click at [29, 106] on span "MANAGE" at bounding box center [25, 107] width 17 height 5
click at [35, 83] on span "INSURANCE" at bounding box center [28, 83] width 22 height 5
click at [36, 95] on span "RECEIVE PAYMENT" at bounding box center [34, 95] width 35 height 5
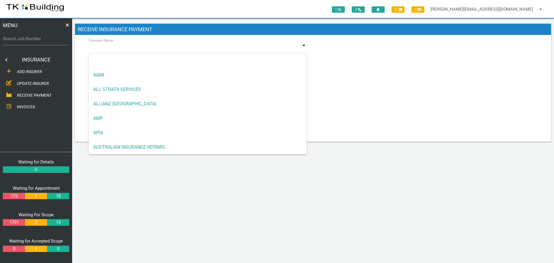
click at [128, 51] on input at bounding box center [198, 48] width 218 height 13
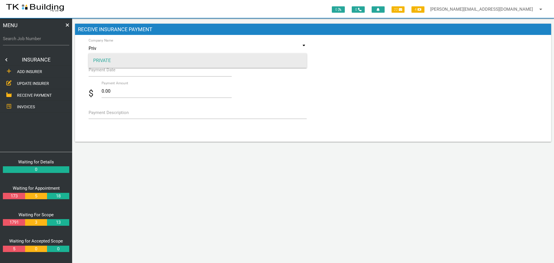
type input "Priv"
click at [116, 58] on span "PRIVATE" at bounding box center [198, 60] width 218 height 14
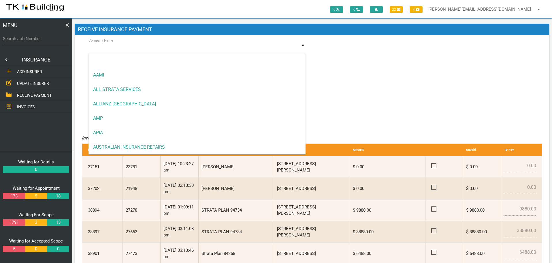
click at [109, 48] on input at bounding box center [197, 48] width 217 height 13
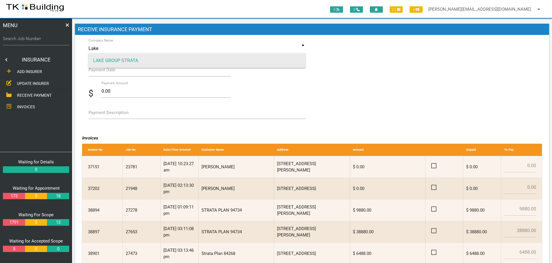
type input "Lake"
click at [112, 59] on span "LAKE GROUP STRATA" at bounding box center [197, 60] width 217 height 14
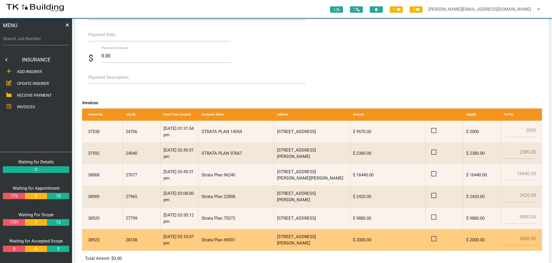
scroll to position [83, 0]
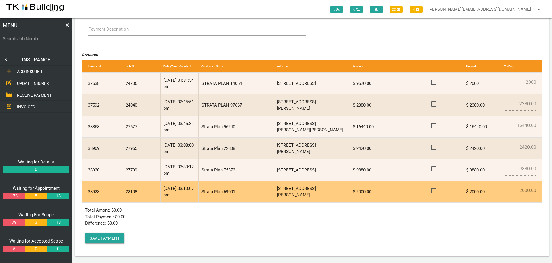
click at [434, 191] on span at bounding box center [437, 190] width 10 height 7
click at [434, 191] on input "checkbox" at bounding box center [434, 189] width 4 height 4
checkbox input "true"
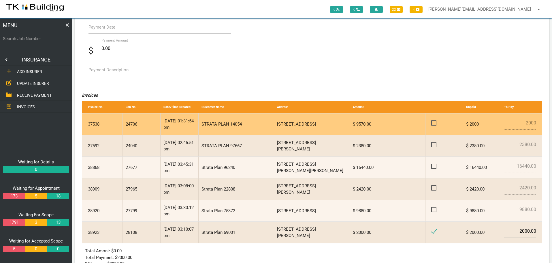
scroll to position [0, 0]
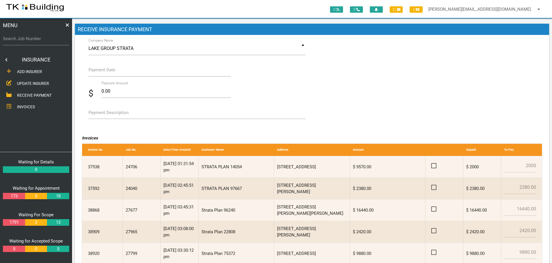
click at [112, 115] on label "Payment Description" at bounding box center [109, 112] width 40 height 7
click at [112, 115] on textarea "Payment Description" at bounding box center [197, 112] width 217 height 13
type textarea "Inv 38923"
click at [103, 74] on input "Payment Date" at bounding box center [160, 69] width 143 height 13
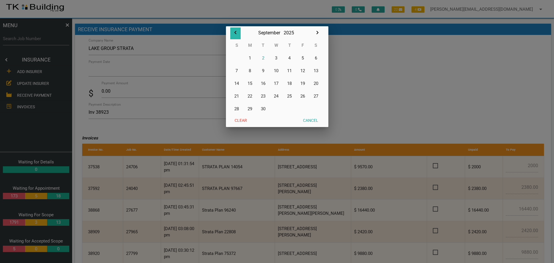
click at [236, 33] on icon "button" at bounding box center [235, 32] width 7 height 7
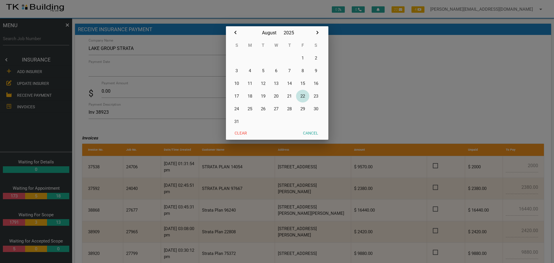
click at [304, 96] on button "22" at bounding box center [302, 96] width 13 height 13
type input "22/08/2025"
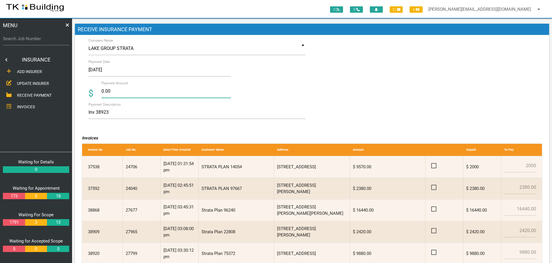
click at [121, 92] on input "0.00" at bounding box center [167, 91] width 130 height 13
type input "0"
type input "2000.00"
click at [185, 112] on textarea "Inv 38923" at bounding box center [197, 112] width 217 height 13
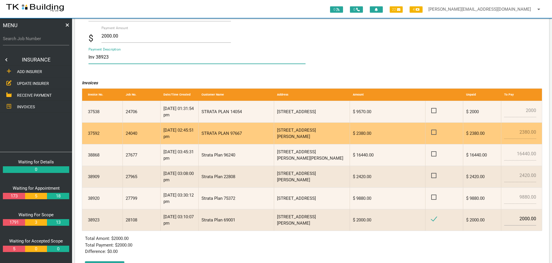
scroll to position [83, 0]
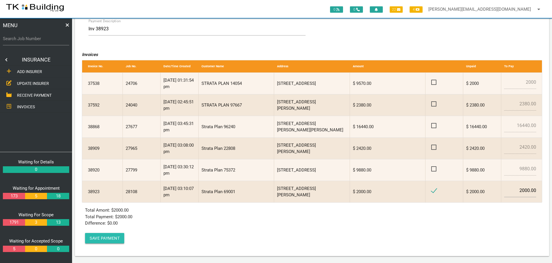
click at [111, 235] on button "Save Payment" at bounding box center [104, 238] width 39 height 10
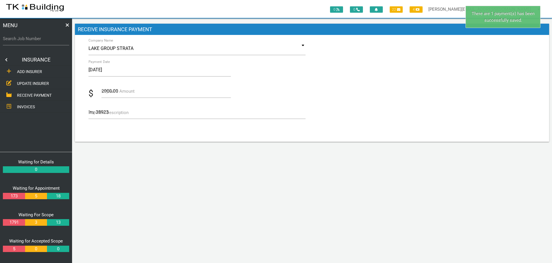
scroll to position [0, 0]
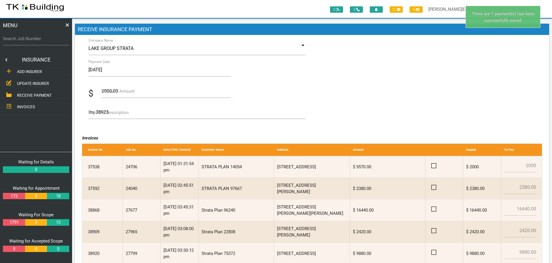
click at [33, 42] on label "Search Job Number" at bounding box center [36, 38] width 66 height 7
click at [33, 42] on input "Search Job Number" at bounding box center [36, 38] width 66 height 13
type input "28108"
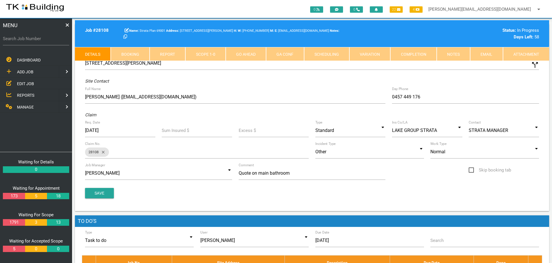
click at [457, 56] on link "Notes" at bounding box center [453, 54] width 33 height 14
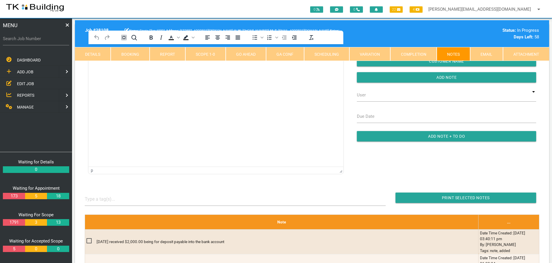
click at [406, 52] on link "Completion" at bounding box center [414, 54] width 46 height 14
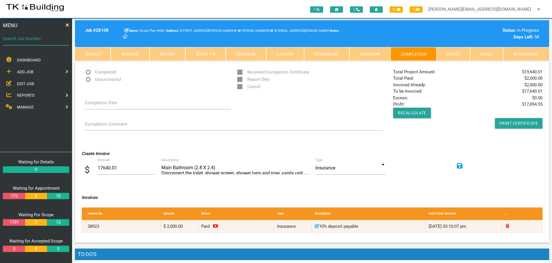
click at [44, 44] on input "Search Job Number" at bounding box center [36, 38] width 66 height 13
type input "27653"
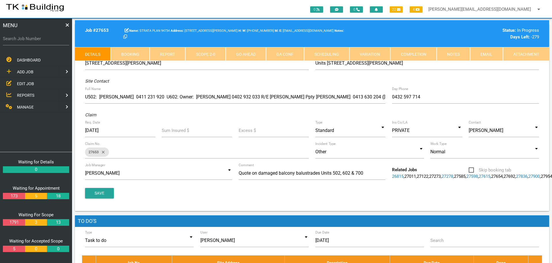
click at [453, 54] on link "Notes" at bounding box center [453, 54] width 33 height 14
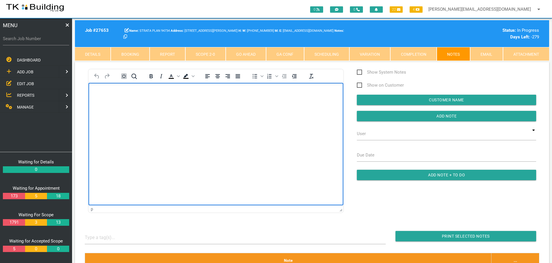
click at [100, 89] on html at bounding box center [216, 95] width 255 height 26
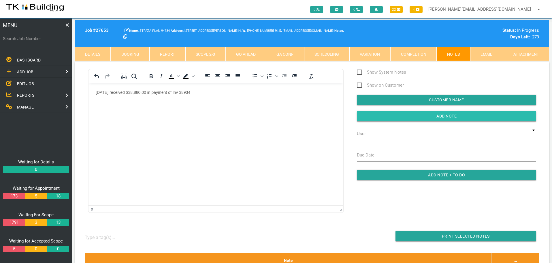
click at [393, 113] on input "button" at bounding box center [446, 116] width 179 height 10
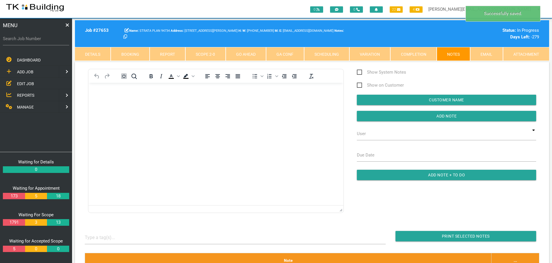
click at [25, 107] on span "MANAGE" at bounding box center [25, 107] width 17 height 5
click at [28, 82] on span "INSURANCE" at bounding box center [28, 83] width 22 height 5
click at [31, 94] on span "RECEIVE PAYMENT" at bounding box center [34, 95] width 35 height 5
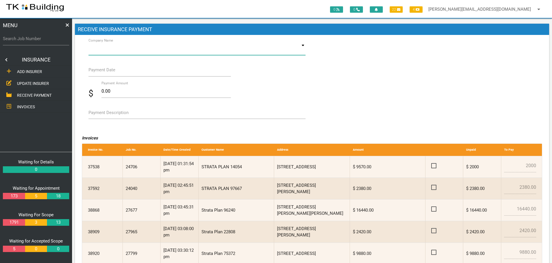
click at [154, 50] on input at bounding box center [197, 48] width 217 height 13
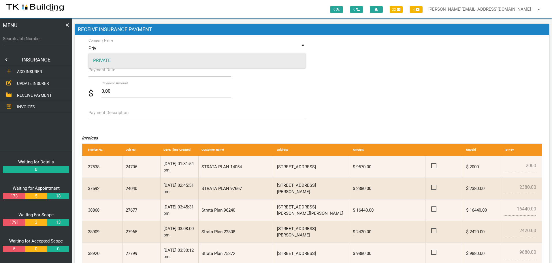
type input "Priv"
click at [154, 55] on span "PRIVATE" at bounding box center [197, 60] width 217 height 14
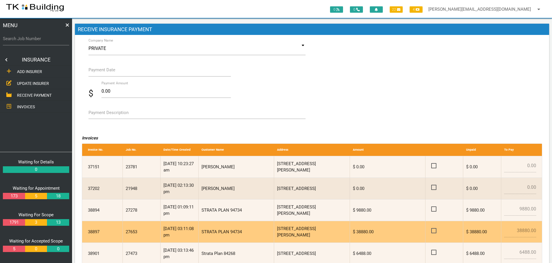
click at [435, 230] on span at bounding box center [437, 230] width 10 height 7
click at [435, 230] on input "checkbox" at bounding box center [434, 229] width 4 height 4
checkbox input "true"
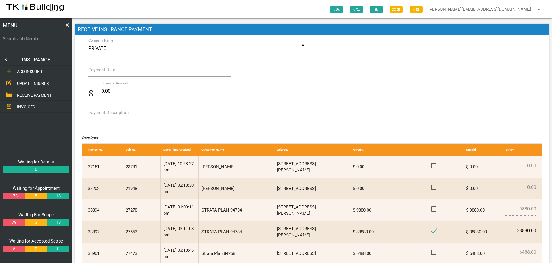
click at [106, 114] on label "Payment Description" at bounding box center [109, 112] width 40 height 7
click at [106, 114] on textarea "Payment Description" at bounding box center [197, 112] width 217 height 13
type textarea "Inv 38897"
click at [103, 72] on label "Payment Date" at bounding box center [102, 70] width 27 height 7
click at [103, 72] on input "Payment Date" at bounding box center [160, 69] width 143 height 13
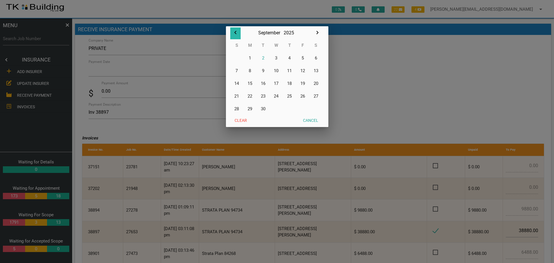
click at [235, 32] on icon "button" at bounding box center [235, 32] width 7 height 7
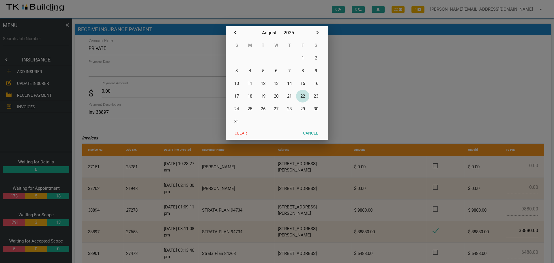
click at [303, 96] on button "22" at bounding box center [302, 96] width 13 height 13
type input "22/08/2025"
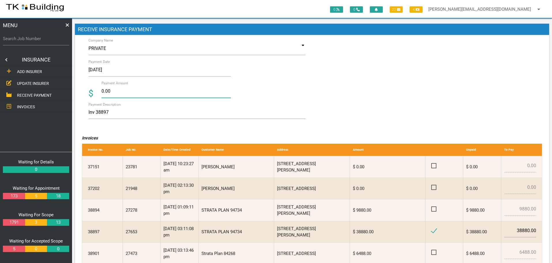
click at [117, 91] on input "0.00" at bounding box center [167, 91] width 130 height 13
type input "0"
type input "38880.00"
click at [150, 116] on textarea "Inv 38897" at bounding box center [197, 112] width 217 height 13
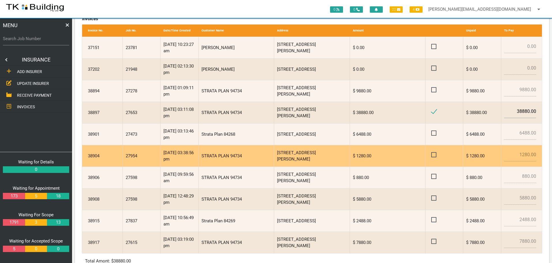
scroll to position [170, 0]
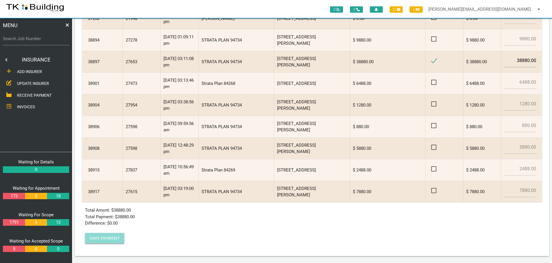
click at [107, 239] on button "Save Payment" at bounding box center [104, 238] width 39 height 10
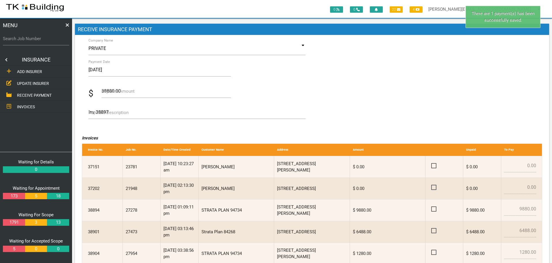
click at [27, 42] on label "Search Job Number" at bounding box center [36, 38] width 66 height 7
click at [27, 42] on input "Search Job Number" at bounding box center [36, 38] width 66 height 13
type input "27653"
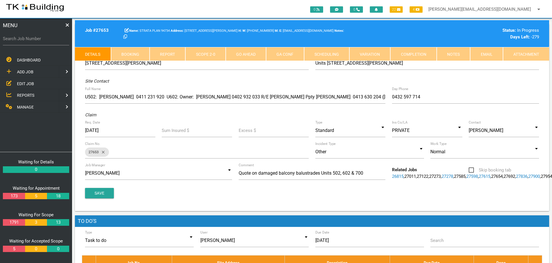
click at [426, 55] on link "Completion" at bounding box center [414, 54] width 46 height 14
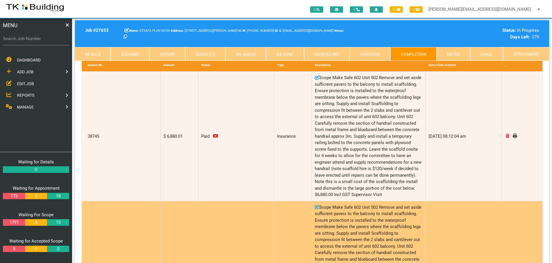
scroll to position [144, 0]
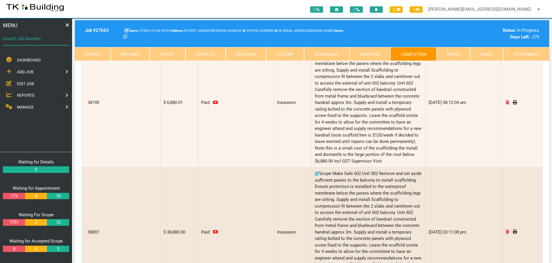
click at [24, 42] on input "Search Job Number" at bounding box center [36, 38] width 66 height 13
type input "27473"
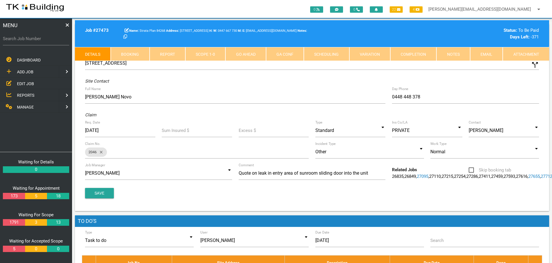
click at [453, 57] on link "Notes" at bounding box center [453, 54] width 33 height 14
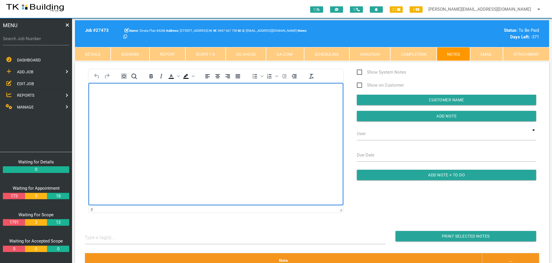
drag, startPoint x: 103, startPoint y: 92, endPoint x: 103, endPoint y: 95, distance: 2.9
click at [103, 95] on body "Rich Text Area. Press ALT-0 for help." at bounding box center [216, 99] width 255 height 19
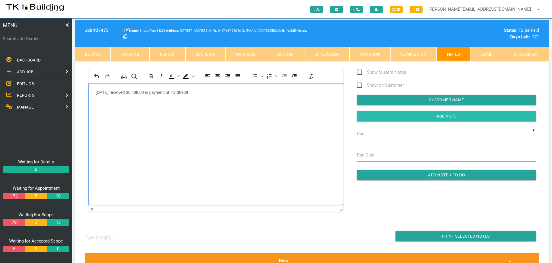
click at [394, 118] on input "Add Note" at bounding box center [446, 116] width 179 height 10
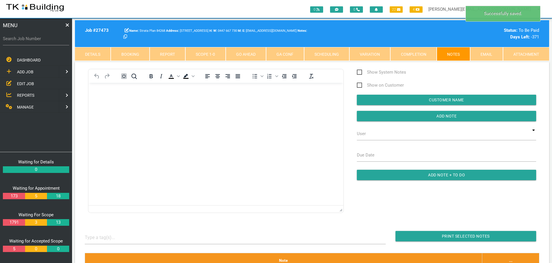
click at [28, 40] on label "Search Job Number" at bounding box center [36, 38] width 66 height 7
click at [28, 40] on input "Search Job Number" at bounding box center [36, 38] width 66 height 13
type input "27473"
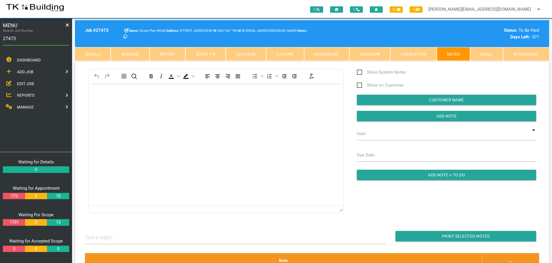
click at [29, 106] on span "MANAGE" at bounding box center [25, 107] width 17 height 5
click at [29, 83] on span "INSURANCE" at bounding box center [28, 83] width 22 height 5
click at [33, 95] on span "RECEIVE PAYMENT" at bounding box center [34, 95] width 35 height 5
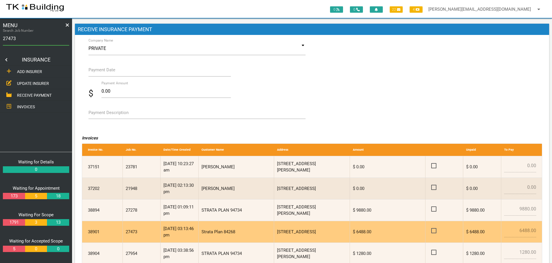
click at [434, 230] on span at bounding box center [437, 230] width 10 height 7
click at [434, 230] on input "checkbox" at bounding box center [434, 229] width 4 height 4
checkbox input "true"
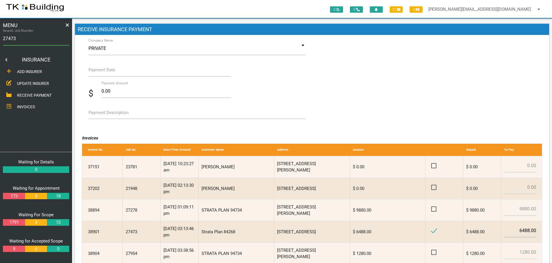
click at [104, 114] on label "Payment Description" at bounding box center [109, 112] width 40 height 7
click at [104, 114] on textarea "Payment Description" at bounding box center [197, 112] width 217 height 13
type textarea "Inv 38901"
click at [114, 74] on input "Payment Date" at bounding box center [160, 69] width 143 height 13
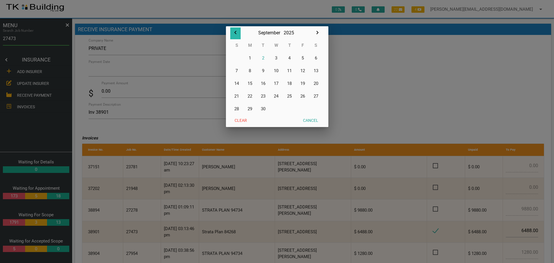
click at [235, 32] on icon "button" at bounding box center [235, 32] width 7 height 7
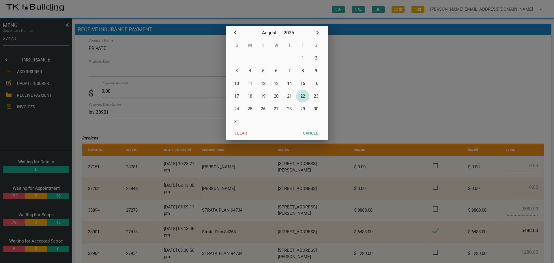
click at [303, 94] on button "22" at bounding box center [302, 96] width 13 height 13
type input "22/08/2025"
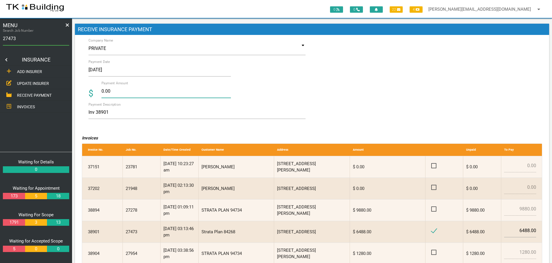
click at [113, 91] on input "0.00" at bounding box center [167, 91] width 130 height 13
type input "0"
type input "6488.00"
click at [150, 115] on textarea "Inv 38901" at bounding box center [197, 112] width 217 height 13
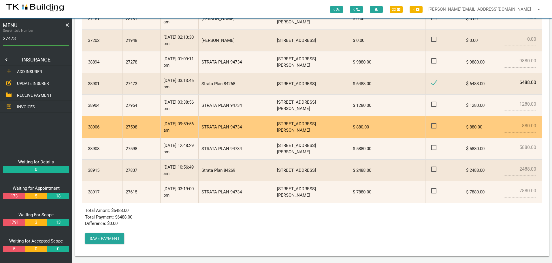
scroll to position [148, 0]
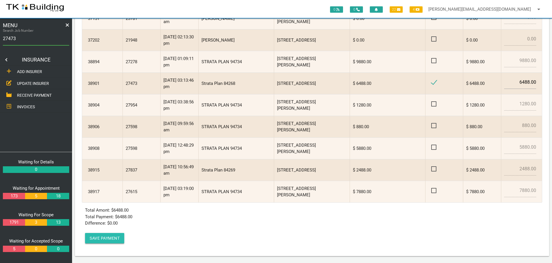
click at [103, 238] on button "Save Payment" at bounding box center [104, 238] width 39 height 10
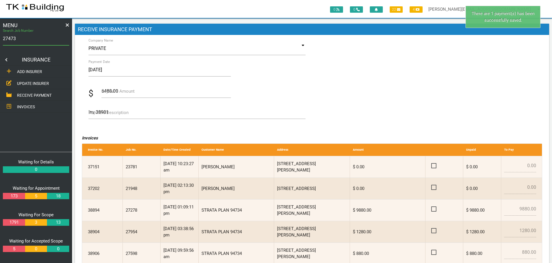
click at [23, 40] on input "27473" at bounding box center [36, 38] width 66 height 13
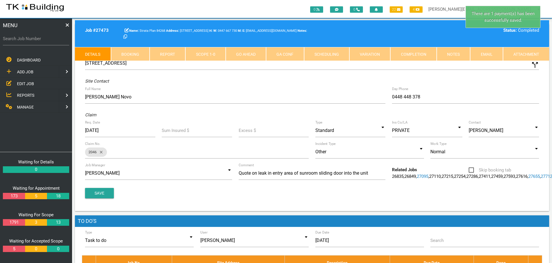
click at [419, 54] on link "Completion" at bounding box center [414, 54] width 46 height 14
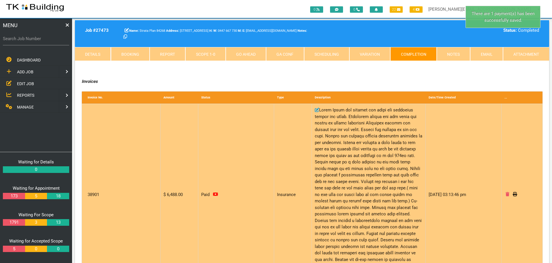
scroll to position [115, 0]
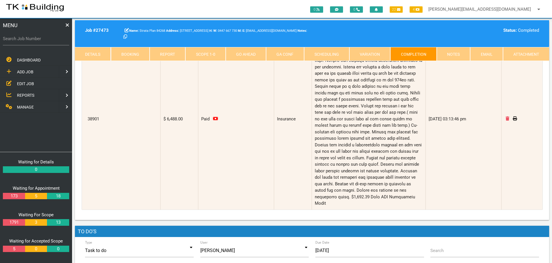
click at [445, 53] on link "Notes" at bounding box center [453, 54] width 33 height 14
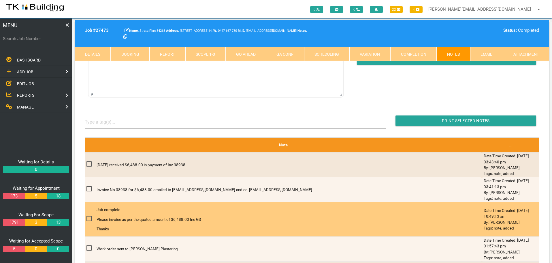
scroll to position [0, 0]
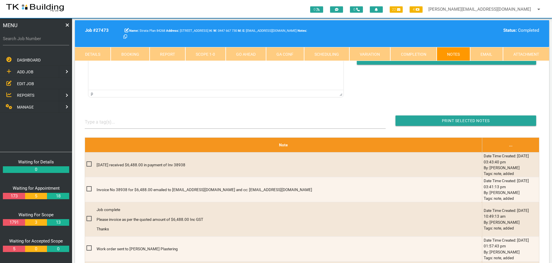
click at [22, 41] on label "Search Job Number" at bounding box center [36, 38] width 66 height 7
click at [22, 41] on input "Search Job Number" at bounding box center [36, 38] width 66 height 13
type input "27954"
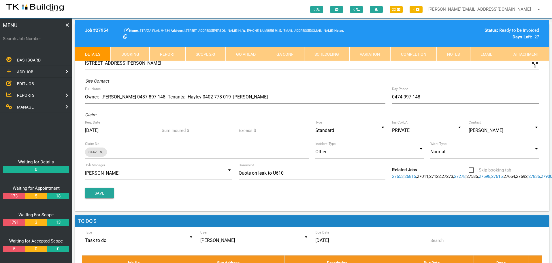
click at [416, 54] on link "Completion" at bounding box center [414, 54] width 46 height 14
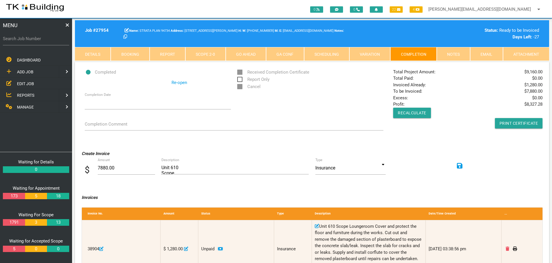
click at [454, 53] on link "Notes" at bounding box center [453, 54] width 33 height 14
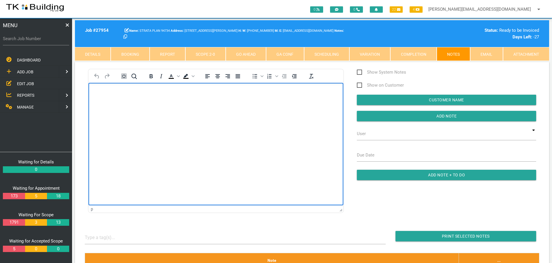
click at [105, 93] on p "Rich Text Area. Press ALT-0 for help." at bounding box center [216, 92] width 241 height 5
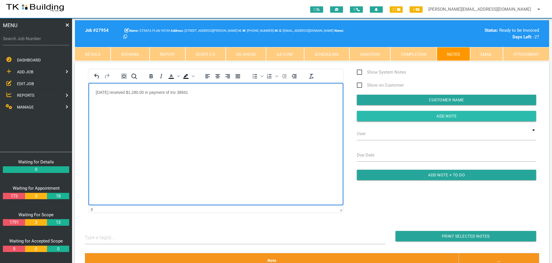
click at [391, 117] on input "Add Note" at bounding box center [446, 116] width 179 height 10
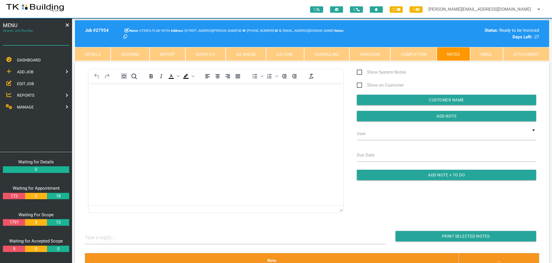
click at [48, 43] on input "Search Job Number" at bounding box center [36, 38] width 66 height 13
type input "27923"
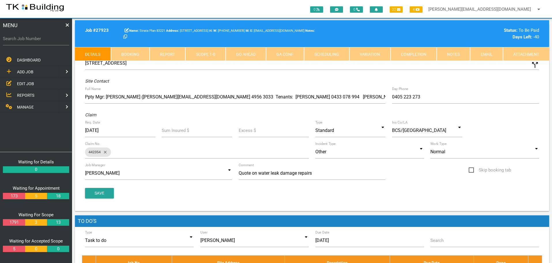
click at [458, 52] on link "Notes" at bounding box center [453, 54] width 33 height 14
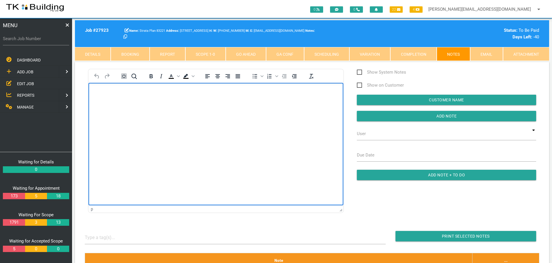
click at [98, 90] on p "Rich Text Area. Press ALT-0 for help." at bounding box center [216, 92] width 241 height 5
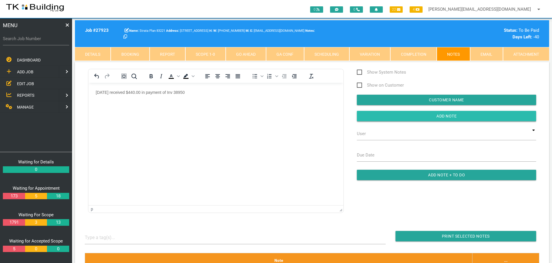
click at [384, 114] on input "button" at bounding box center [446, 116] width 179 height 10
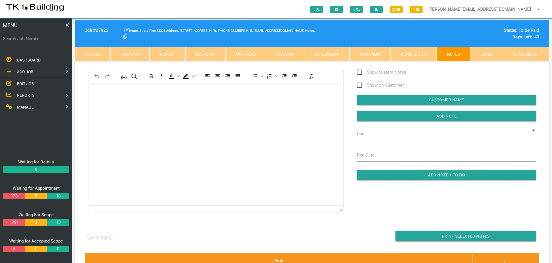
click at [28, 106] on span "MANAGE" at bounding box center [25, 107] width 17 height 5
click at [30, 82] on span "INSURANCE" at bounding box center [28, 83] width 22 height 5
click at [30, 95] on span "RECEIVE PAYMENT" at bounding box center [34, 95] width 35 height 5
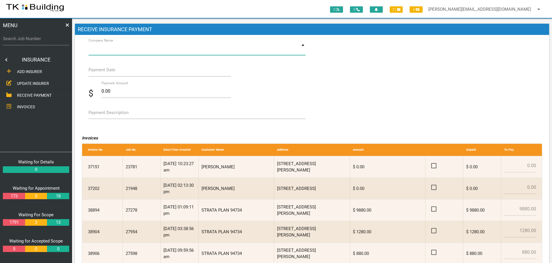
click at [130, 49] on input at bounding box center [197, 48] width 217 height 13
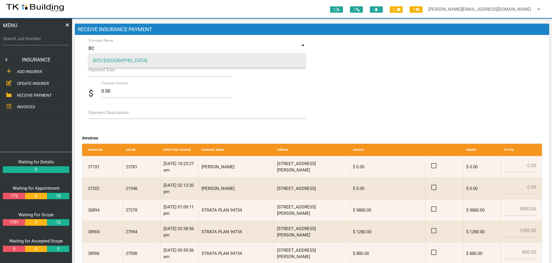
type input "BC"
click at [120, 58] on span "BCS/[GEOGRAPHIC_DATA]" at bounding box center [197, 60] width 217 height 14
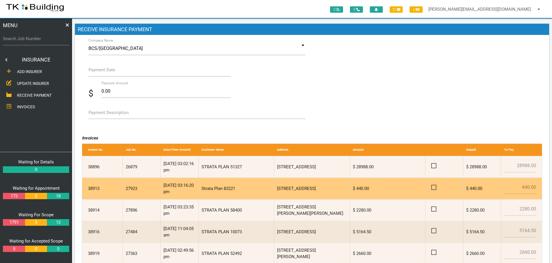
click at [435, 187] on span at bounding box center [437, 187] width 10 height 7
click at [435, 187] on input "checkbox" at bounding box center [434, 186] width 4 height 4
checkbox input "true"
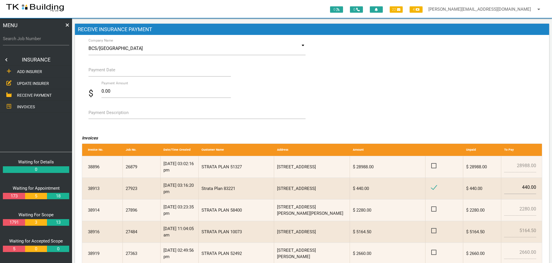
click at [104, 111] on label "Payment Description" at bounding box center [109, 112] width 40 height 7
click at [104, 111] on textarea "Payment Description" at bounding box center [197, 112] width 217 height 13
type textarea "Inv 38913"
click at [108, 72] on label "Payment Date" at bounding box center [102, 70] width 27 height 7
click at [108, 72] on input "Payment Date" at bounding box center [160, 69] width 143 height 13
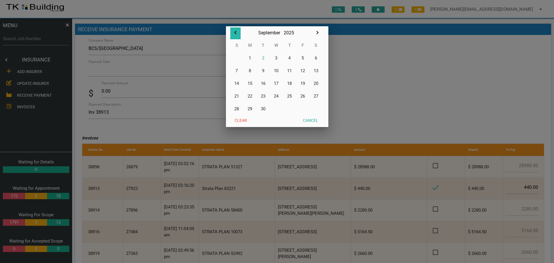
click at [235, 32] on icon "button" at bounding box center [235, 32] width 2 height 3
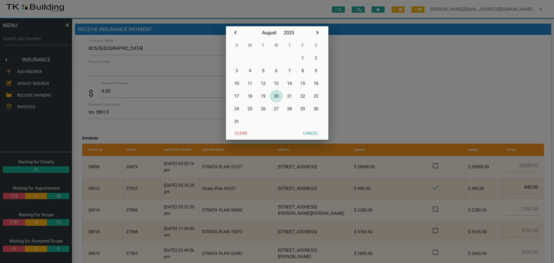
click at [277, 95] on button "20" at bounding box center [276, 96] width 13 height 13
type input "20/08/2025"
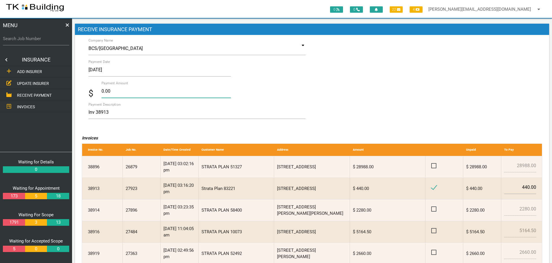
click at [122, 92] on input "0.00" at bounding box center [167, 91] width 130 height 13
type input "0"
type input "440.00"
click at [197, 114] on textarea "Inv 38913" at bounding box center [197, 112] width 217 height 13
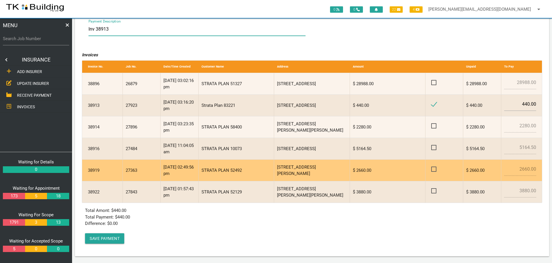
scroll to position [83, 0]
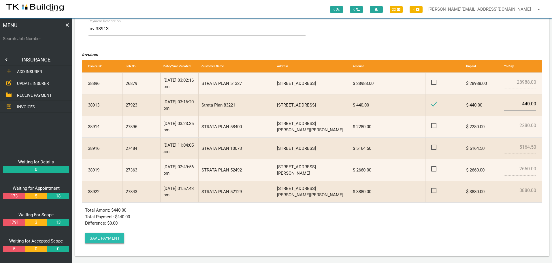
click at [99, 237] on button "Save Payment" at bounding box center [104, 238] width 39 height 10
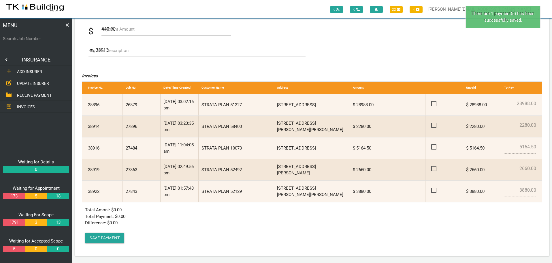
scroll to position [0, 0]
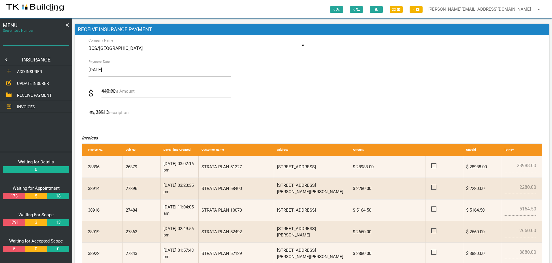
click at [29, 42] on input "Search Job Number" at bounding box center [36, 38] width 66 height 13
type input "27923"
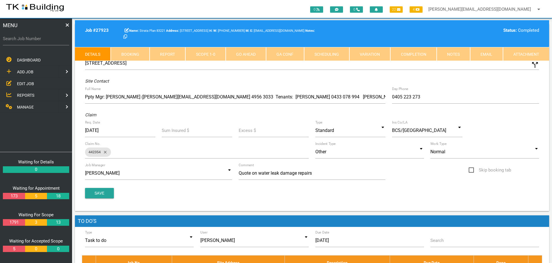
click at [419, 56] on link "Completion" at bounding box center [414, 54] width 46 height 14
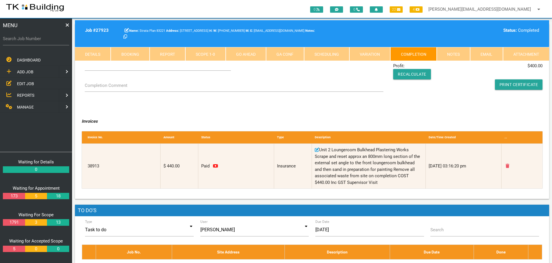
click at [453, 53] on link "Notes" at bounding box center [453, 54] width 33 height 14
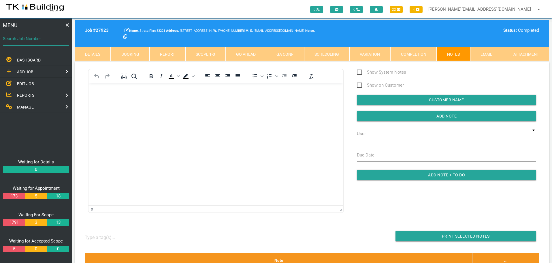
click at [34, 42] on input "Search Job Number" at bounding box center [36, 38] width 66 height 13
type input "27896"
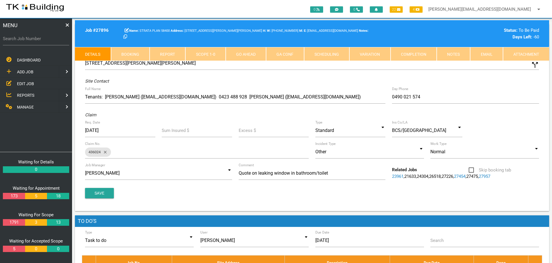
click at [453, 52] on link "Notes" at bounding box center [453, 54] width 33 height 14
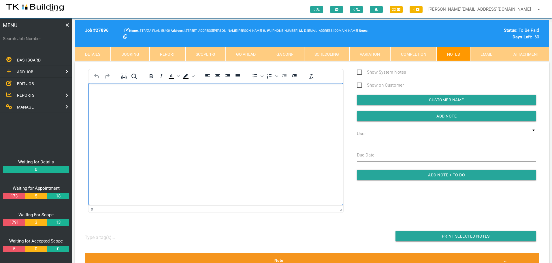
click at [103, 92] on p "Rich Text Area. Press ALT-0 for help." at bounding box center [216, 92] width 241 height 5
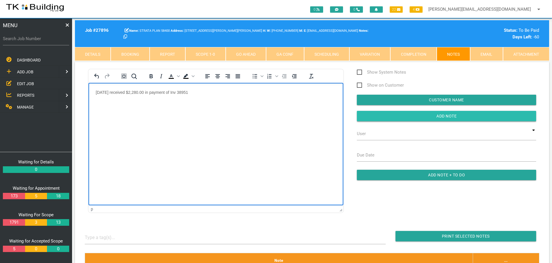
click at [368, 112] on input "Add Note" at bounding box center [446, 116] width 179 height 10
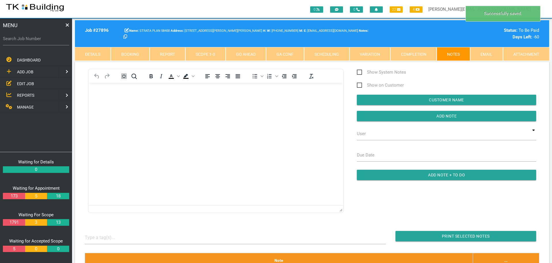
click at [23, 105] on span "MANAGE" at bounding box center [25, 107] width 17 height 5
click at [25, 82] on span "INSURANCE" at bounding box center [28, 83] width 22 height 5
click at [26, 95] on span "RECEIVE PAYMENT" at bounding box center [34, 95] width 35 height 5
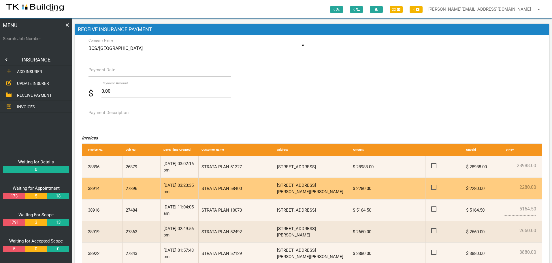
click at [436, 187] on span at bounding box center [437, 187] width 10 height 7
click at [435, 187] on input "checkbox" at bounding box center [434, 186] width 4 height 4
checkbox input "true"
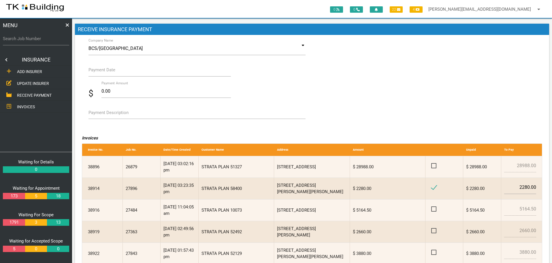
click at [100, 114] on label "Payment Description" at bounding box center [109, 112] width 40 height 7
click at [100, 114] on textarea "Payment Description" at bounding box center [197, 112] width 217 height 13
type textarea "Inv 38914"
click at [107, 71] on label "Payment Date" at bounding box center [102, 70] width 27 height 7
click at [107, 71] on input "Payment Date" at bounding box center [160, 69] width 143 height 13
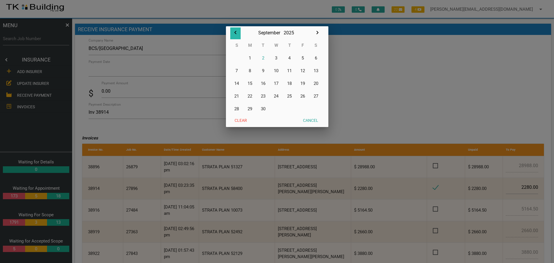
click at [234, 32] on icon "button" at bounding box center [235, 32] width 7 height 7
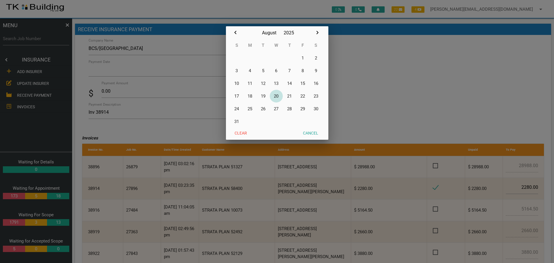
click at [277, 95] on button "20" at bounding box center [276, 96] width 13 height 13
type input "20/08/2025"
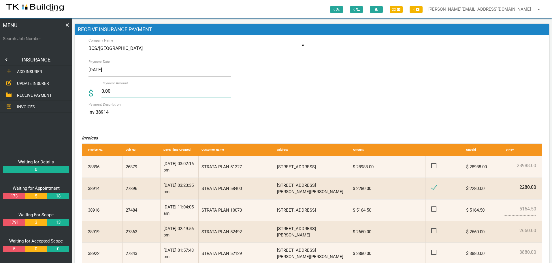
click at [115, 91] on input "0.00" at bounding box center [167, 91] width 130 height 13
type input "0"
type input "2280.00"
click at [155, 112] on textarea "Inv 38914" at bounding box center [197, 112] width 217 height 13
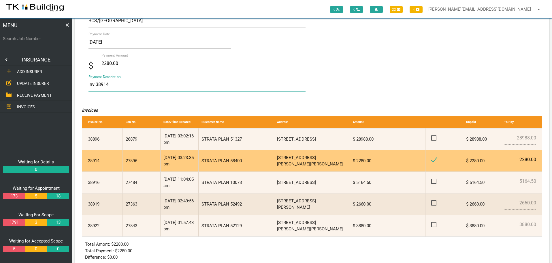
scroll to position [62, 0]
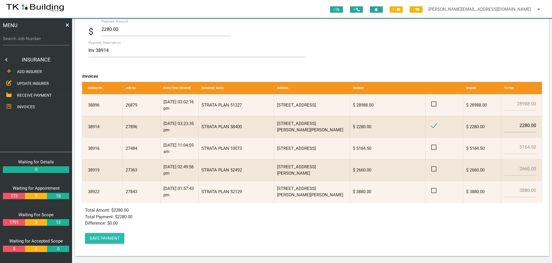
click at [97, 239] on button "Save Payment" at bounding box center [104, 238] width 39 height 10
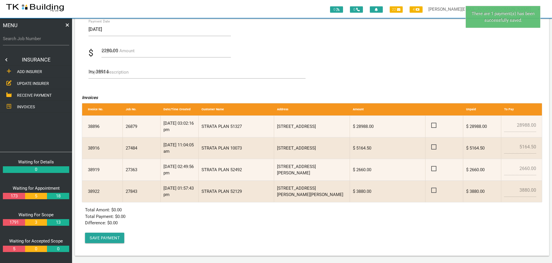
scroll to position [0, 0]
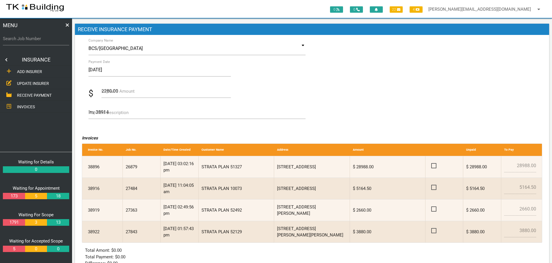
click at [30, 42] on label "Search Job Number" at bounding box center [36, 38] width 66 height 7
click at [30, 42] on input "Search Job Number" at bounding box center [36, 38] width 66 height 13
type input "27896"
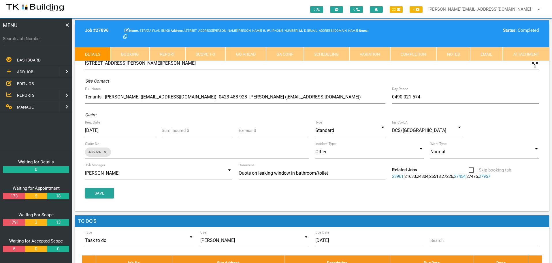
click at [418, 52] on link "Completion" at bounding box center [414, 54] width 46 height 14
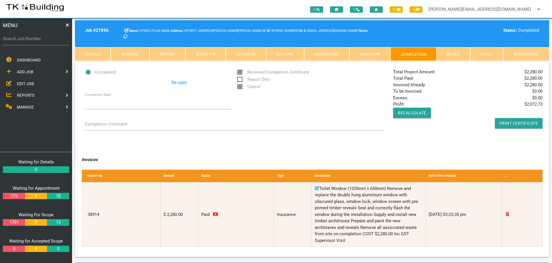
click at [460, 56] on link "Notes" at bounding box center [453, 54] width 33 height 14
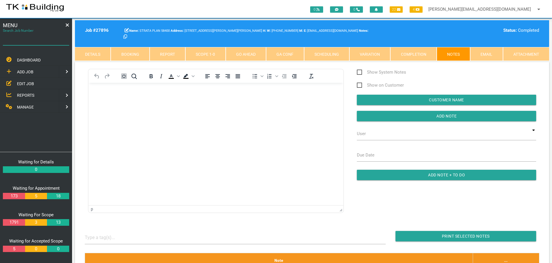
click at [39, 43] on input "Search Job Number" at bounding box center [36, 38] width 66 height 13
type input "27341"
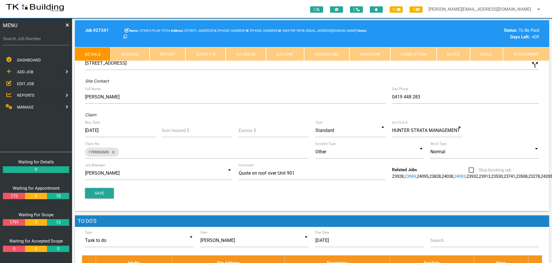
click at [459, 56] on link "Notes" at bounding box center [453, 54] width 33 height 14
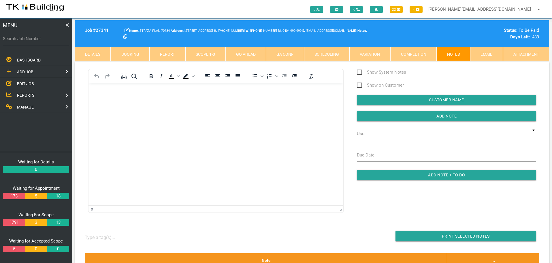
click at [105, 102] on body "Rich Text Area. Press ALT-0 for help." at bounding box center [216, 99] width 255 height 19
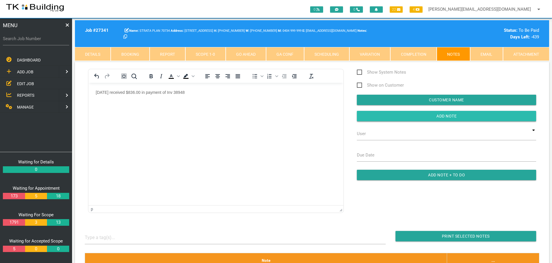
click at [381, 115] on input "button" at bounding box center [446, 116] width 179 height 10
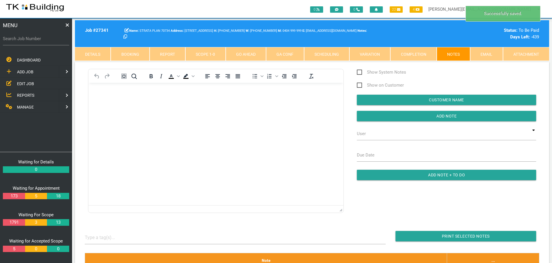
click at [29, 106] on span "MANAGE" at bounding box center [25, 107] width 17 height 5
click at [22, 82] on span "INSURANCE" at bounding box center [28, 83] width 22 height 5
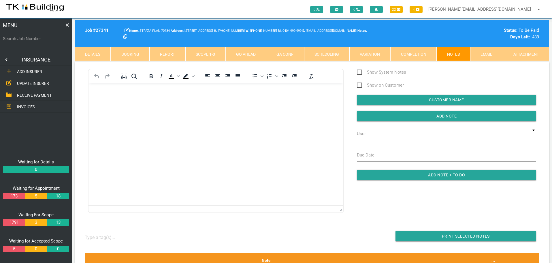
click at [23, 97] on span "RECEIVE PAYMENT" at bounding box center [34, 95] width 35 height 5
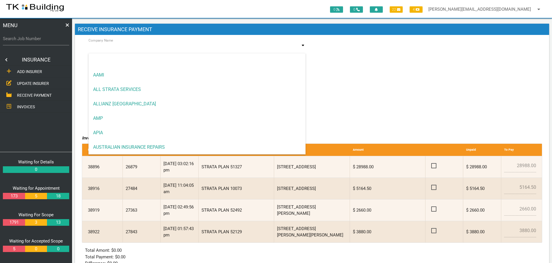
click at [130, 47] on input at bounding box center [197, 48] width 217 height 13
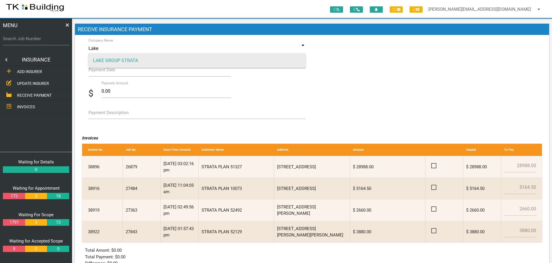
type input "Lake"
click at [126, 59] on span "LAKE GROUP STRATA" at bounding box center [197, 60] width 217 height 14
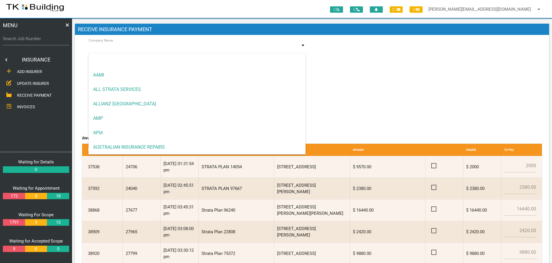
click at [151, 46] on input at bounding box center [197, 48] width 217 height 13
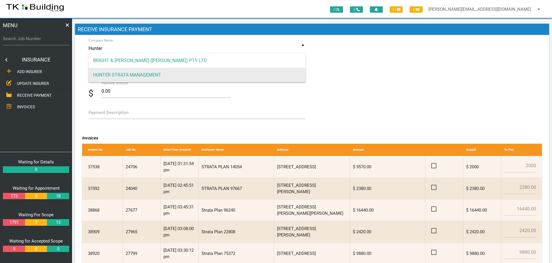
type input "Hunter"
click at [147, 74] on span "HUNTER STRATA MANAGEMENT" at bounding box center [197, 75] width 217 height 14
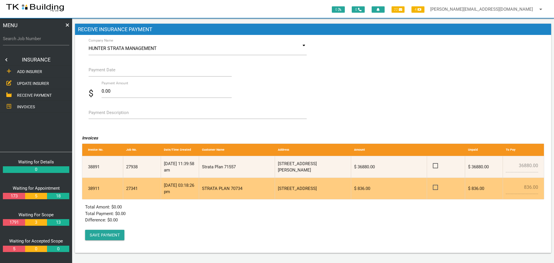
click at [436, 187] on span at bounding box center [438, 187] width 10 height 7
click at [436, 187] on input "checkbox" at bounding box center [435, 186] width 4 height 4
checkbox input "true"
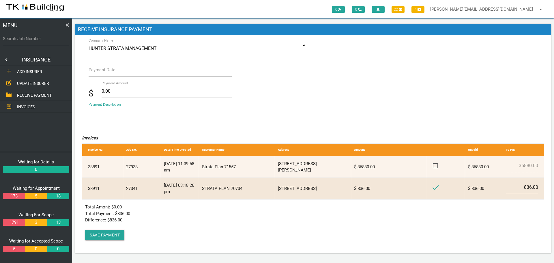
click at [107, 116] on textarea "Payment Description" at bounding box center [198, 112] width 218 height 13
type textarea "Inv 38911"
click at [111, 74] on input "Payment Date" at bounding box center [160, 69] width 143 height 13
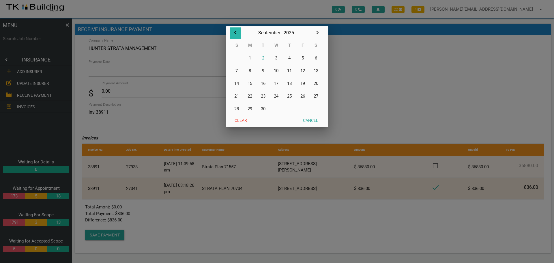
click at [236, 32] on icon "button" at bounding box center [235, 32] width 7 height 7
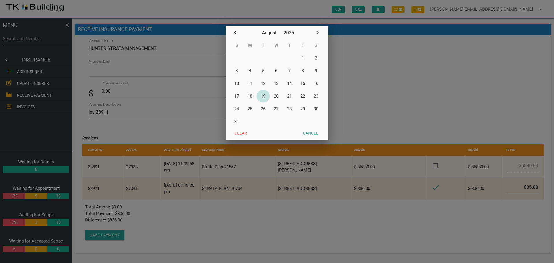
click at [264, 96] on button "19" at bounding box center [262, 96] width 13 height 13
type input "19/08/2025"
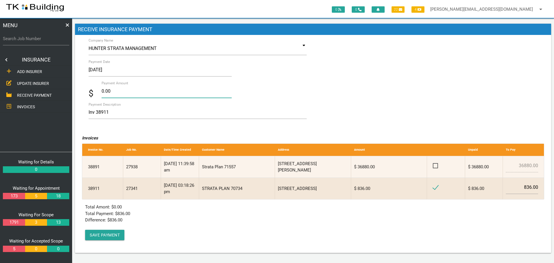
click at [114, 91] on input "0.00" at bounding box center [167, 91] width 130 height 13
type input "0"
type input "836.00"
click at [148, 115] on textarea "Inv 38911" at bounding box center [198, 112] width 218 height 13
click at [115, 234] on button "Save Payment" at bounding box center [104, 235] width 39 height 10
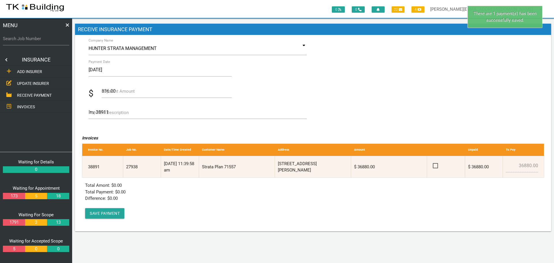
click at [30, 41] on label "Search Job Number" at bounding box center [36, 38] width 66 height 7
click at [30, 41] on input "Search Job Number" at bounding box center [36, 38] width 66 height 13
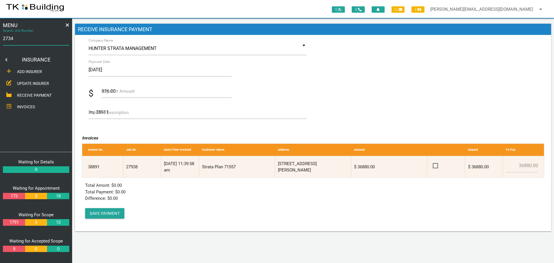
type input "27341"
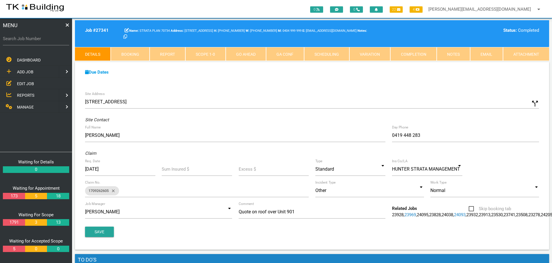
click at [451, 55] on link "Notes" at bounding box center [453, 54] width 33 height 14
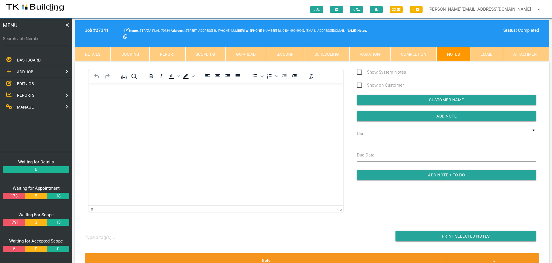
click at [421, 55] on link "Completion" at bounding box center [414, 54] width 46 height 14
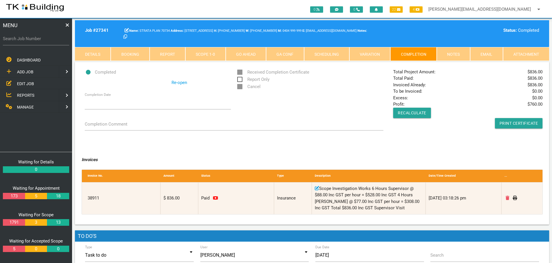
click at [446, 53] on link "Notes" at bounding box center [453, 54] width 33 height 14
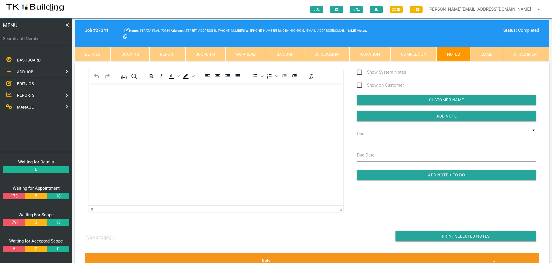
click at [40, 39] on label "Search Job Number" at bounding box center [36, 38] width 66 height 7
click at [40, 39] on input "Search Job Number" at bounding box center [36, 38] width 66 height 13
type input "27896"
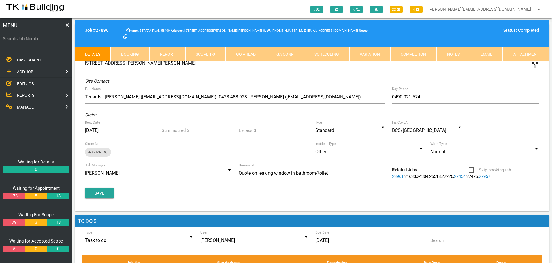
click at [462, 56] on link "Notes" at bounding box center [453, 54] width 33 height 14
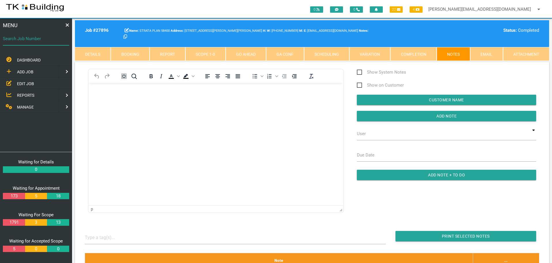
click at [42, 43] on input "Search Job Number" at bounding box center [36, 38] width 66 height 13
type input "27923"
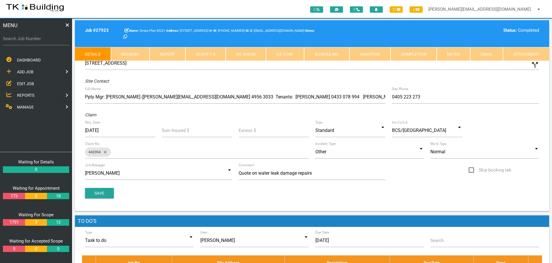
click at [443, 54] on link "Notes" at bounding box center [453, 54] width 33 height 14
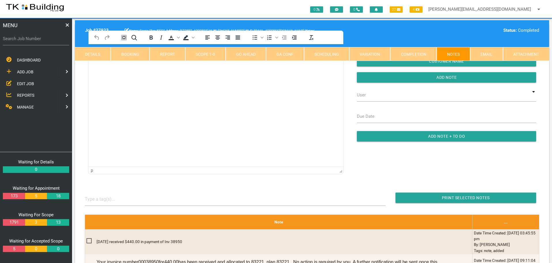
click at [414, 53] on link "Completion" at bounding box center [414, 54] width 46 height 14
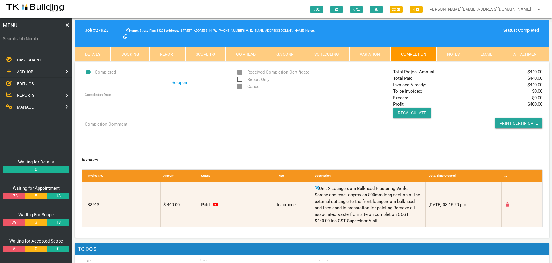
click at [453, 51] on link "Notes" at bounding box center [453, 54] width 33 height 14
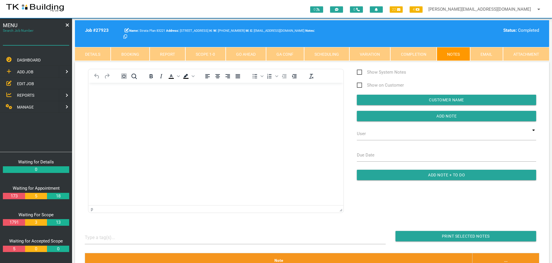
click at [45, 42] on input "Search Job Number" at bounding box center [36, 38] width 66 height 13
type input "26879"
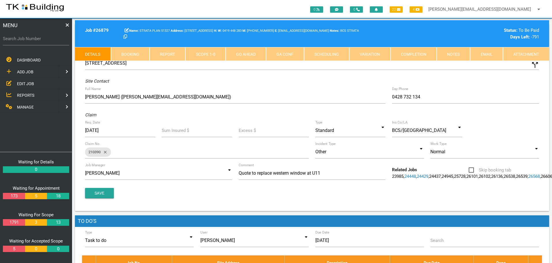
click at [449, 50] on link "Notes" at bounding box center [453, 54] width 33 height 14
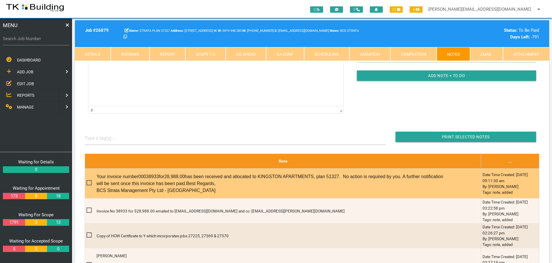
scroll to position [115, 0]
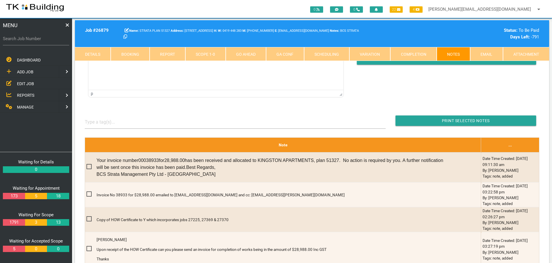
click at [211, 53] on link "Scope 1 - 0" at bounding box center [205, 54] width 40 height 14
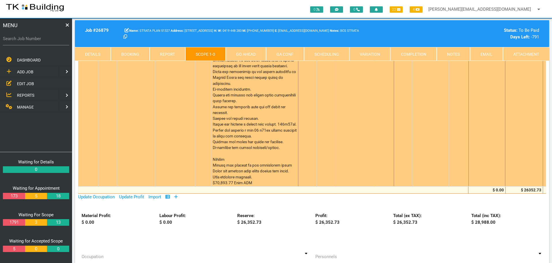
scroll to position [317, 0]
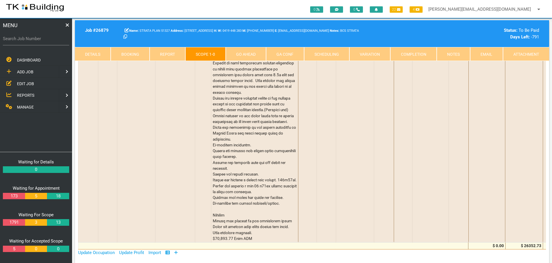
click at [448, 52] on link "Notes" at bounding box center [453, 54] width 33 height 14
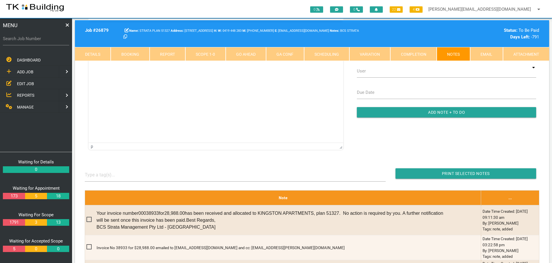
scroll to position [87, 0]
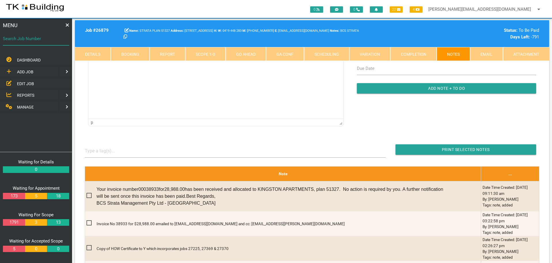
click at [33, 43] on input "Search Job Number" at bounding box center [36, 38] width 66 height 13
type input "27953"
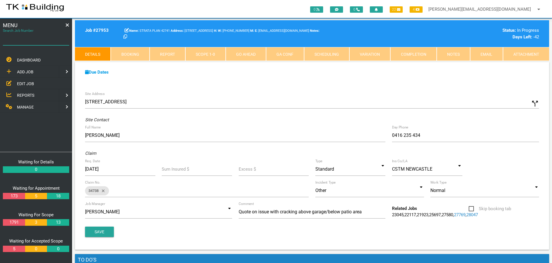
click at [41, 43] on input "Search Job Number" at bounding box center [36, 38] width 66 height 13
type input "28108"
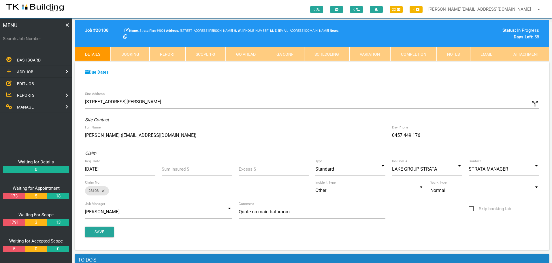
click at [454, 52] on link "Notes" at bounding box center [453, 54] width 33 height 14
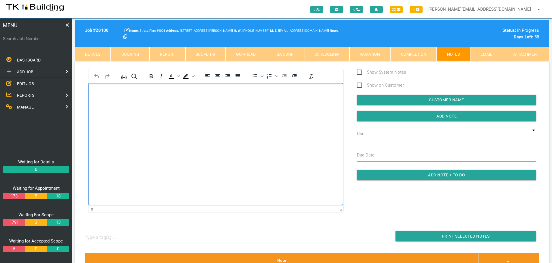
click at [106, 99] on body "Rich Text Area. Press ALT-0 for help." at bounding box center [216, 99] width 255 height 19
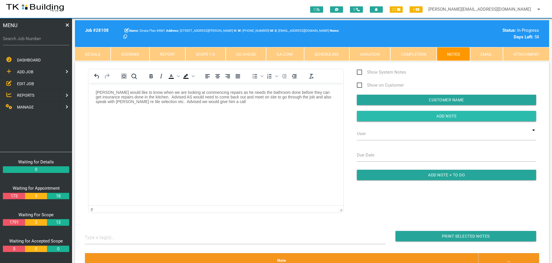
click at [394, 116] on input "button" at bounding box center [446, 116] width 179 height 10
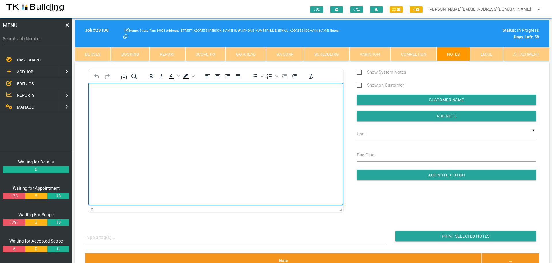
click at [105, 98] on body "Rich Text Area. Press ALT-0 for help." at bounding box center [216, 99] width 255 height 19
drag, startPoint x: 370, startPoint y: 118, endPoint x: 353, endPoint y: 121, distance: 17.5
click at [367, 119] on input "Add Note" at bounding box center [446, 116] width 179 height 10
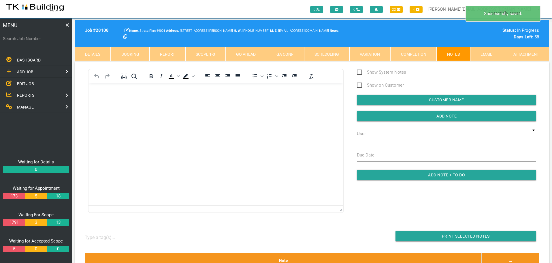
click at [101, 95] on body "Rich Text Area. Press ALT-0 for help." at bounding box center [216, 99] width 255 height 19
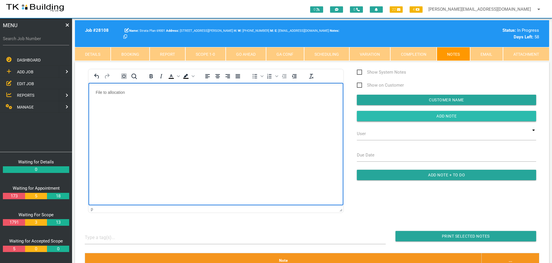
click at [386, 115] on input "Add Note" at bounding box center [446, 116] width 179 height 10
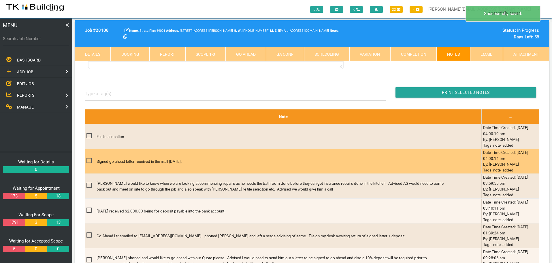
scroll to position [144, 0]
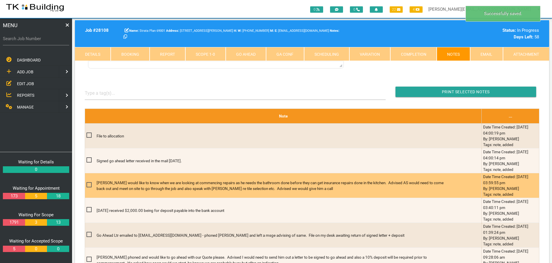
click at [90, 184] on span at bounding box center [92, 184] width 10 height 7
click at [90, 184] on input "checkbox" at bounding box center [89, 183] width 4 height 4
checkbox input "true"
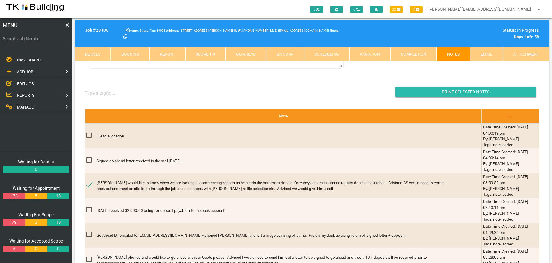
click at [412, 91] on input "Print Selected Notes" at bounding box center [466, 92] width 141 height 10
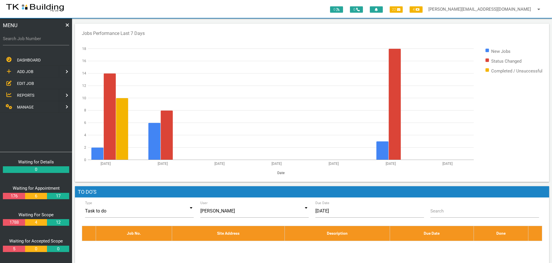
click at [27, 84] on span "EDIT JOB" at bounding box center [25, 83] width 17 height 5
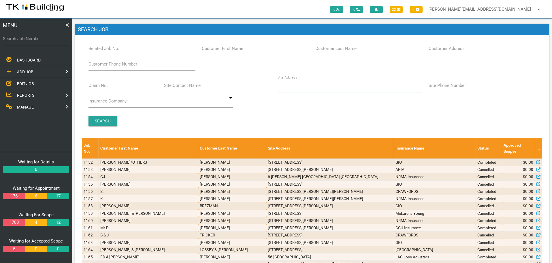
click at [306, 88] on input "Site Address" at bounding box center [350, 85] width 145 height 13
type input "GLEBE"
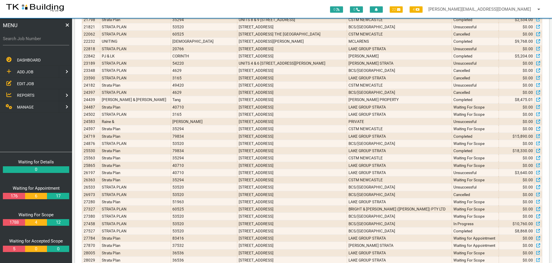
scroll to position [391, 0]
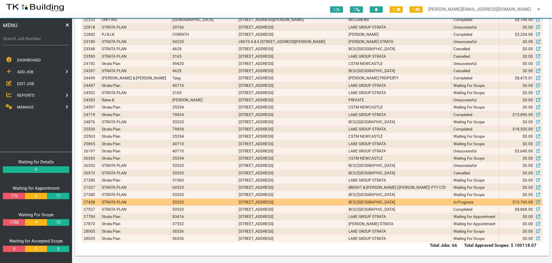
click at [362, 202] on td "BCS/[GEOGRAPHIC_DATA]" at bounding box center [399, 201] width 105 height 7
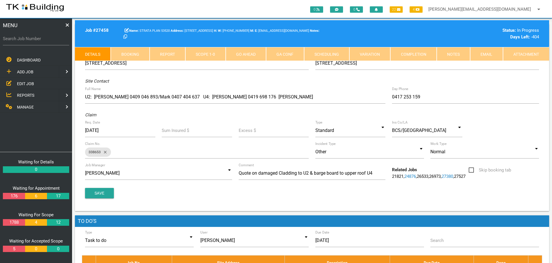
click at [460, 53] on link "Notes" at bounding box center [453, 54] width 33 height 14
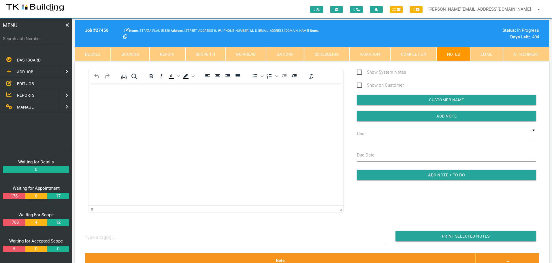
click at [150, 96] on body "Rich Text Area. Press ALT-0 for help." at bounding box center [216, 99] width 255 height 19
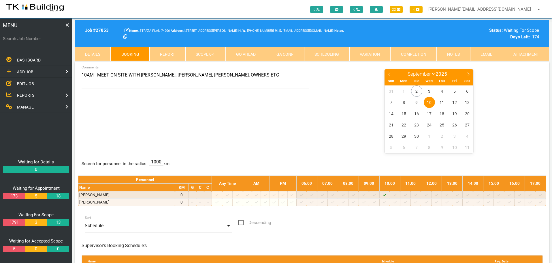
select select "8"
click at [28, 95] on span "REPORTS" at bounding box center [25, 95] width 17 height 5
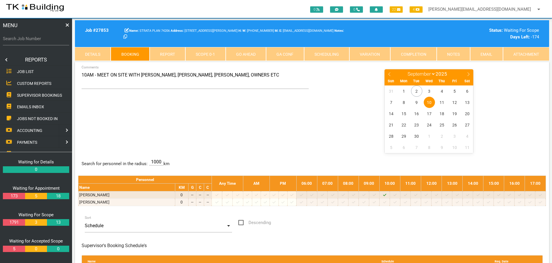
click at [28, 95] on span "SUPERVISOR BOOKINGS" at bounding box center [39, 95] width 45 height 5
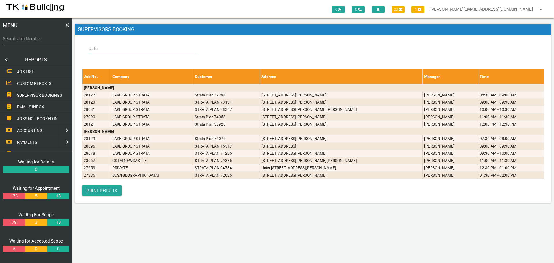
click at [107, 50] on input "Date" at bounding box center [142, 48] width 107 height 13
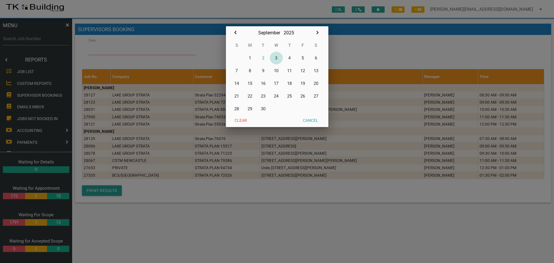
click at [276, 57] on button "3" at bounding box center [276, 58] width 13 height 13
type input "[DATE]"
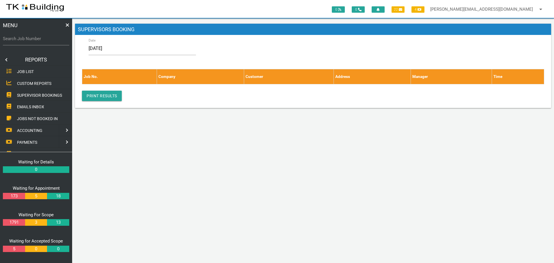
click at [6, 58] on link at bounding box center [6, 60] width 12 height 12
click at [25, 83] on span "EDIT JOB" at bounding box center [25, 83] width 17 height 5
